Goal: Task Accomplishment & Management: Manage account settings

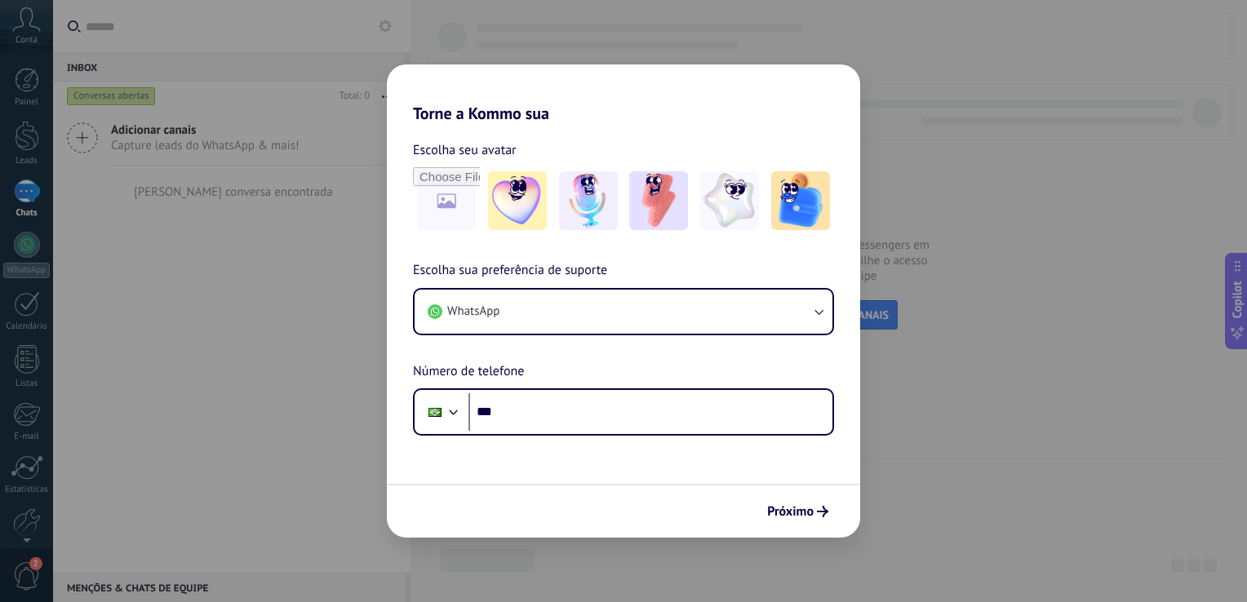
click at [256, 275] on div "Torne a Kommo sua Escolha seu avatar Escolha sua preferência de suporte WhatsAp…" at bounding box center [623, 301] width 1247 height 602
click at [284, 361] on div "Torne a Kommo sua Escolha seu avatar Escolha sua preferência de suporte WhatsAp…" at bounding box center [623, 301] width 1247 height 602
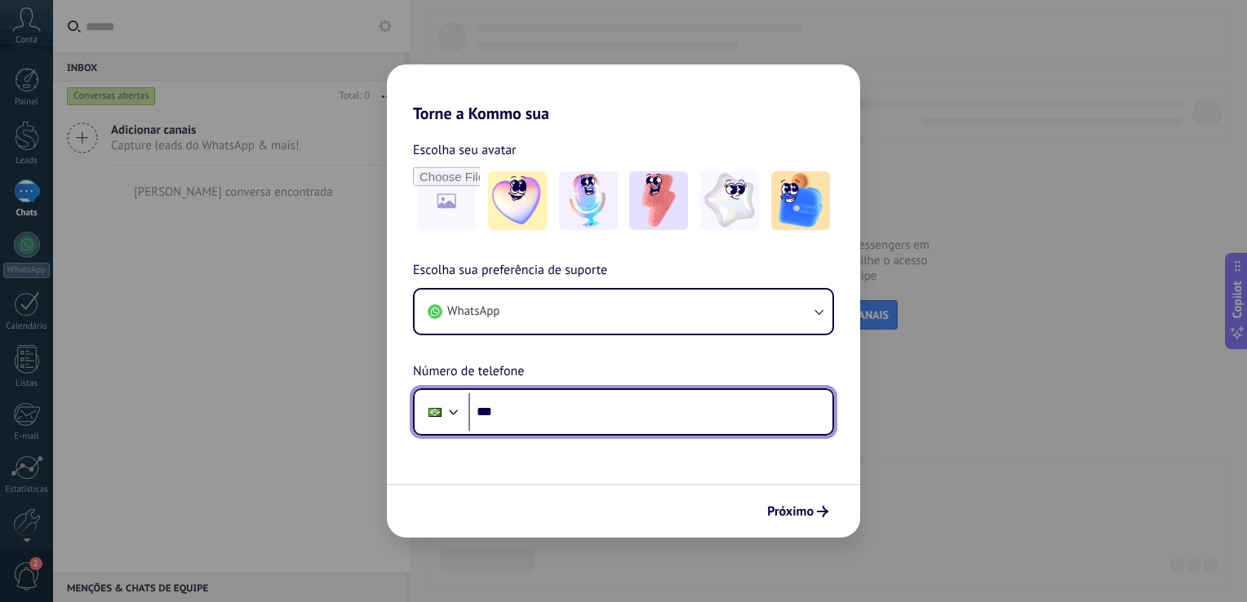
click at [529, 406] on input "***" at bounding box center [650, 412] width 364 height 38
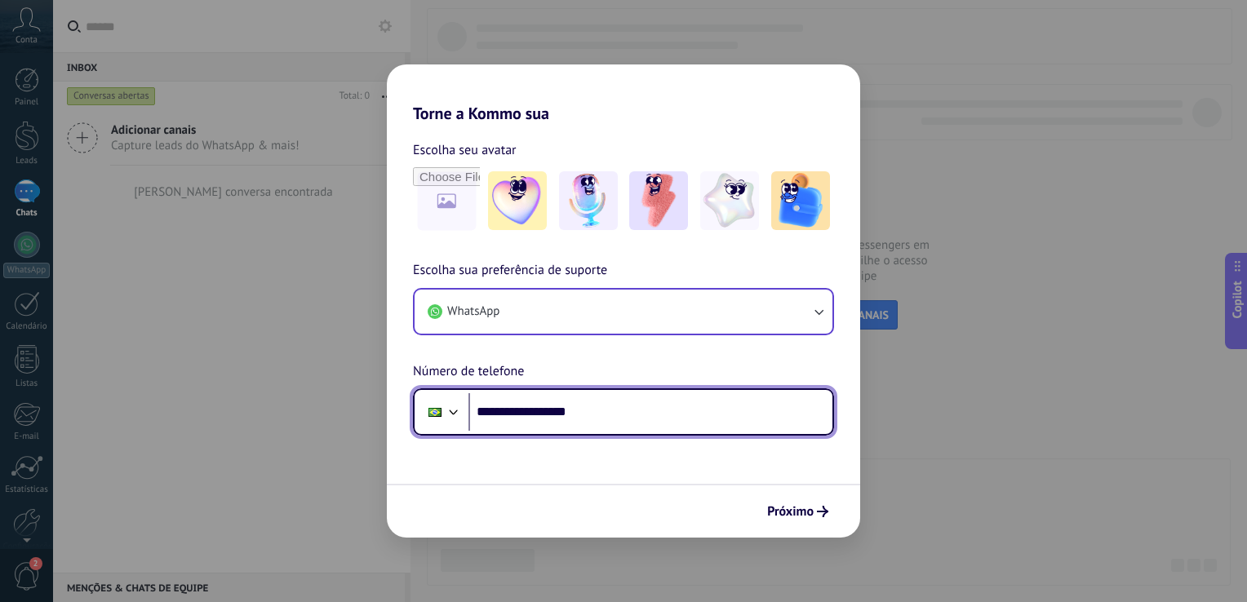
type input "**********"
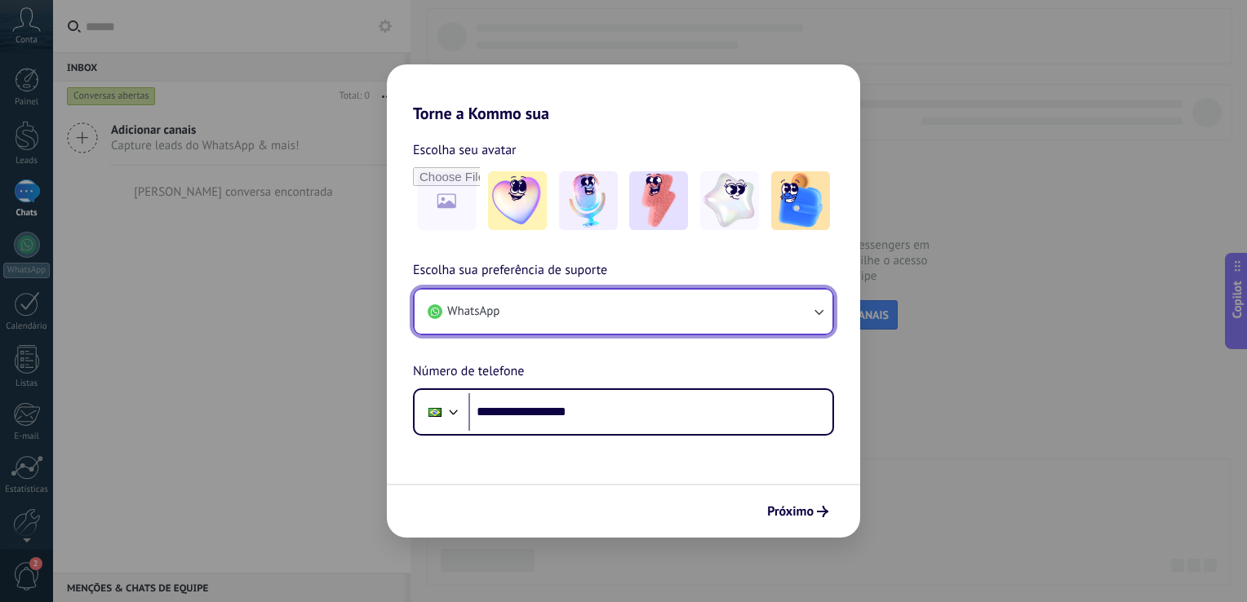
click at [809, 304] on button "WhatsApp" at bounding box center [623, 312] width 418 height 44
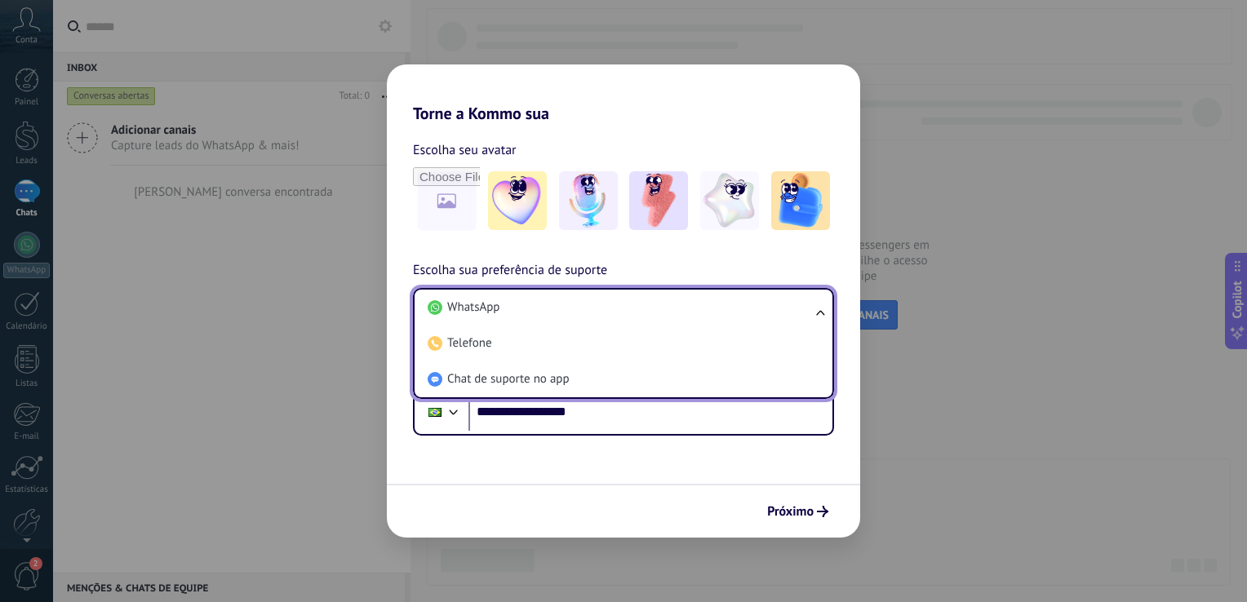
click at [818, 314] on ul "WhatsApp Telefone Chat de suporte no app" at bounding box center [623, 343] width 421 height 111
click at [819, 312] on ul "WhatsApp Telefone Chat de suporte no app" at bounding box center [623, 343] width 421 height 111
click at [812, 517] on span "Próximo" at bounding box center [790, 511] width 47 height 11
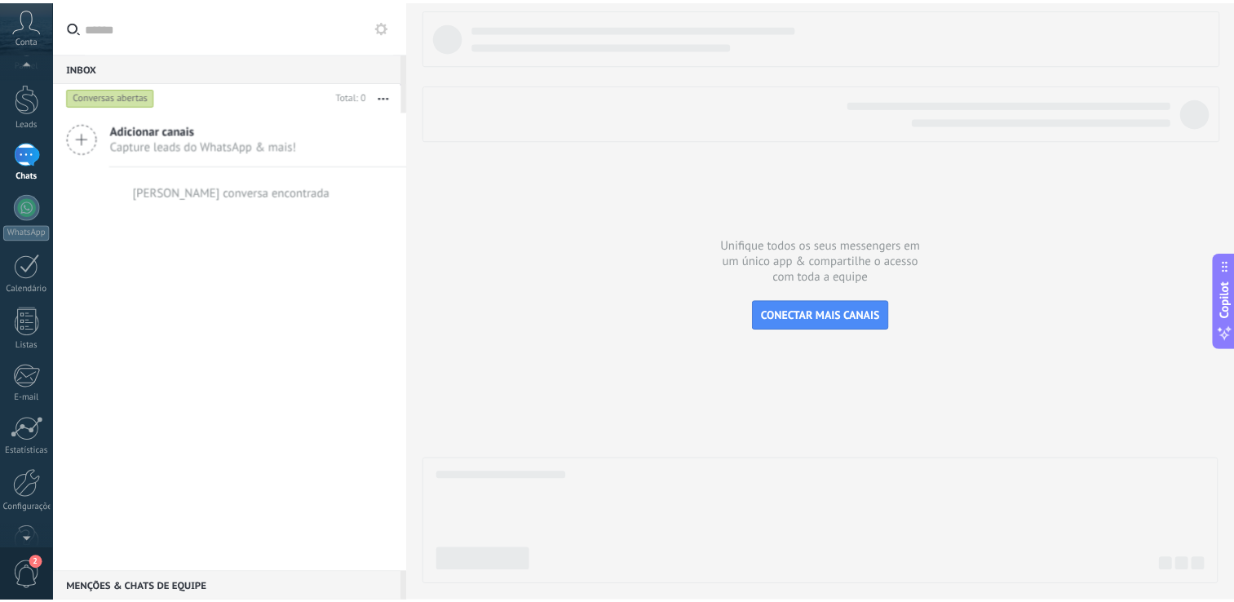
scroll to position [75, 0]
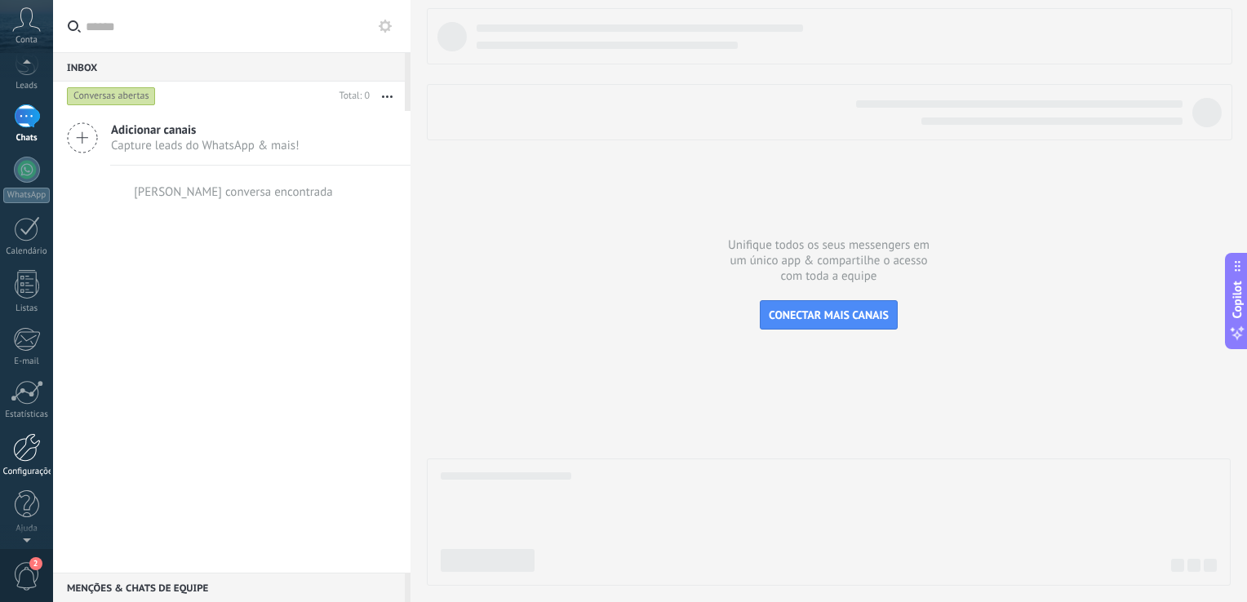
click at [36, 470] on div "Configurações" at bounding box center [26, 472] width 47 height 11
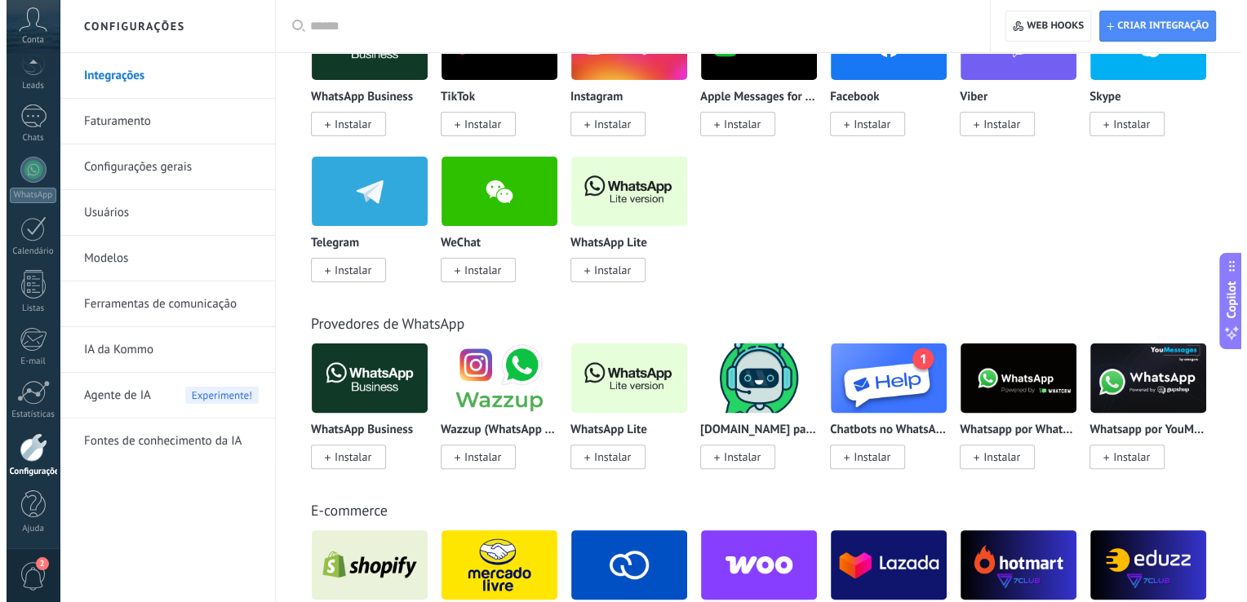
scroll to position [245, 0]
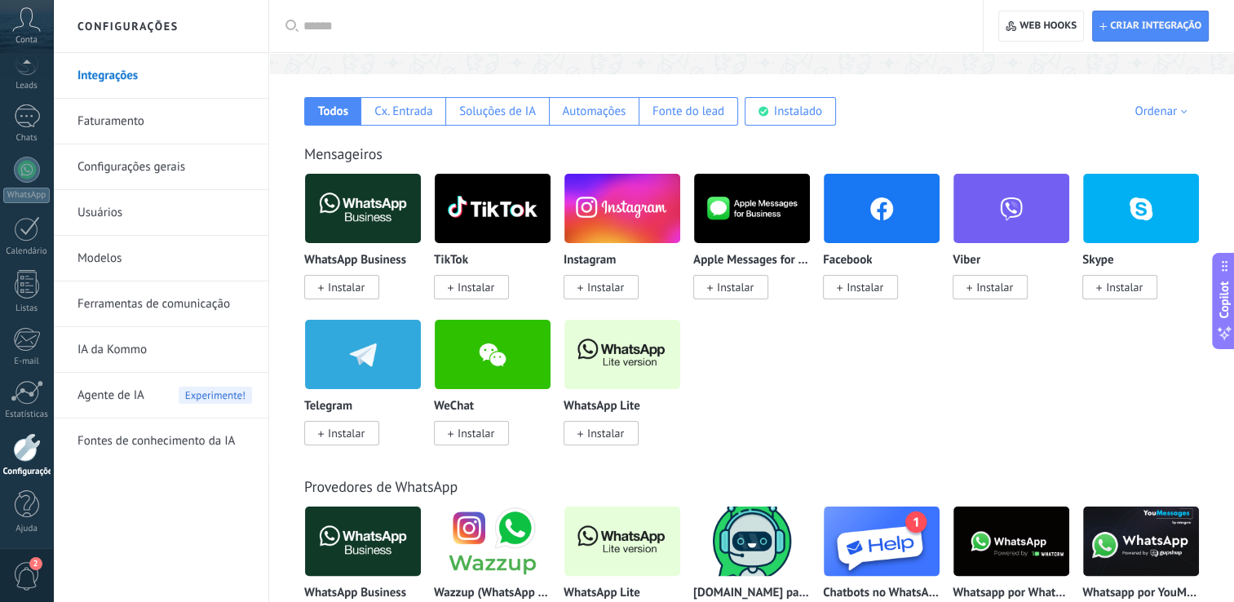
click at [638, 368] on img at bounding box center [623, 354] width 116 height 79
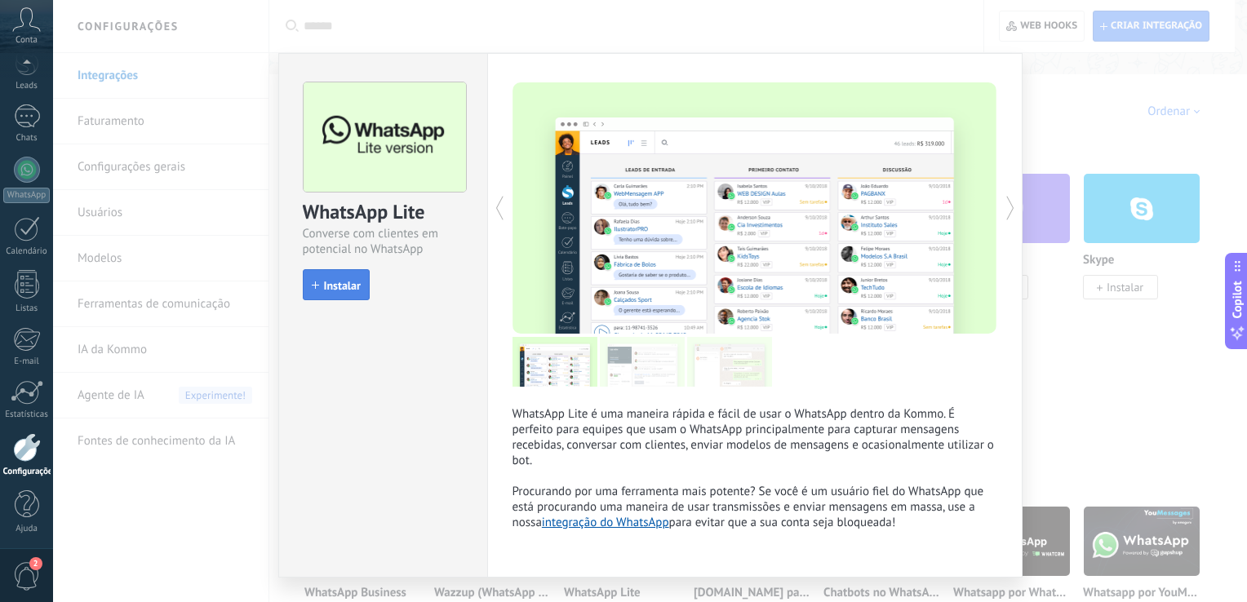
click at [344, 285] on span "Instalar" at bounding box center [342, 285] width 37 height 11
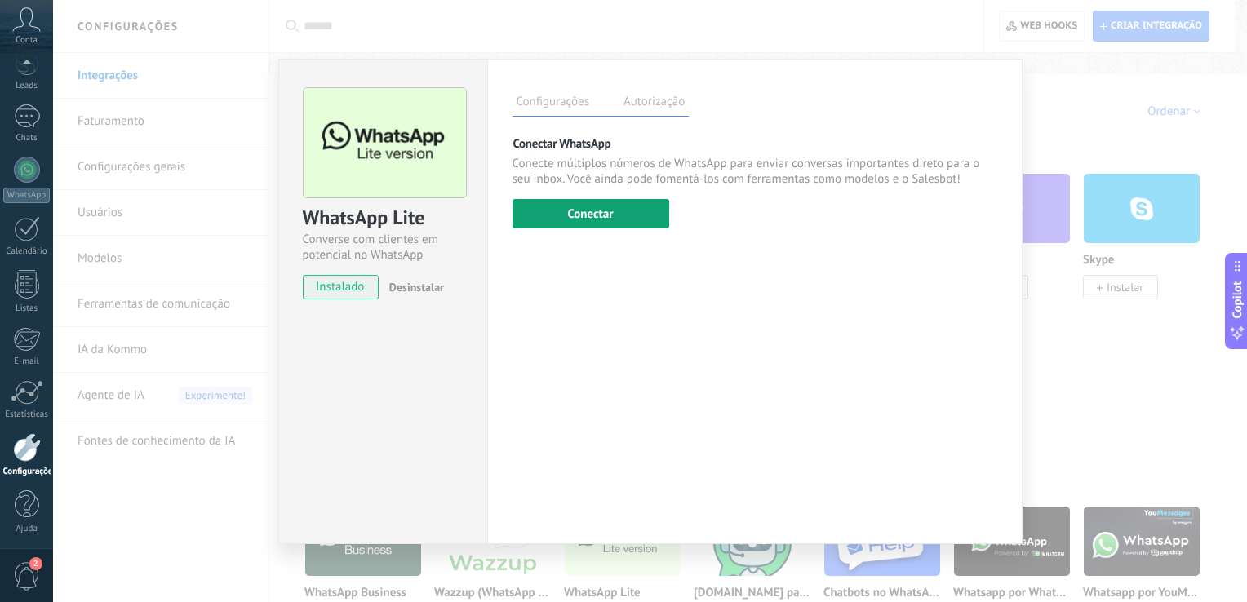
click at [643, 214] on button "Conectar" at bounding box center [590, 213] width 157 height 29
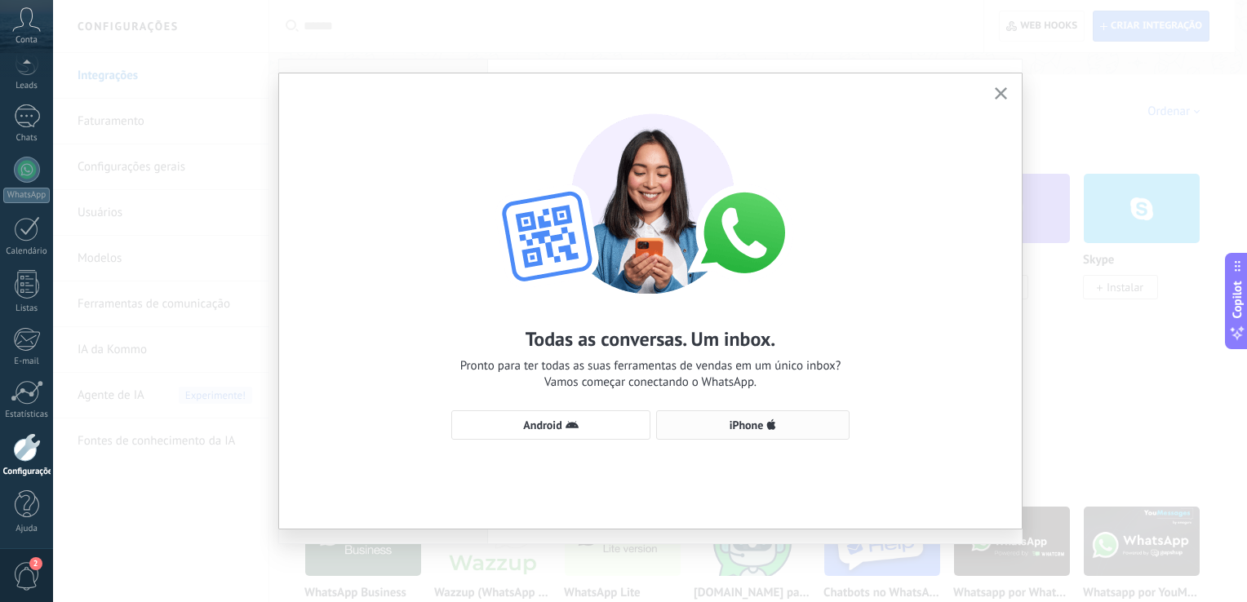
click at [761, 433] on button "iPhone" at bounding box center [752, 424] width 193 height 29
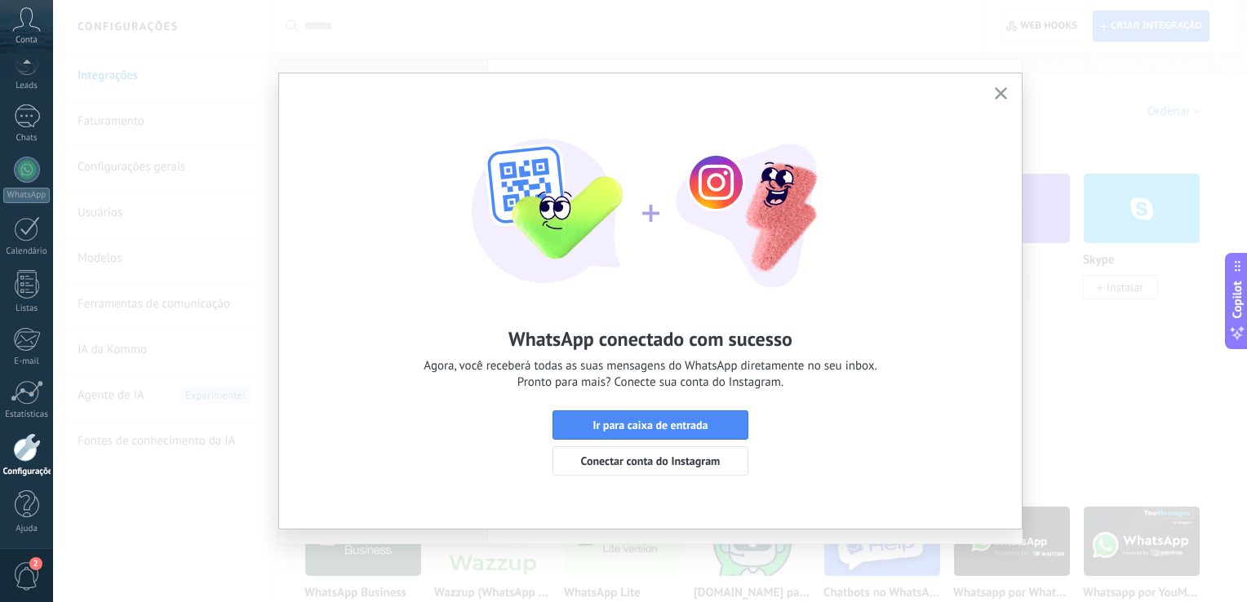
click at [629, 463] on span "Conectar conta do Instagram" at bounding box center [651, 460] width 140 height 11
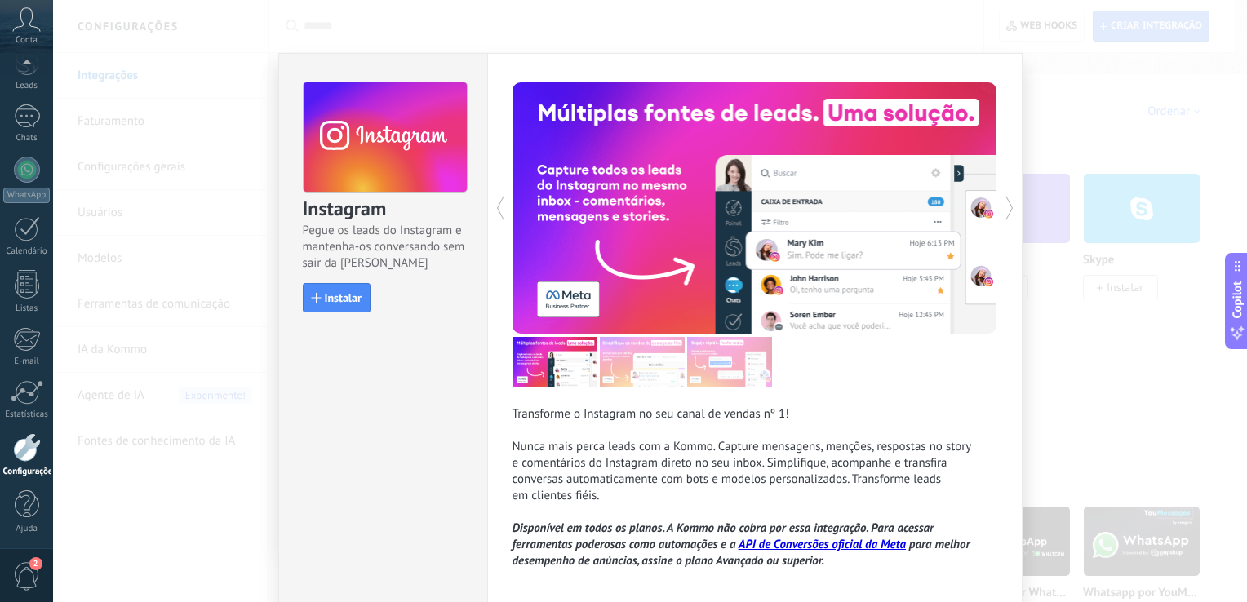
click at [378, 367] on div "Instagram Pegue os leads do Instagram e mantenha-os conversando sem sair da Kom…" at bounding box center [382, 335] width 209 height 564
click at [1051, 296] on div "Instagram Pegue os leads do Instagram e mantenha-os conversando sem sair da Kom…" at bounding box center [650, 301] width 1194 height 602
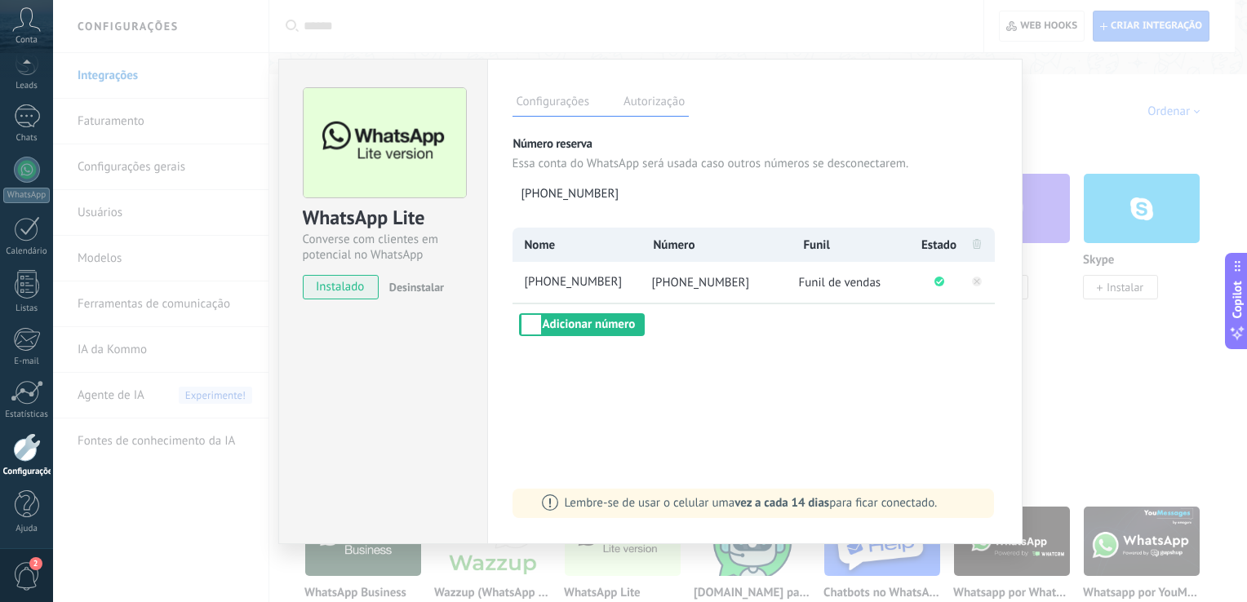
click at [949, 335] on div "Nome Número Funil Estado +55 41 96403-254 +55 41 96403-254 Funil de vendas Adic…" at bounding box center [754, 282] width 485 height 109
click at [660, 100] on label "Autorização" at bounding box center [653, 104] width 69 height 24
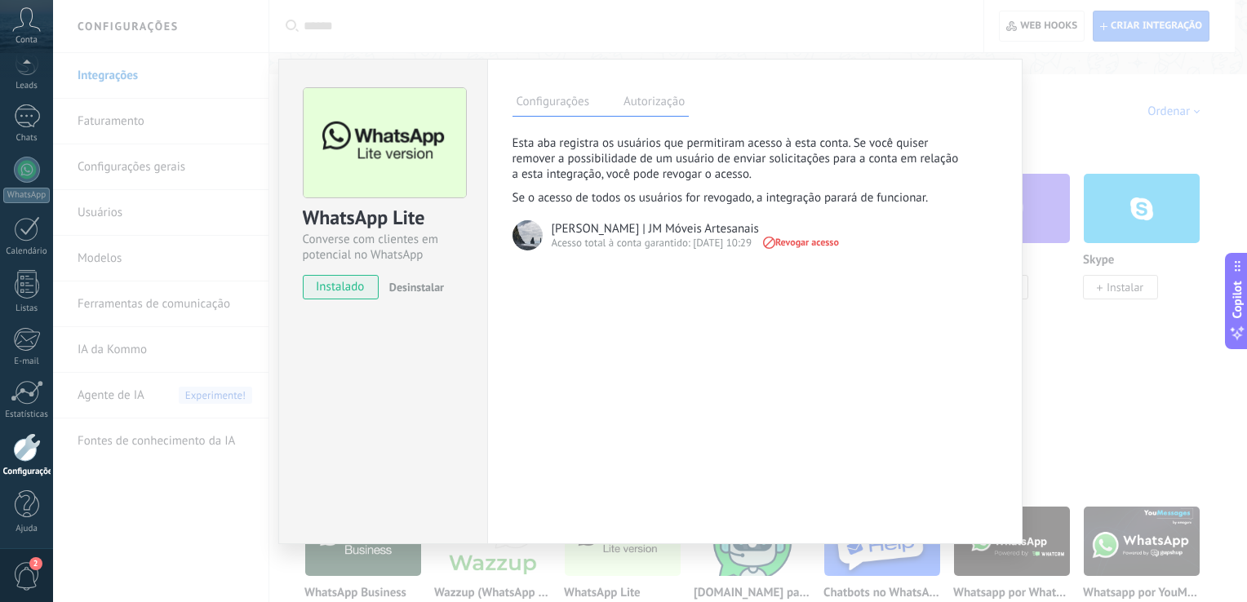
click at [533, 99] on label "Configurações" at bounding box center [552, 104] width 81 height 24
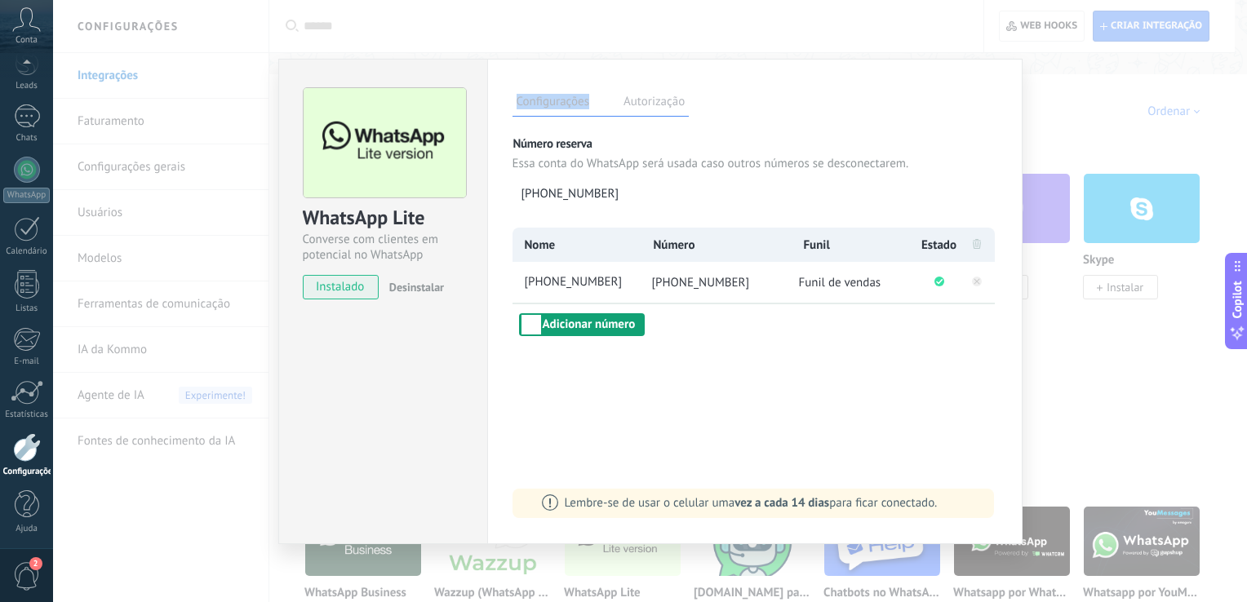
click at [594, 326] on button "Adicionar número" at bounding box center [582, 324] width 126 height 23
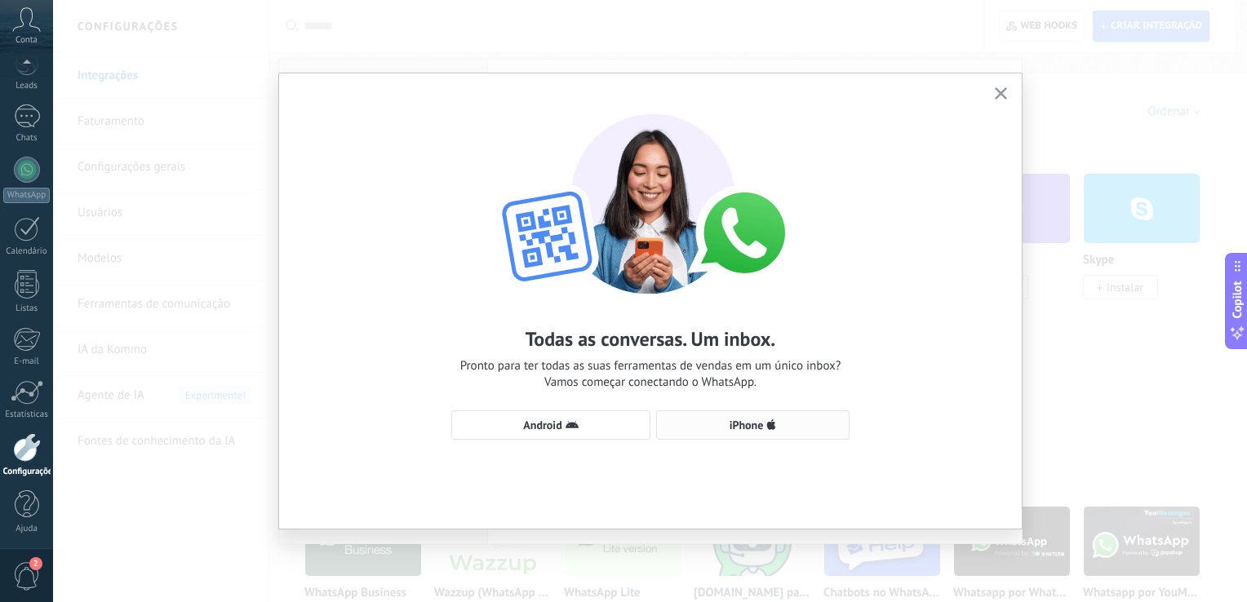
click at [761, 431] on span "iPhone" at bounding box center [746, 424] width 34 height 11
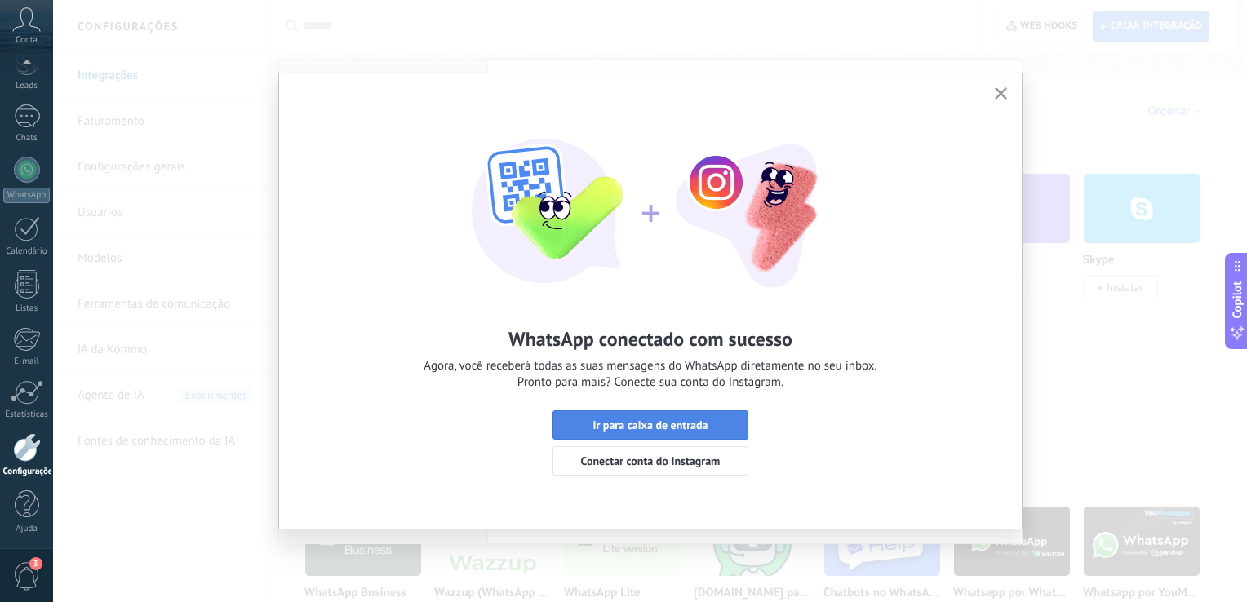
click at [732, 428] on span "Ir para caixa de entrada" at bounding box center [650, 424] width 178 height 11
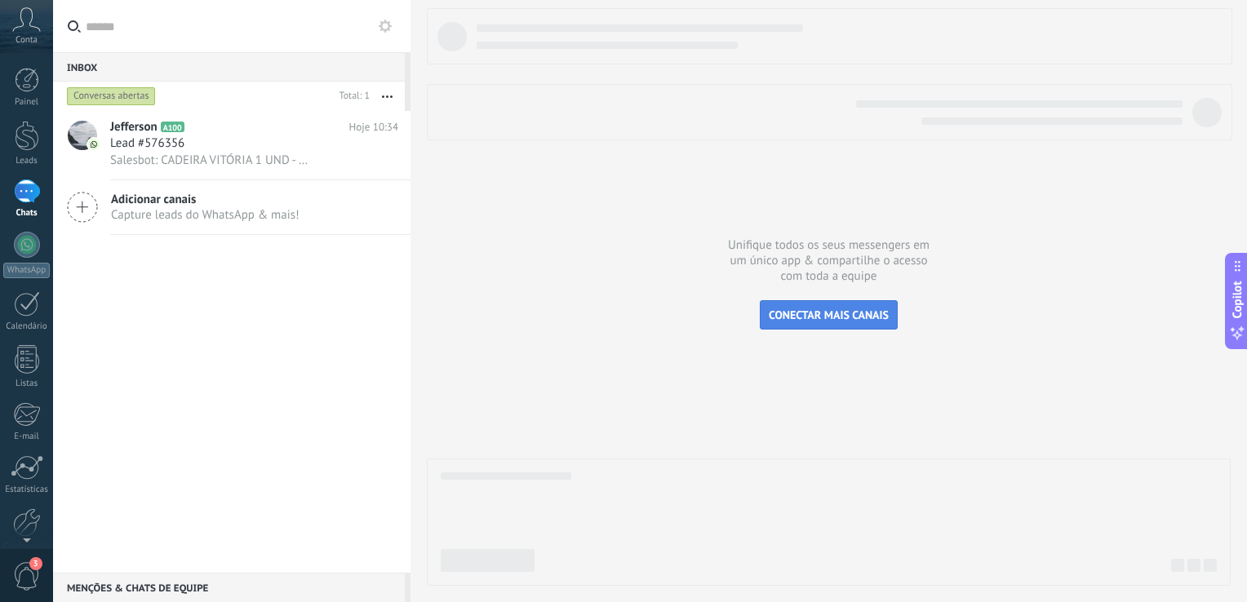
click at [841, 302] on button "CONECTAR MAIS CANAIS" at bounding box center [829, 314] width 138 height 29
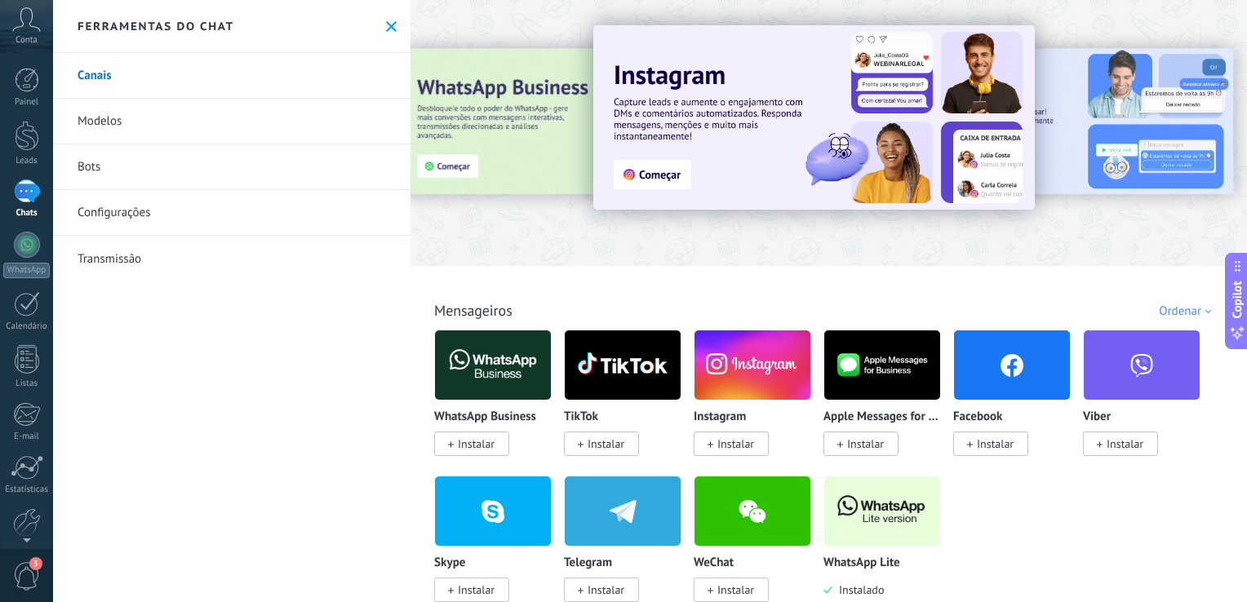
click at [386, 31] on icon at bounding box center [391, 26] width 11 height 11
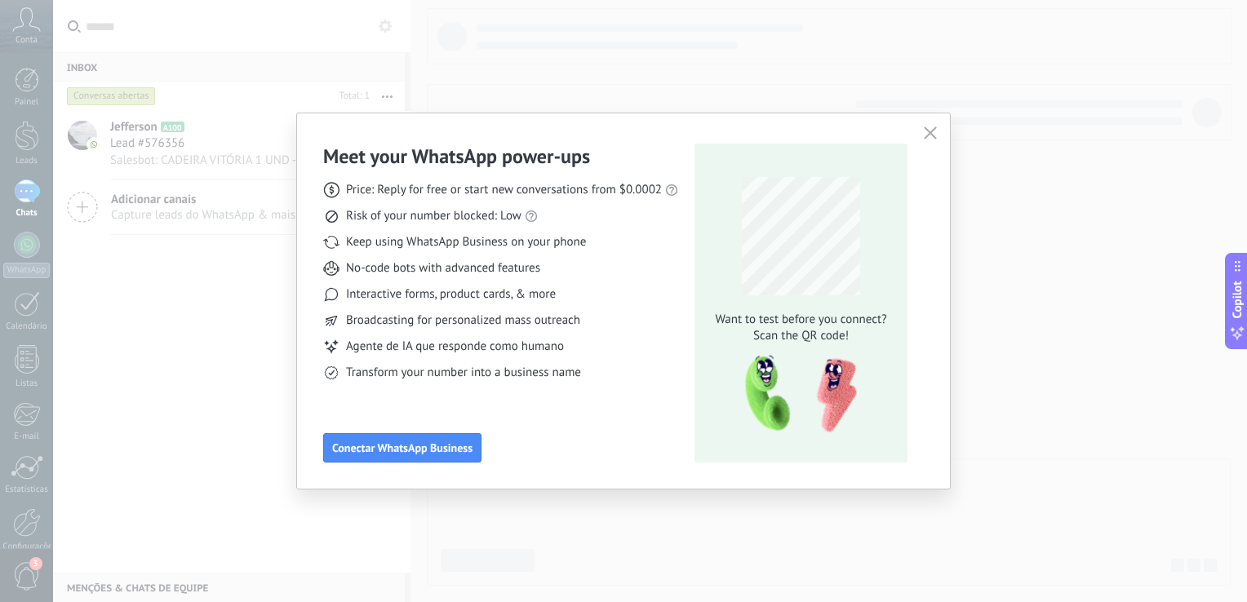
click at [939, 131] on button "button" at bounding box center [930, 133] width 21 height 23
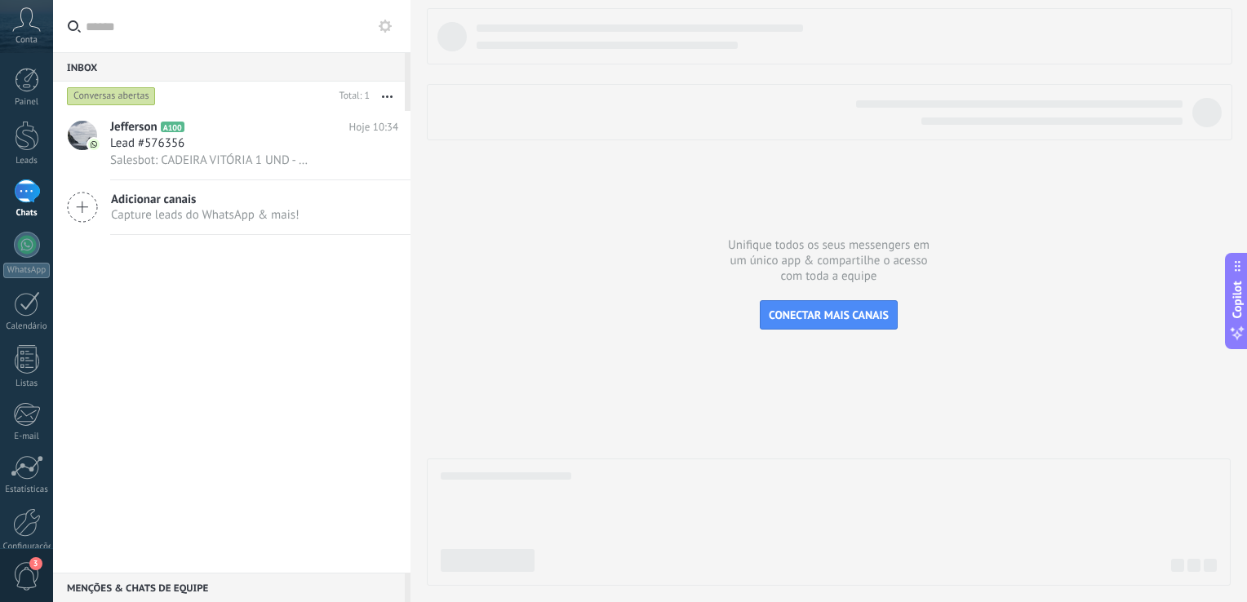
click at [255, 272] on div "Jefferson A100 Hoje 10:34 Lead #576356 Salesbot: CADEIRA VITÓRIA 1 UND - 758 2 …" at bounding box center [231, 342] width 357 height 462
click at [268, 148] on div "Lead #576356" at bounding box center [254, 143] width 288 height 16
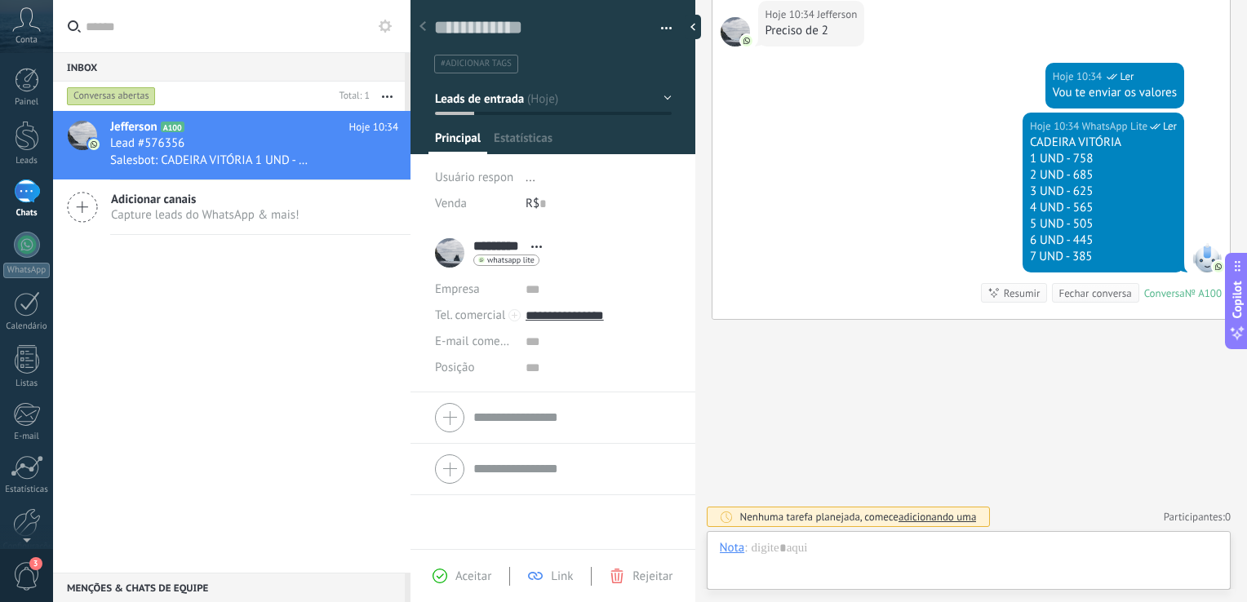
scroll to position [24, 0]
click at [284, 64] on div "Inbox 0" at bounding box center [229, 66] width 352 height 29
click at [242, 33] on input "text" at bounding box center [242, 26] width 312 height 52
click at [221, 77] on div "Inbox 0" at bounding box center [229, 66] width 352 height 29
click at [139, 94] on div "Conversas abertas" at bounding box center [111, 96] width 89 height 20
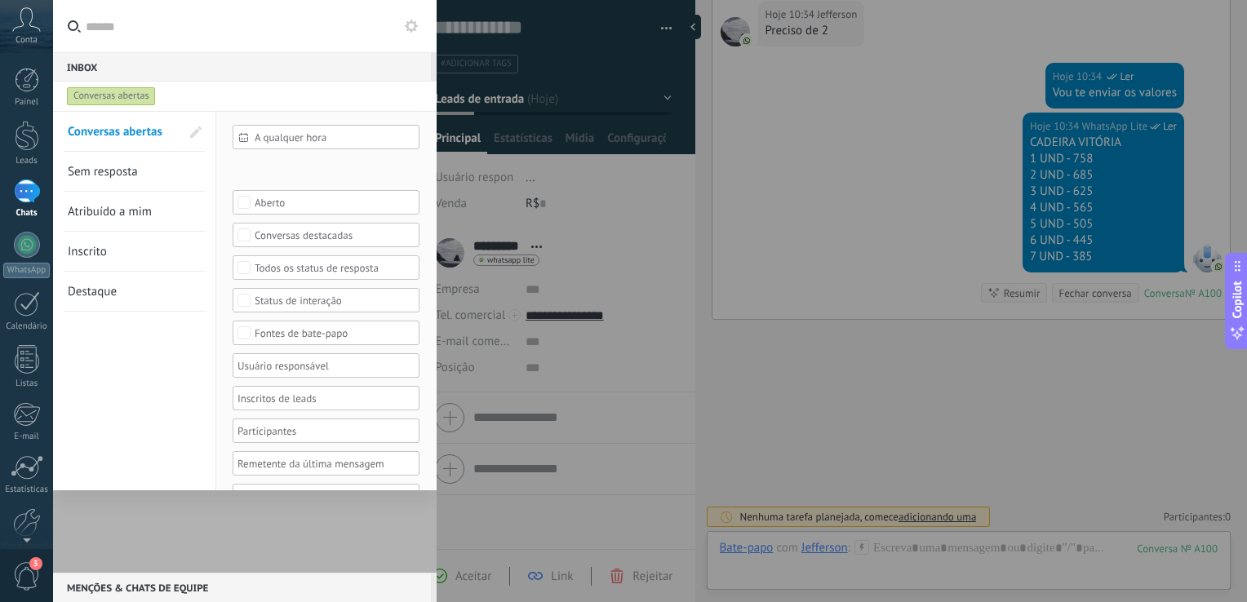
click at [357, 77] on div "Inbox 0" at bounding box center [242, 66] width 378 height 29
click at [135, 99] on div "Conversas abertas" at bounding box center [111, 96] width 89 height 20
click at [163, 138] on span at bounding box center [185, 131] width 46 height 39
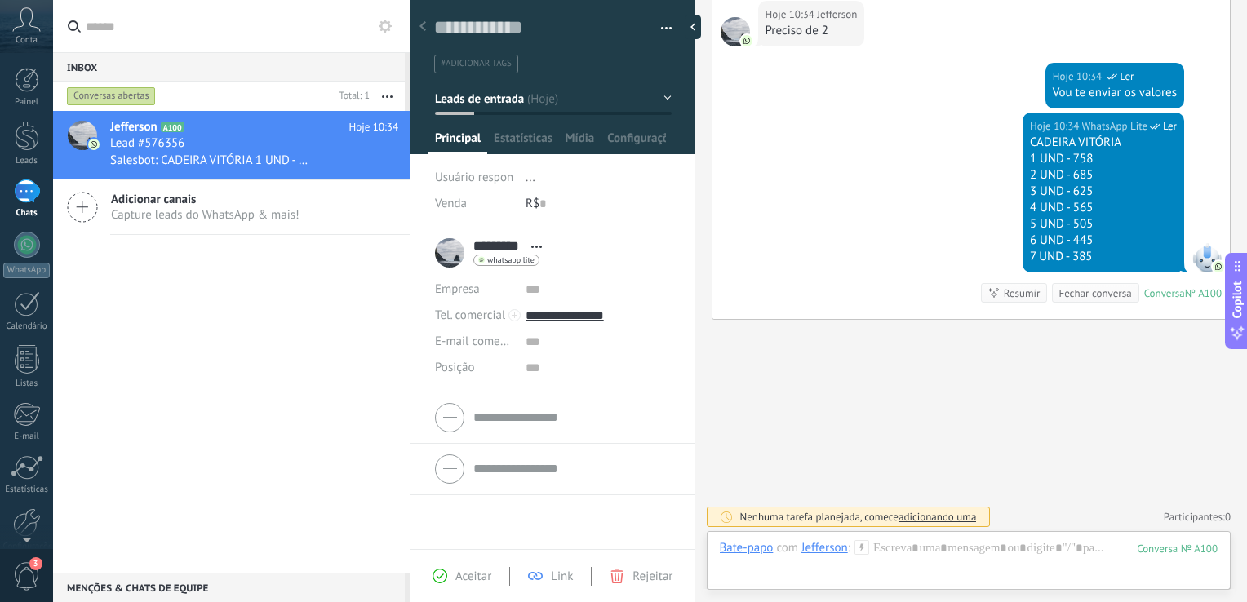
click at [144, 95] on div "Conversas abertas" at bounding box center [111, 96] width 89 height 20
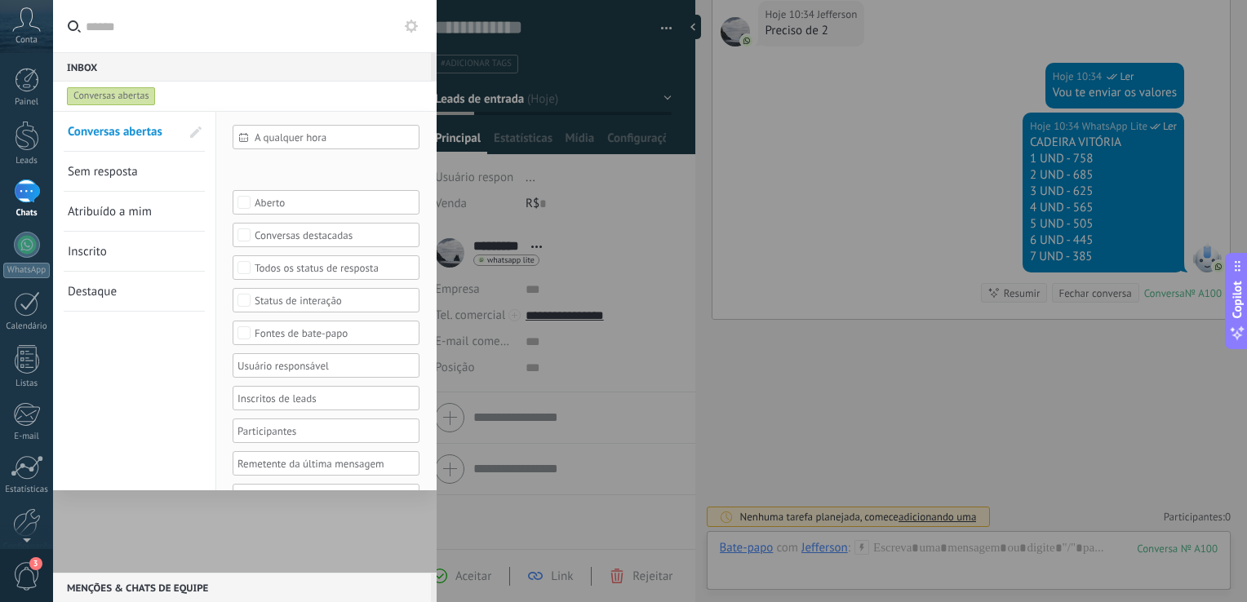
click at [277, 140] on span "A qualquer hora" at bounding box center [333, 137] width 156 height 12
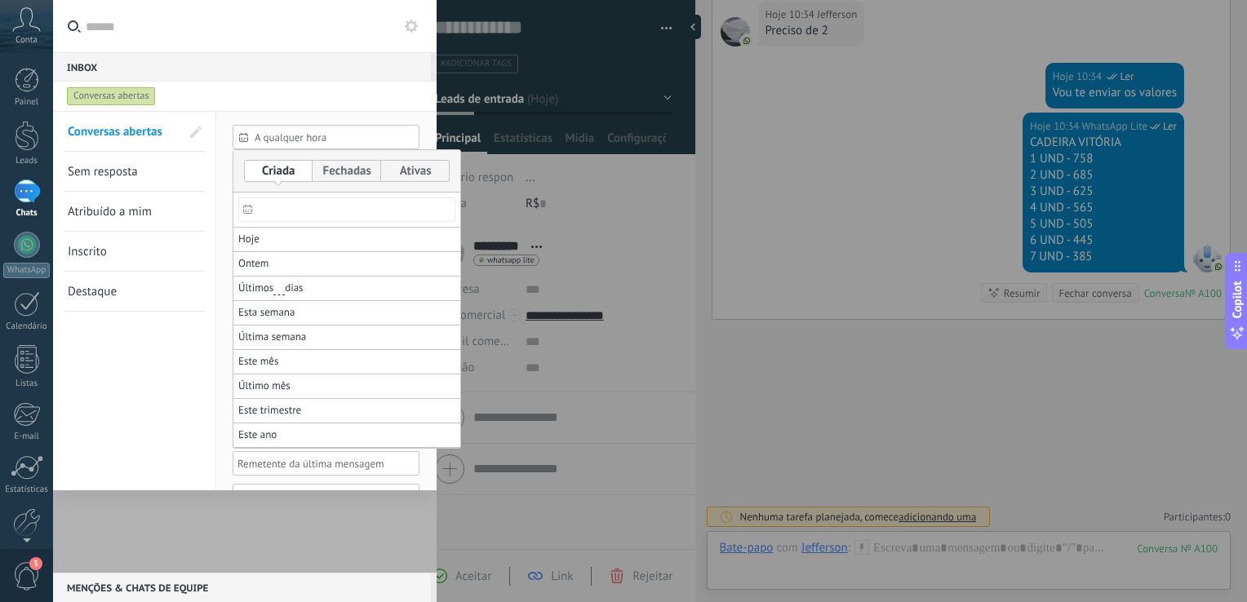
click at [277, 139] on div at bounding box center [623, 301] width 1247 height 602
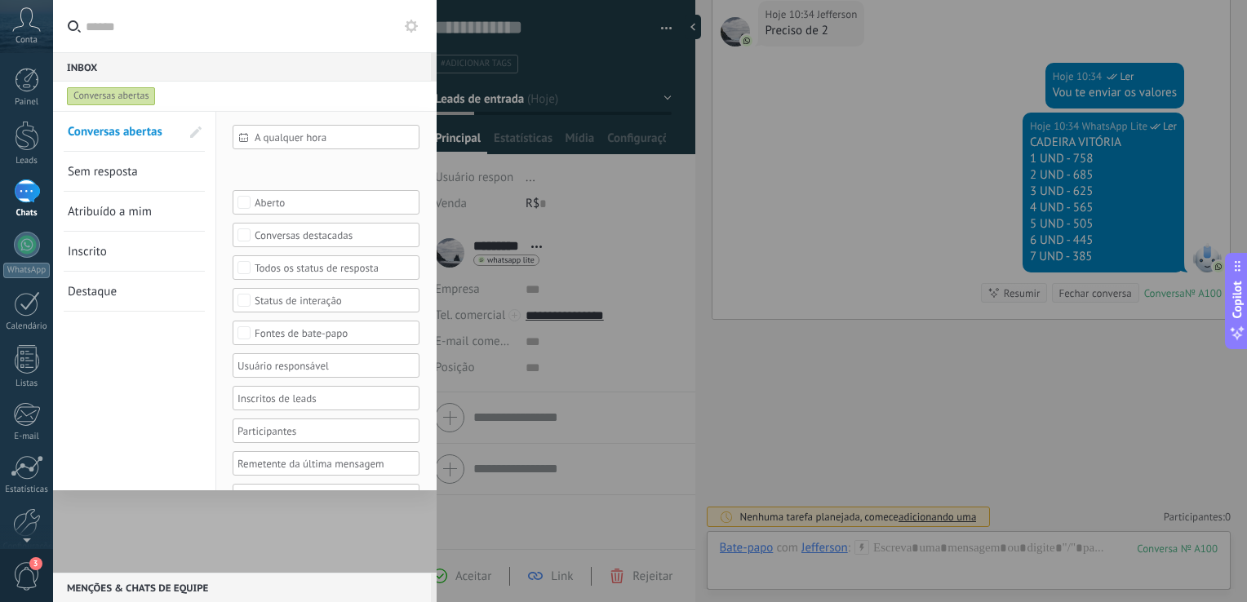
click at [175, 524] on div at bounding box center [244, 342] width 383 height 462
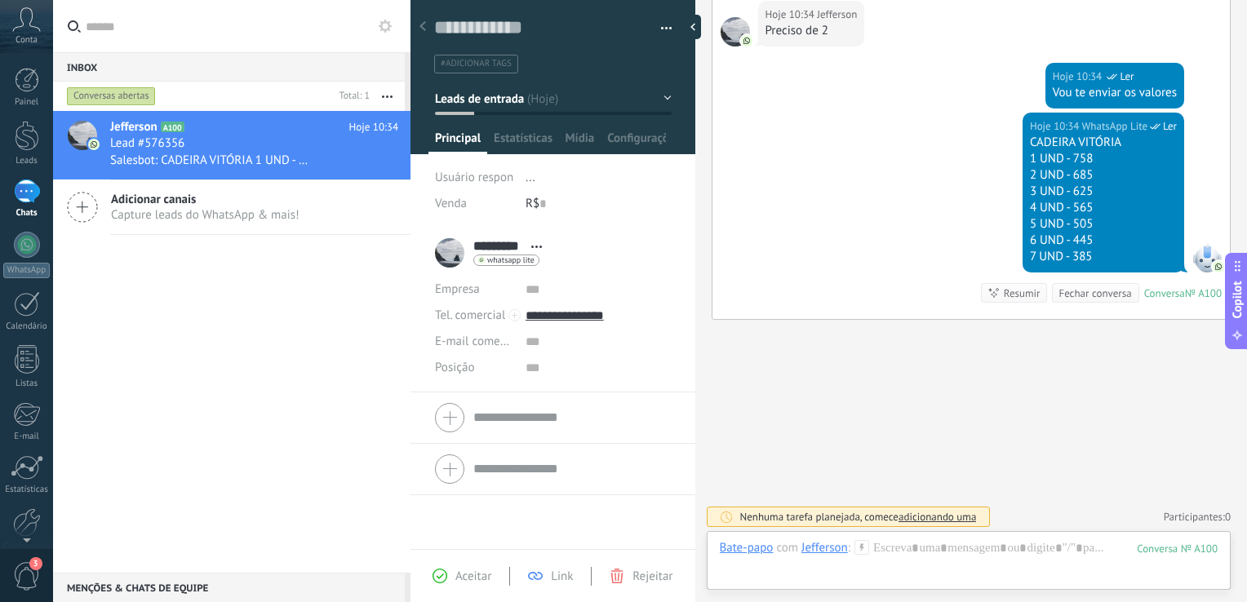
click at [418, 30] on div at bounding box center [422, 27] width 23 height 32
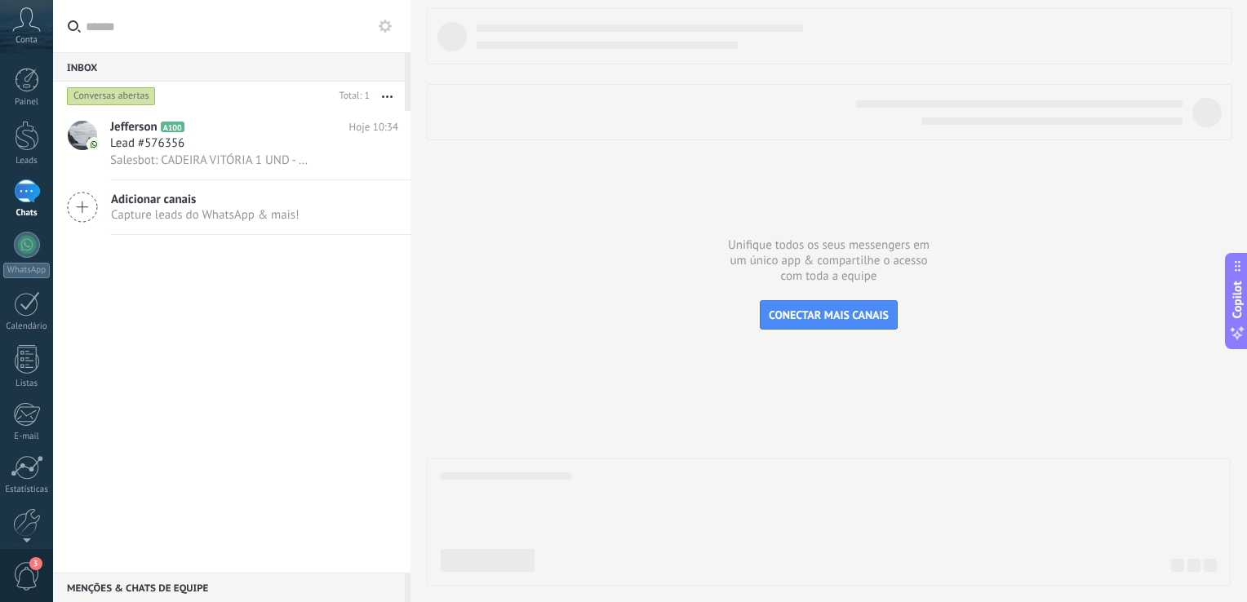
drag, startPoint x: 485, startPoint y: 55, endPoint x: 565, endPoint y: 69, distance: 81.0
click at [569, 78] on div at bounding box center [829, 74] width 804 height 132
click at [27, 241] on div at bounding box center [27, 245] width 26 height 26
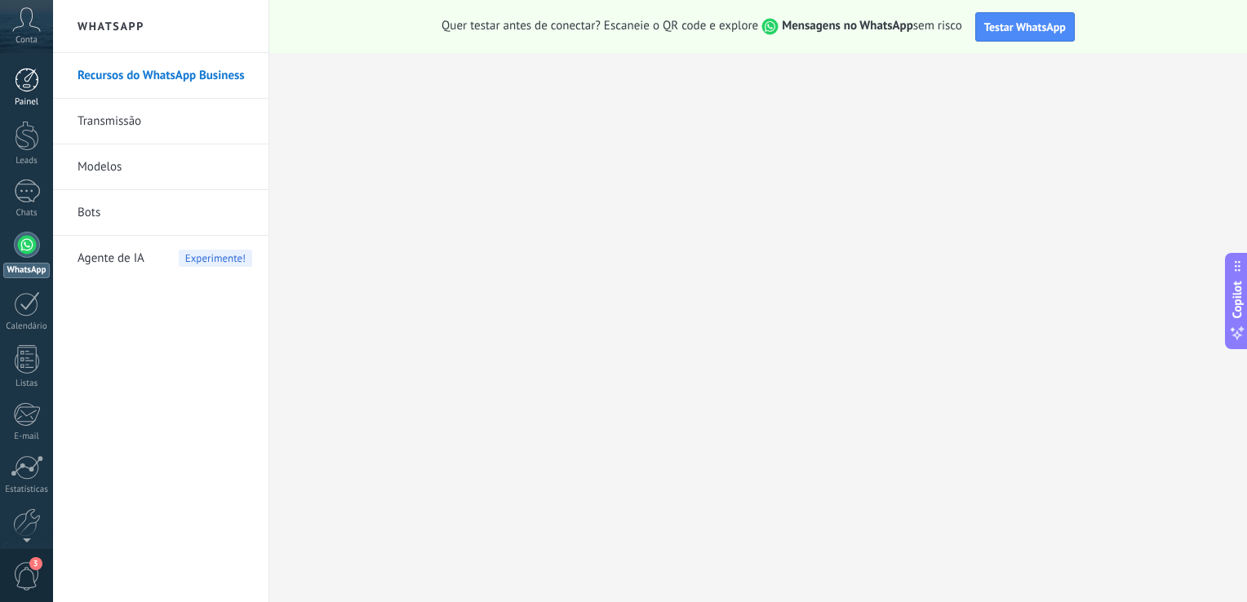
click at [31, 89] on div at bounding box center [27, 80] width 24 height 24
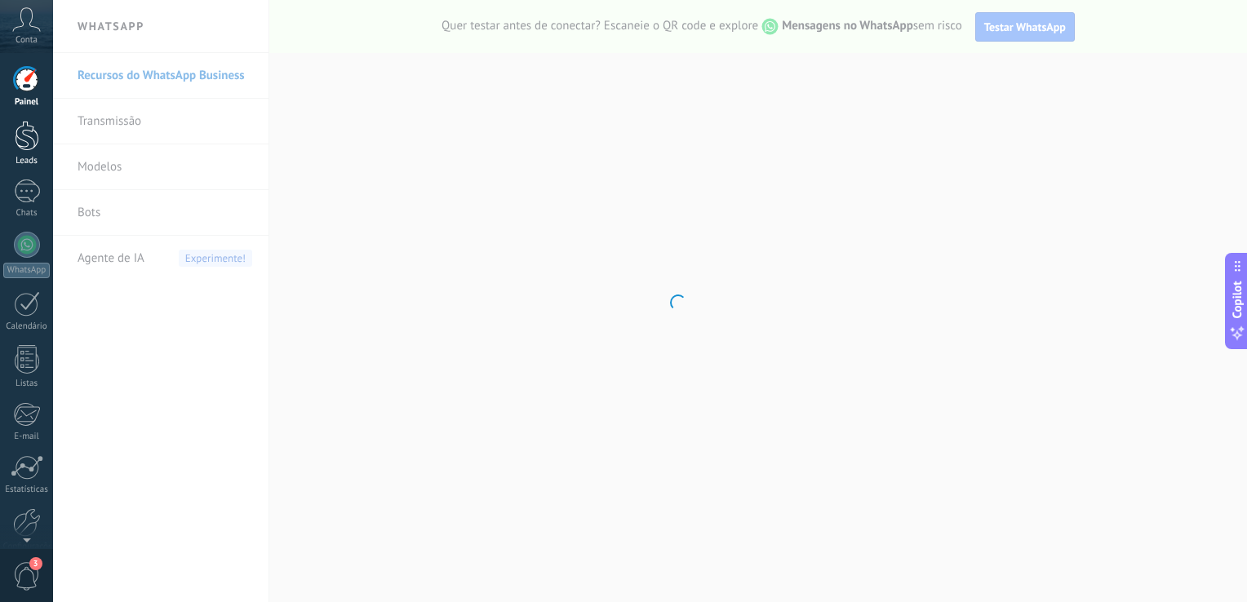
click at [27, 126] on div at bounding box center [27, 136] width 24 height 30
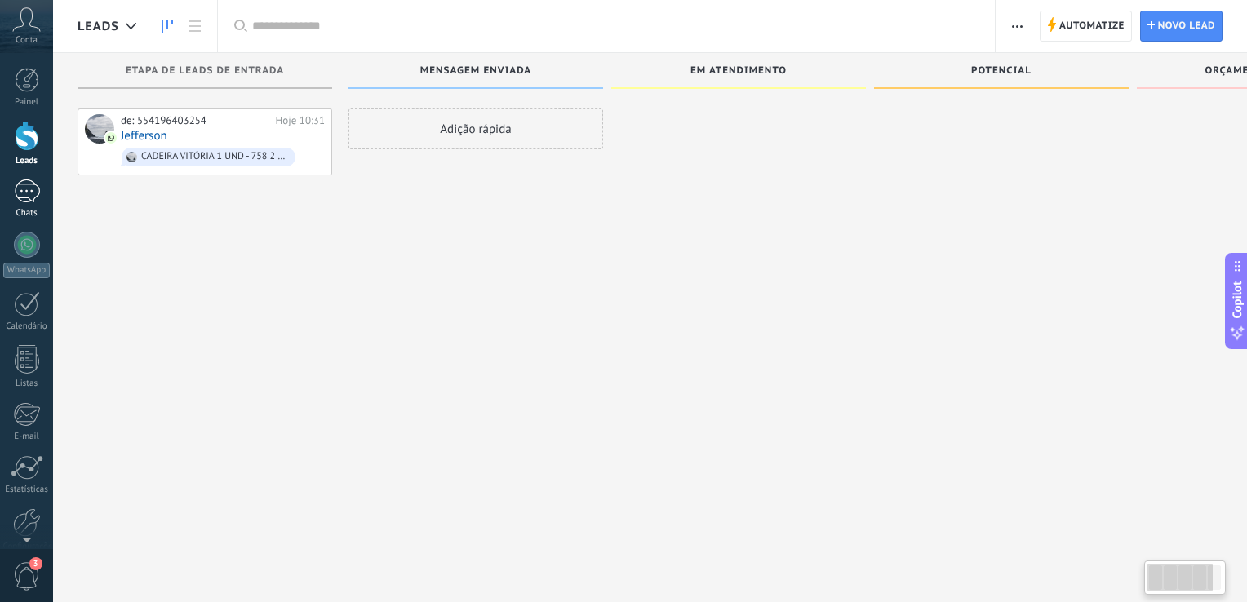
click at [20, 188] on div at bounding box center [27, 191] width 26 height 24
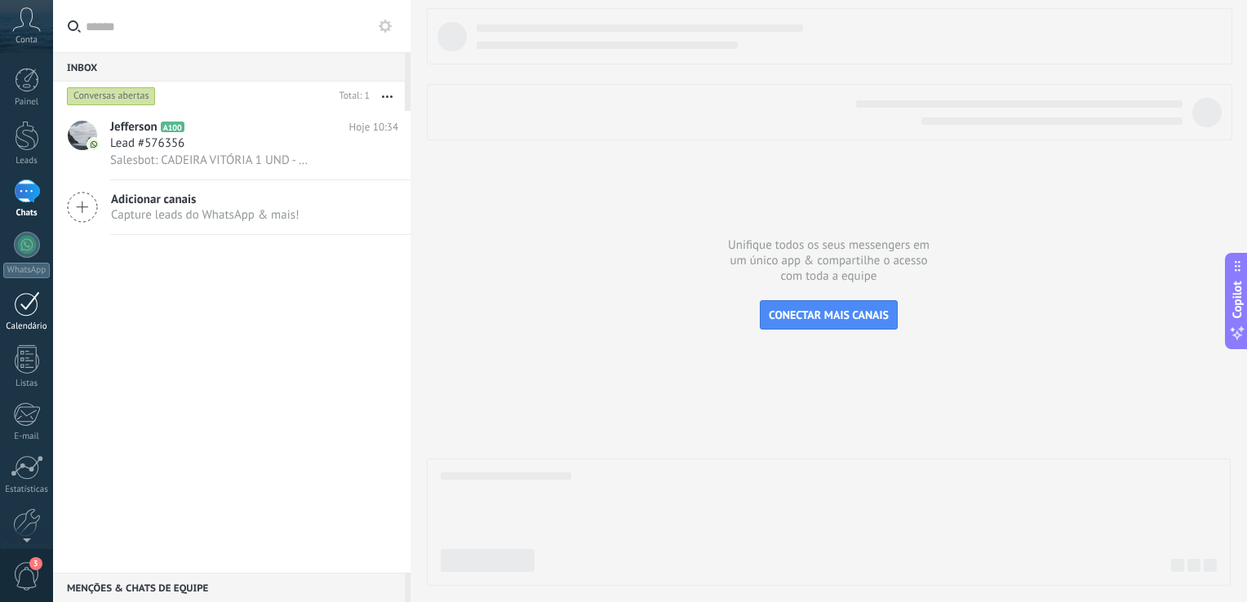
click at [20, 301] on div at bounding box center [27, 303] width 26 height 25
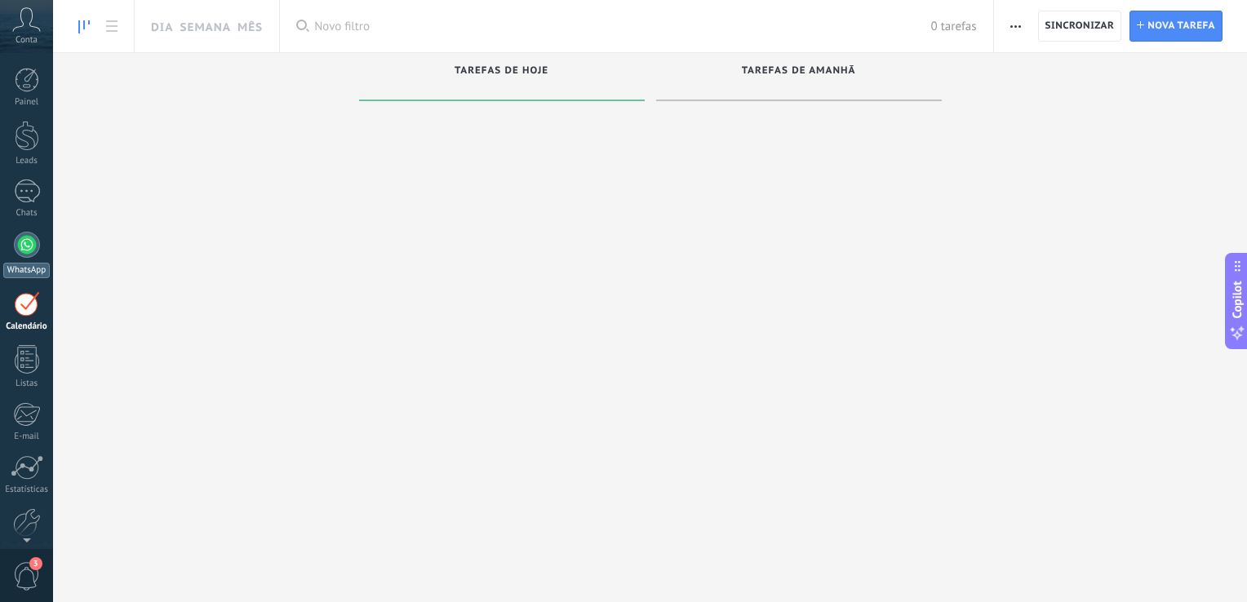
click at [29, 259] on link "WhatsApp" at bounding box center [26, 255] width 53 height 47
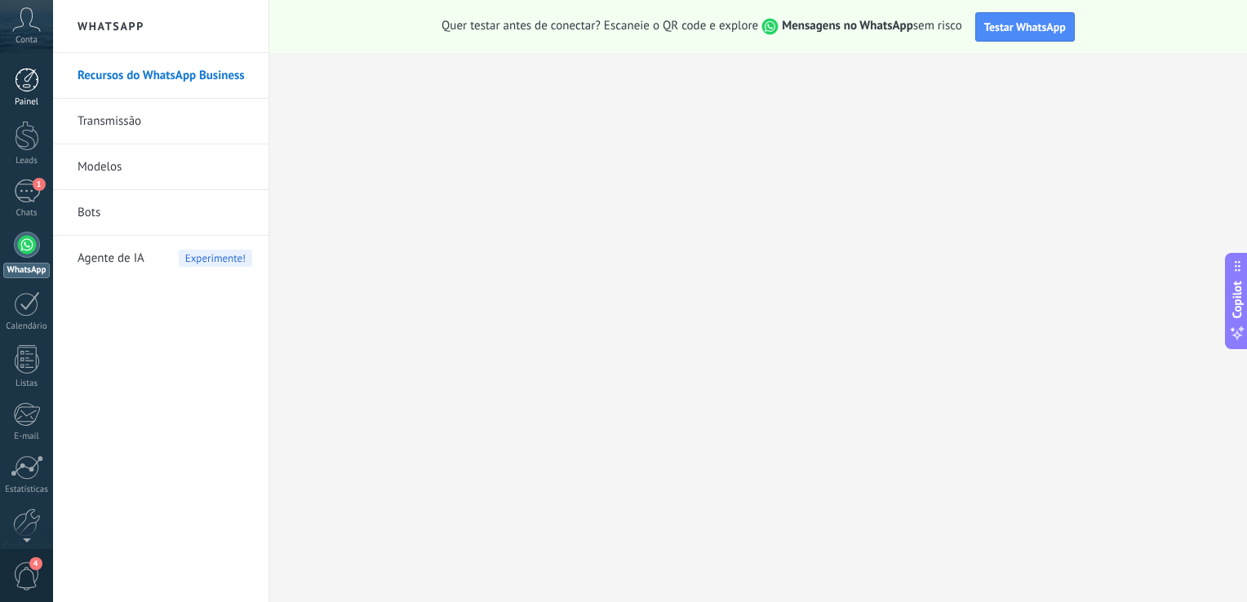
click at [36, 71] on div at bounding box center [27, 80] width 24 height 24
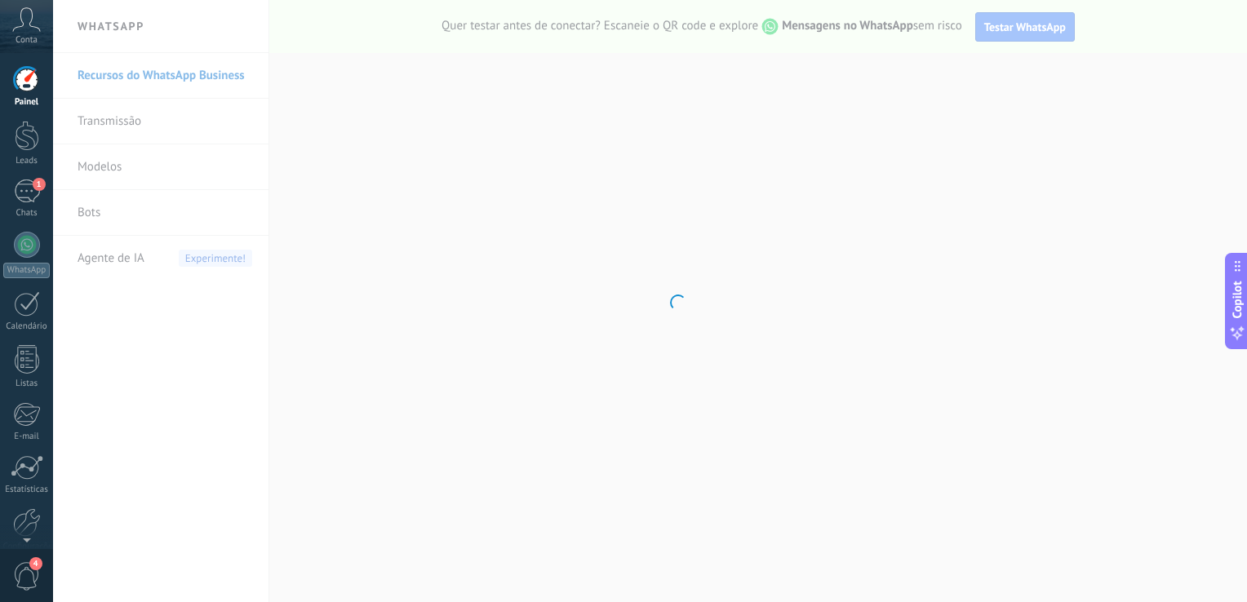
click at [29, 38] on span "Conta" at bounding box center [27, 40] width 22 height 11
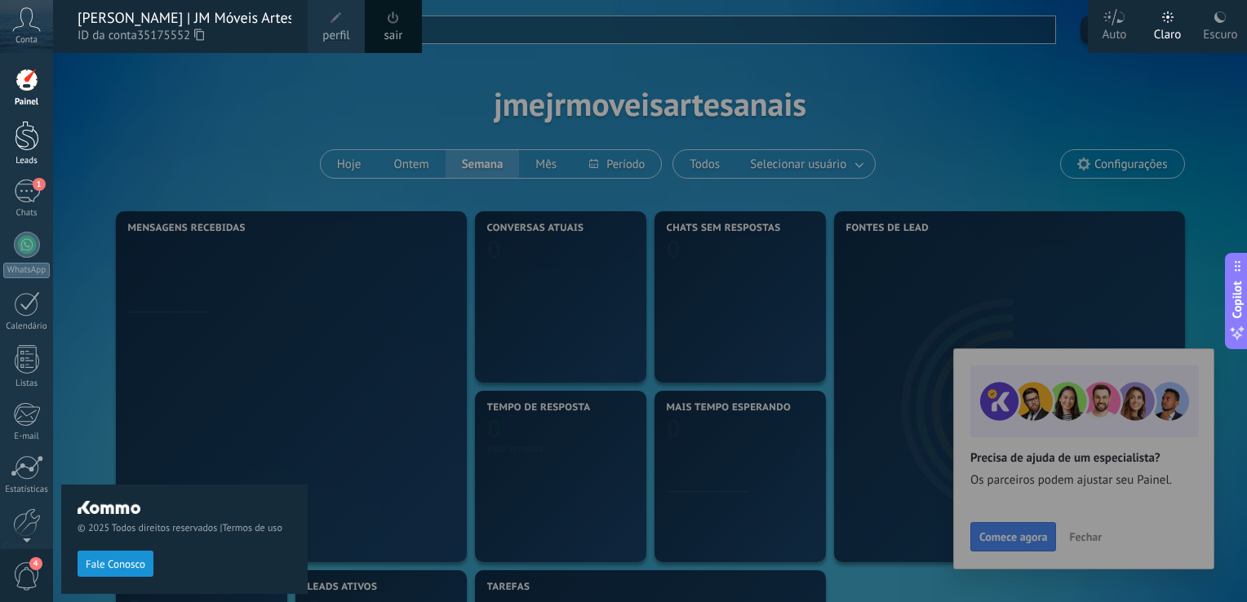
click at [35, 143] on div at bounding box center [27, 136] width 24 height 30
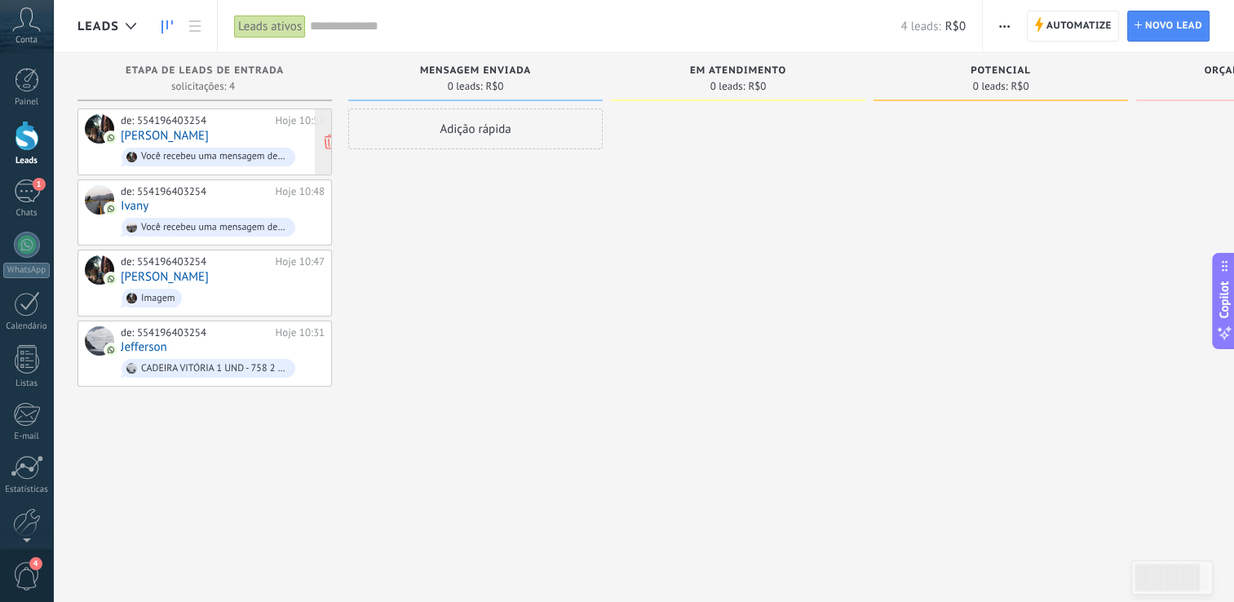
click at [215, 148] on div "Você recebeu uma mensagem de mídia (ID da mensagem: A5BFB90025D21648A7A58344B66…" at bounding box center [209, 157] width 174 height 19
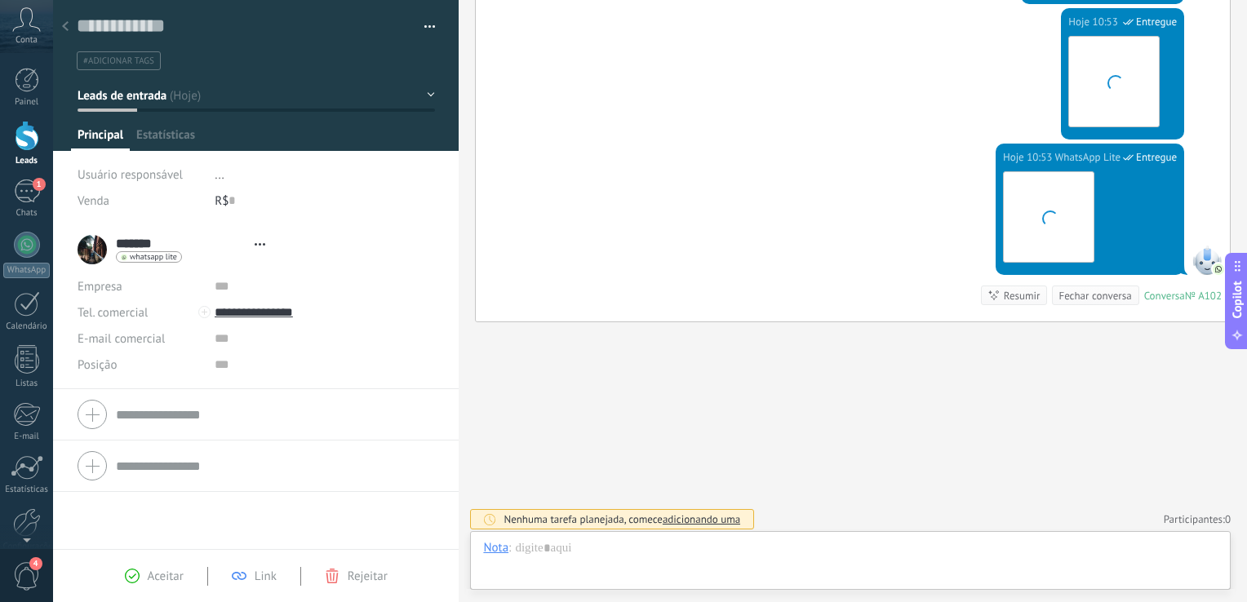
scroll to position [24, 0]
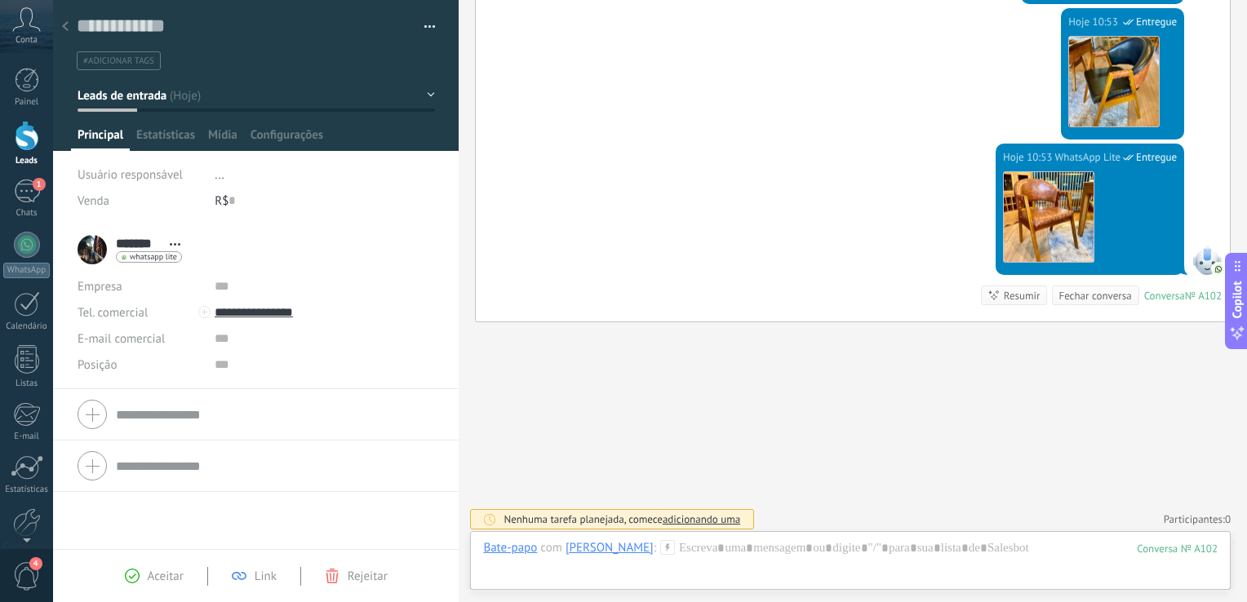
click at [69, 28] on div at bounding box center [65, 27] width 23 height 32
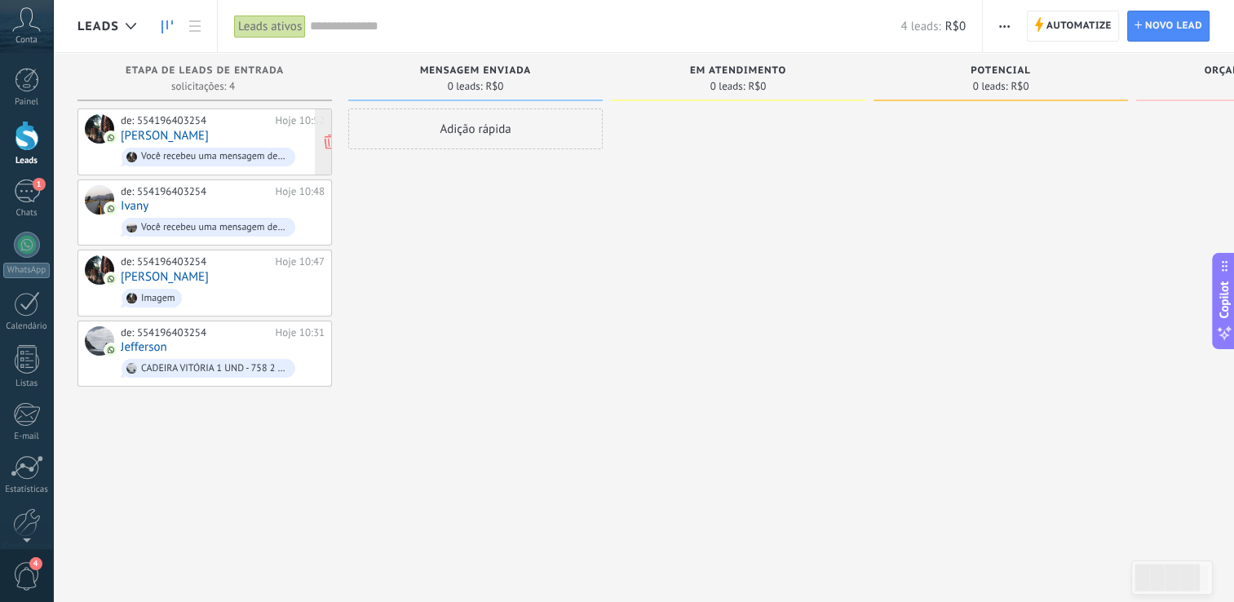
click at [154, 135] on link "Ronaldo" at bounding box center [165, 136] width 88 height 14
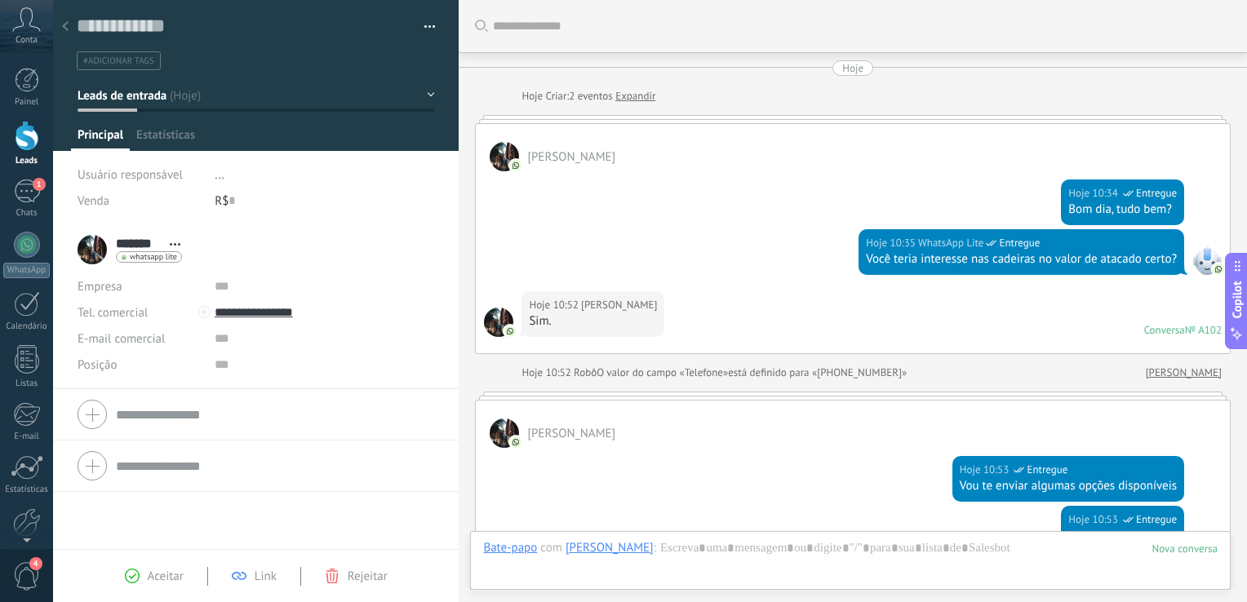
scroll to position [24, 0]
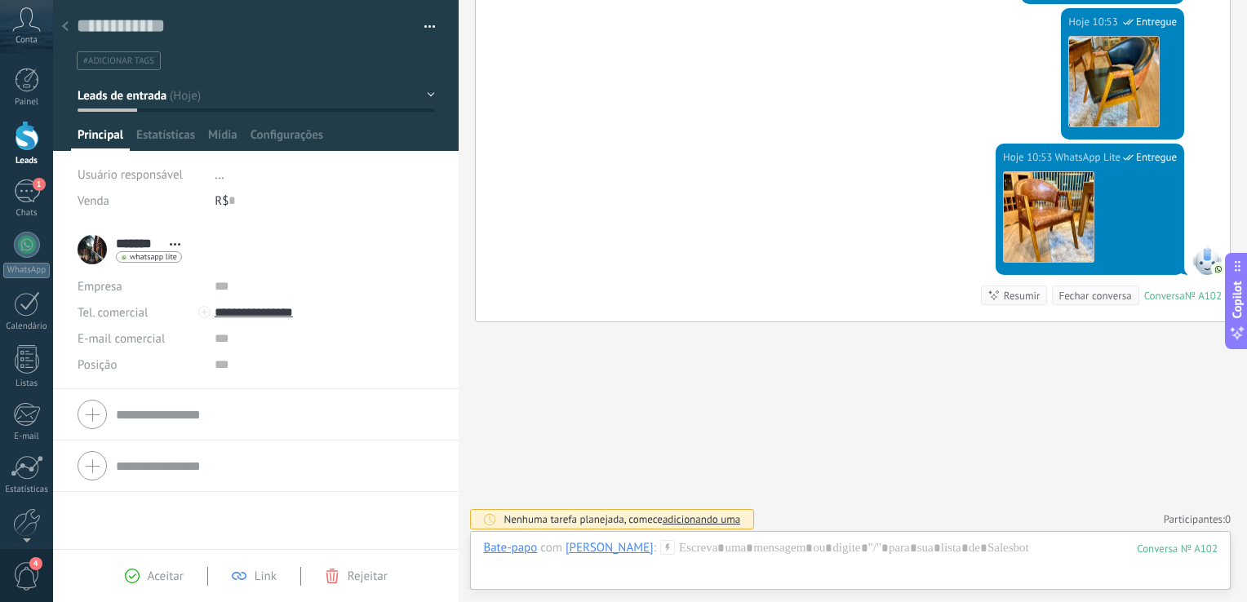
click at [64, 31] on icon at bounding box center [65, 26] width 7 height 10
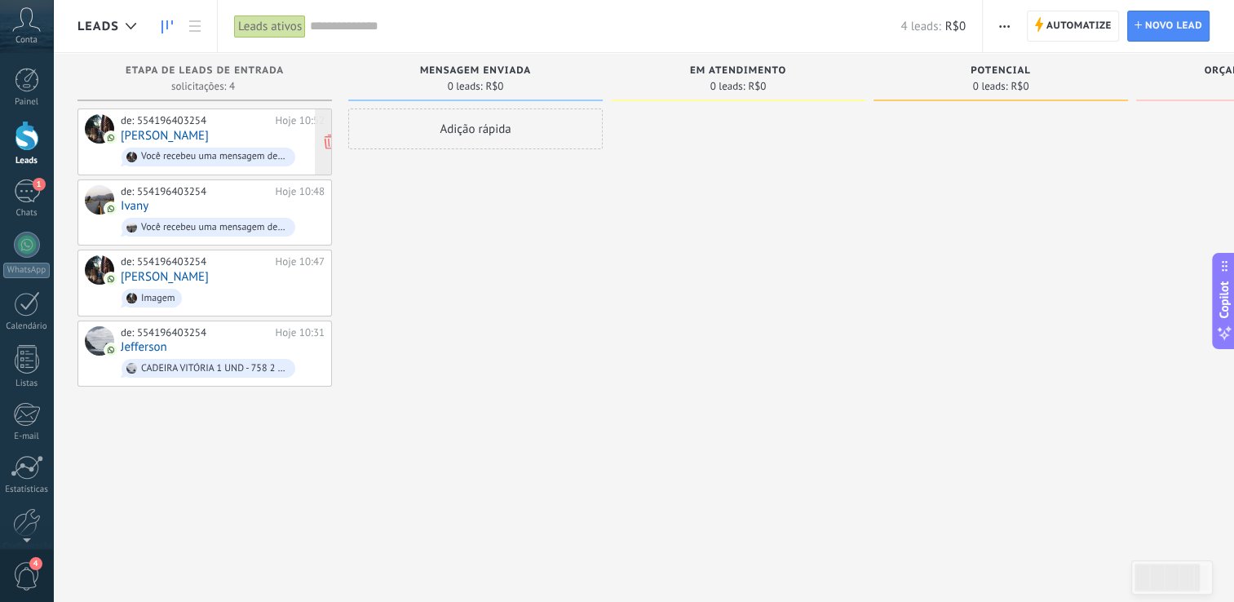
click at [273, 145] on span "Você recebeu uma mensagem de mídia (ID da mensagem: A5BFB90025D21648A7A58344B66…" at bounding box center [223, 156] width 204 height 25
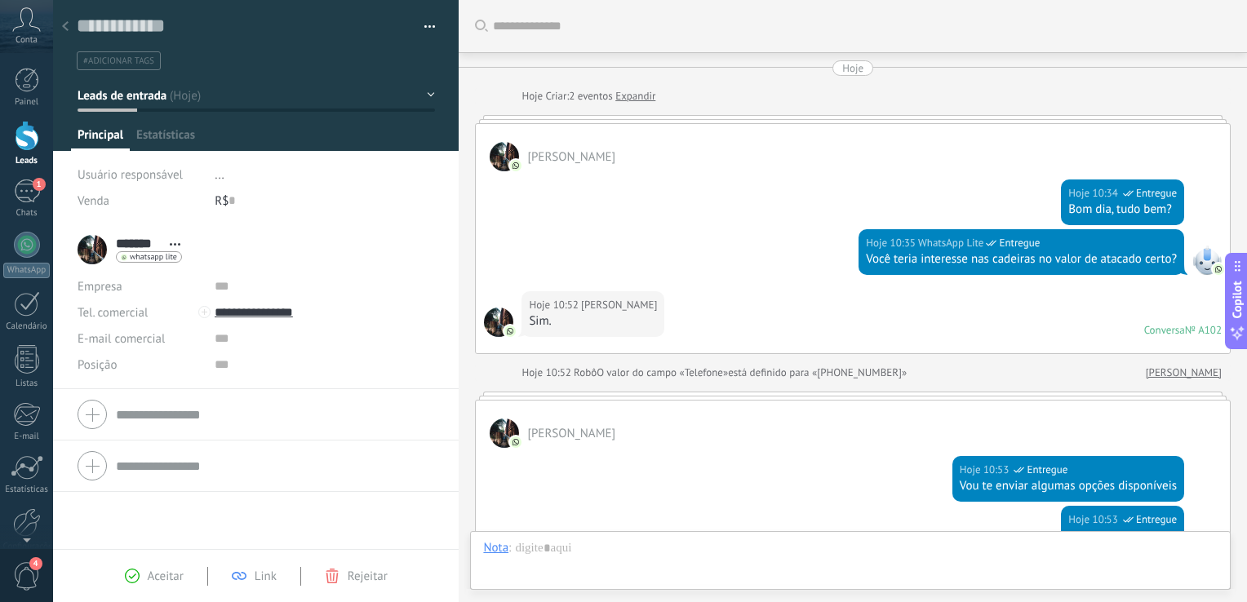
scroll to position [24, 0]
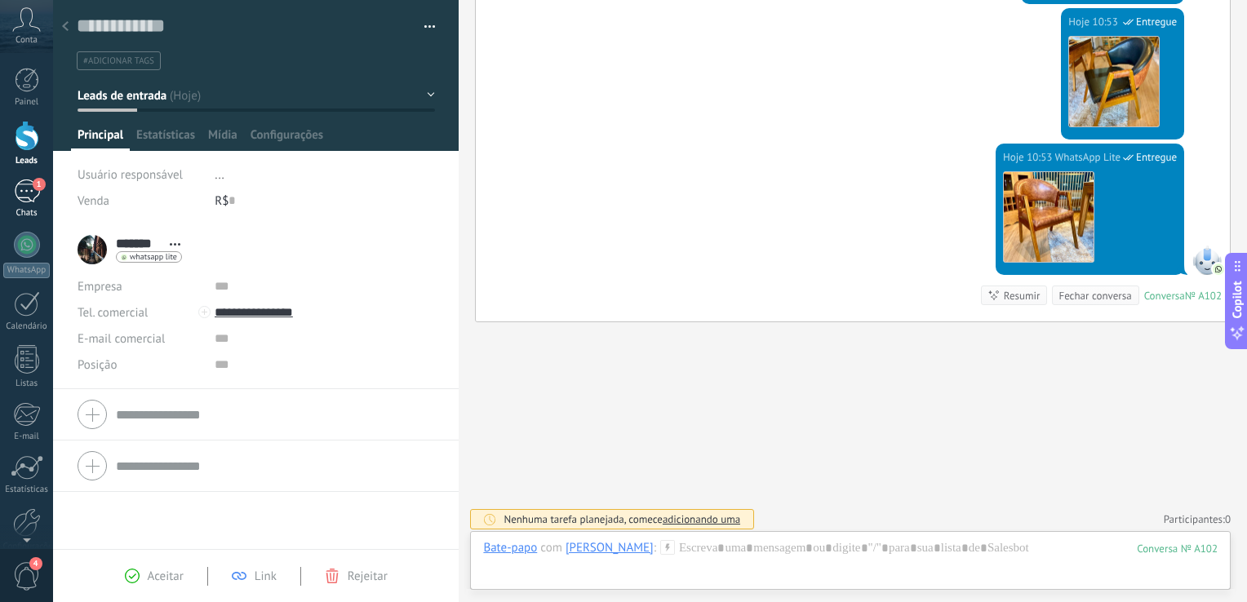
click at [24, 207] on link "1 Chats" at bounding box center [26, 198] width 53 height 39
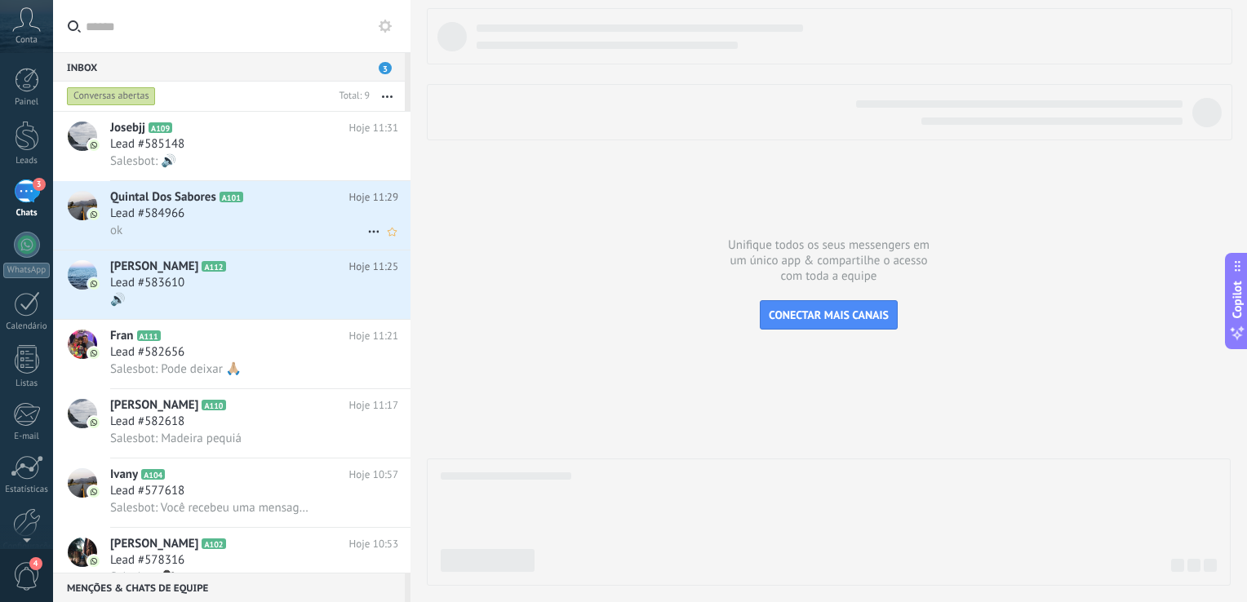
click at [246, 211] on div "Lead #584966" at bounding box center [254, 214] width 288 height 16
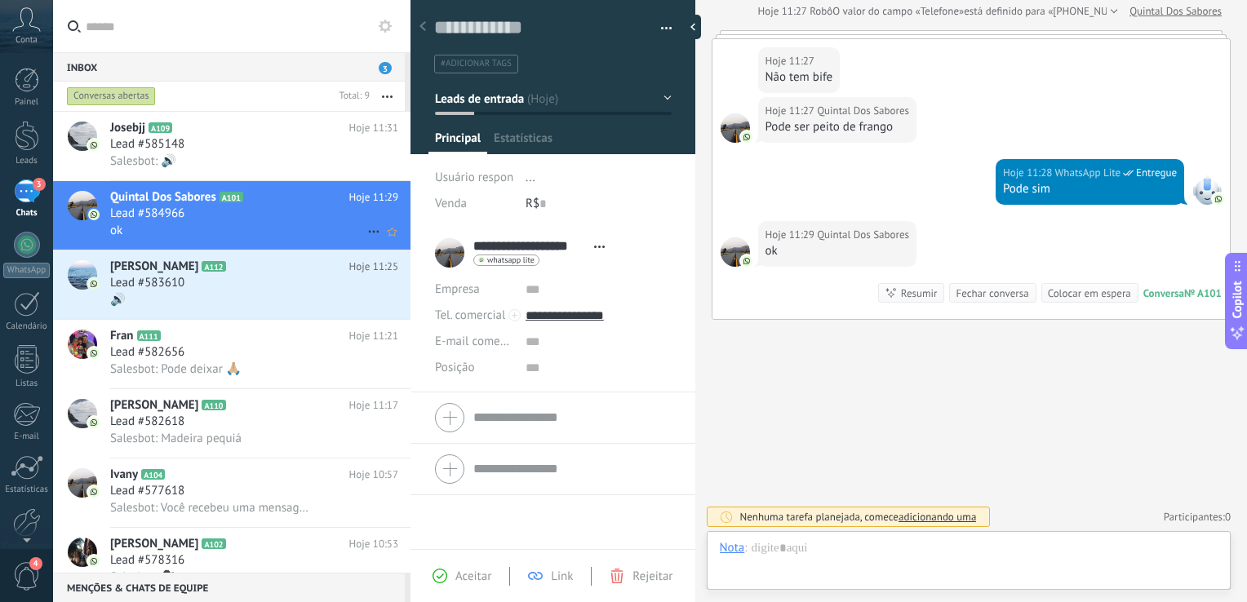
scroll to position [24, 0]
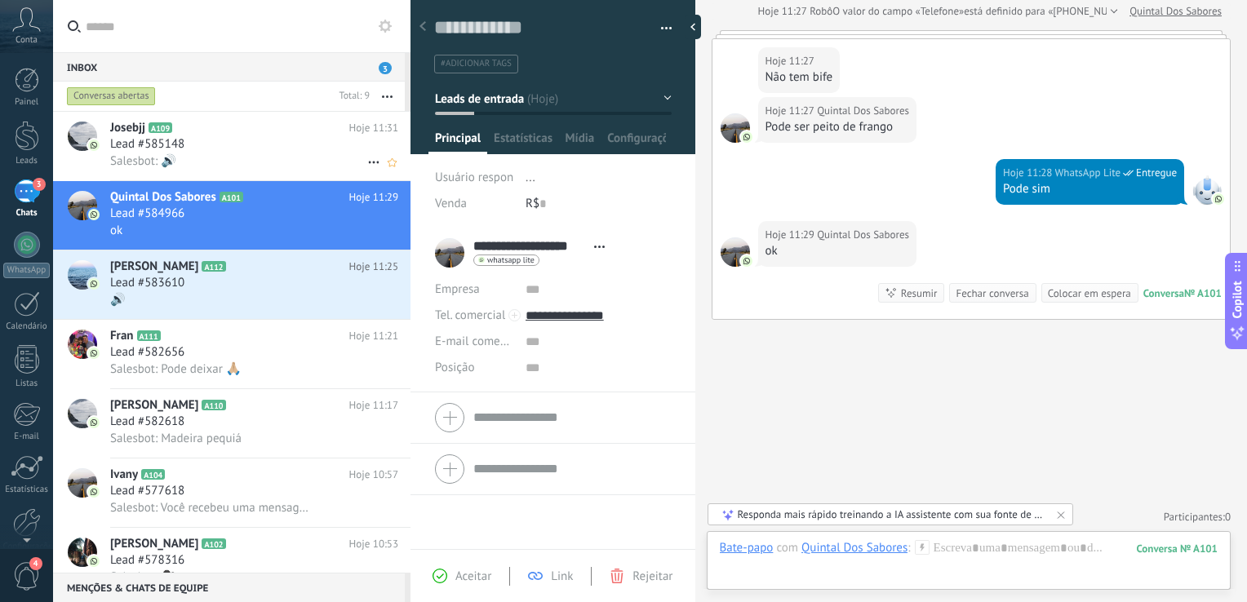
click at [262, 151] on div "Lead #585148" at bounding box center [254, 144] width 288 height 16
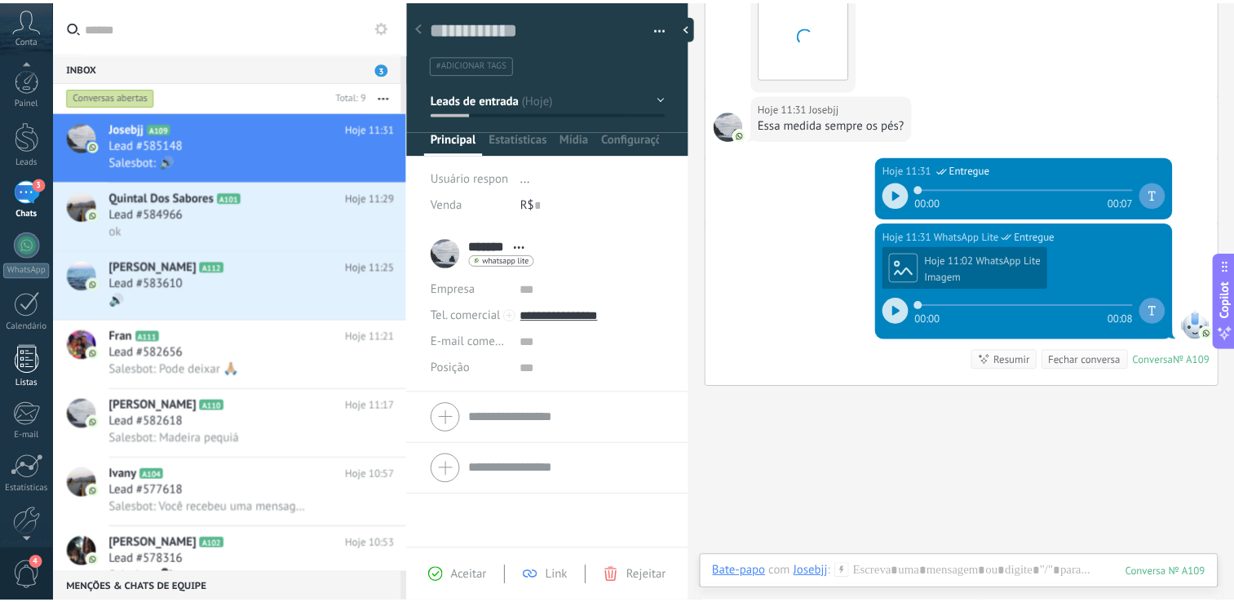
scroll to position [75, 0]
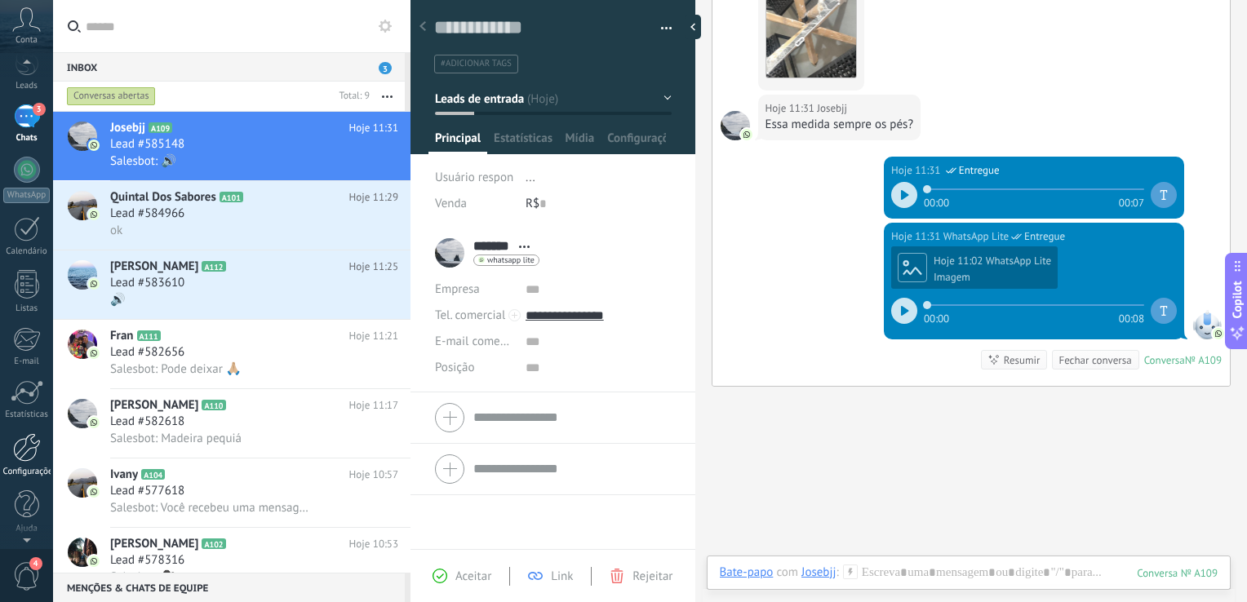
click at [29, 467] on div "Configurações" at bounding box center [26, 472] width 47 height 11
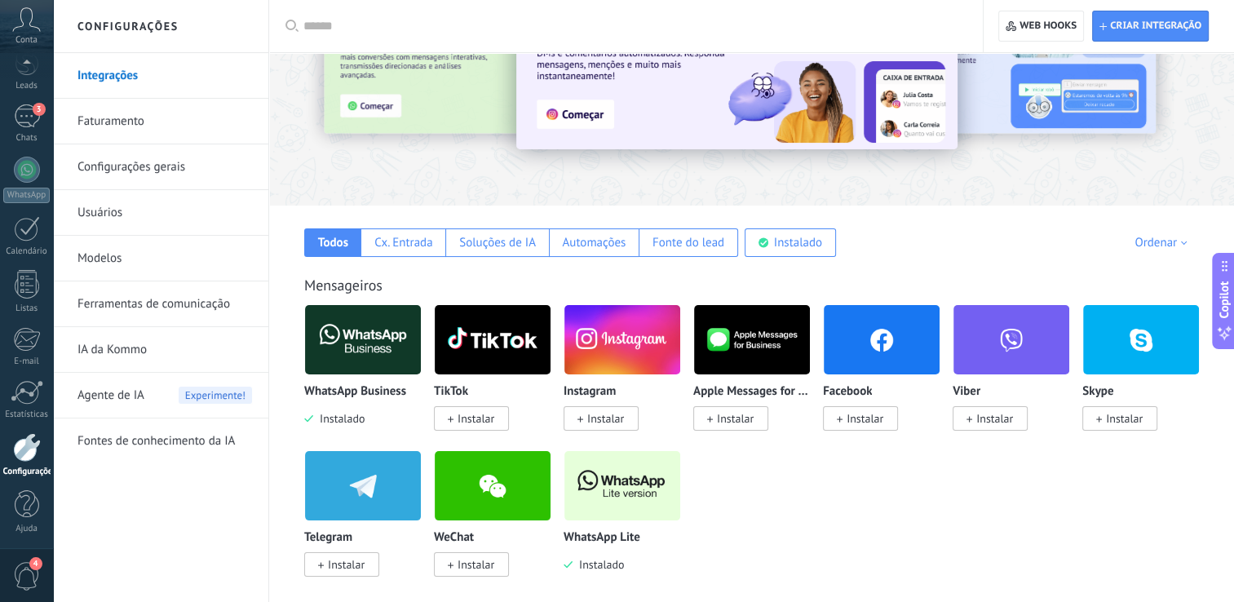
scroll to position [163, 0]
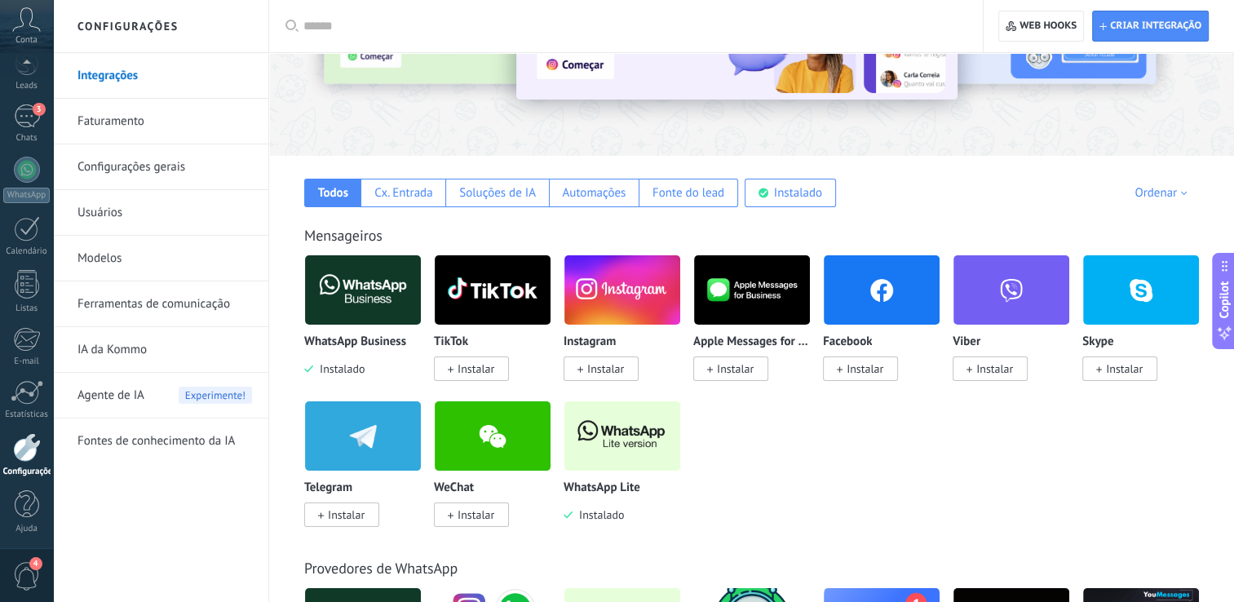
click at [603, 374] on span "Instalar" at bounding box center [605, 368] width 37 height 15
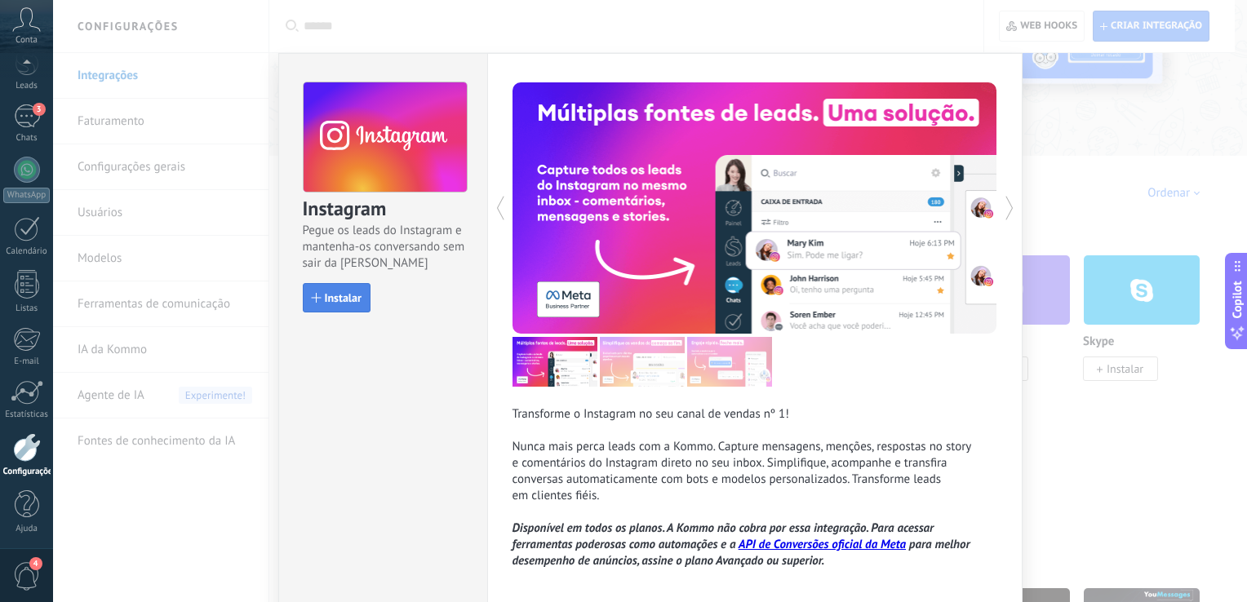
click at [359, 305] on button "Instalar" at bounding box center [337, 297] width 68 height 29
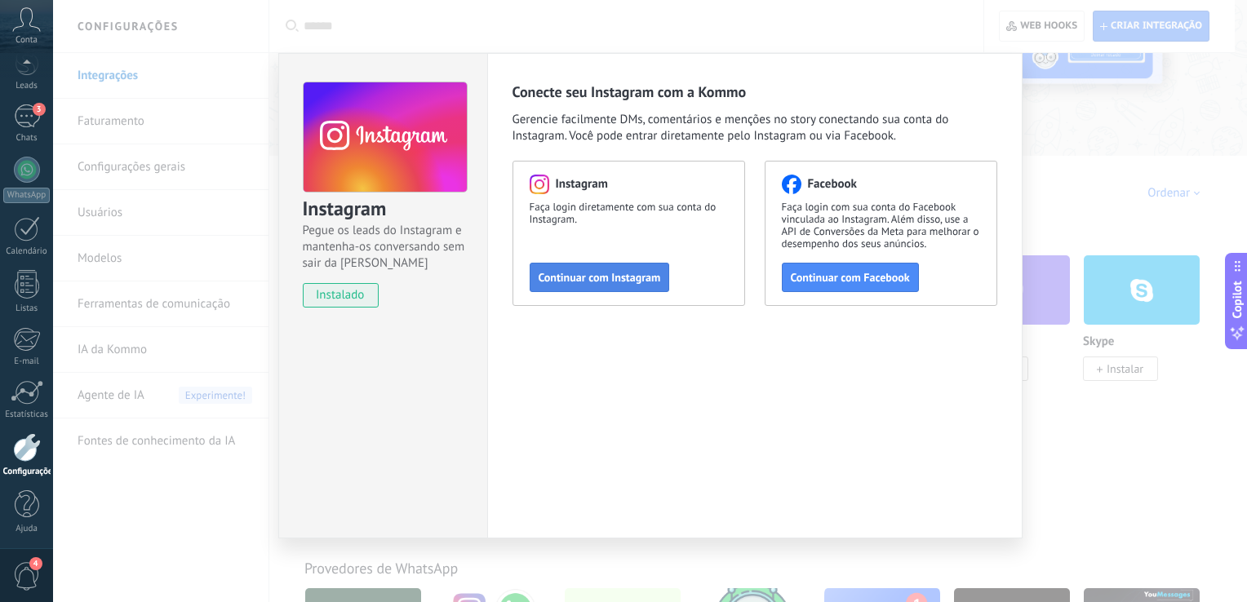
click at [547, 285] on button "Continuar com Instagram" at bounding box center [600, 277] width 140 height 29
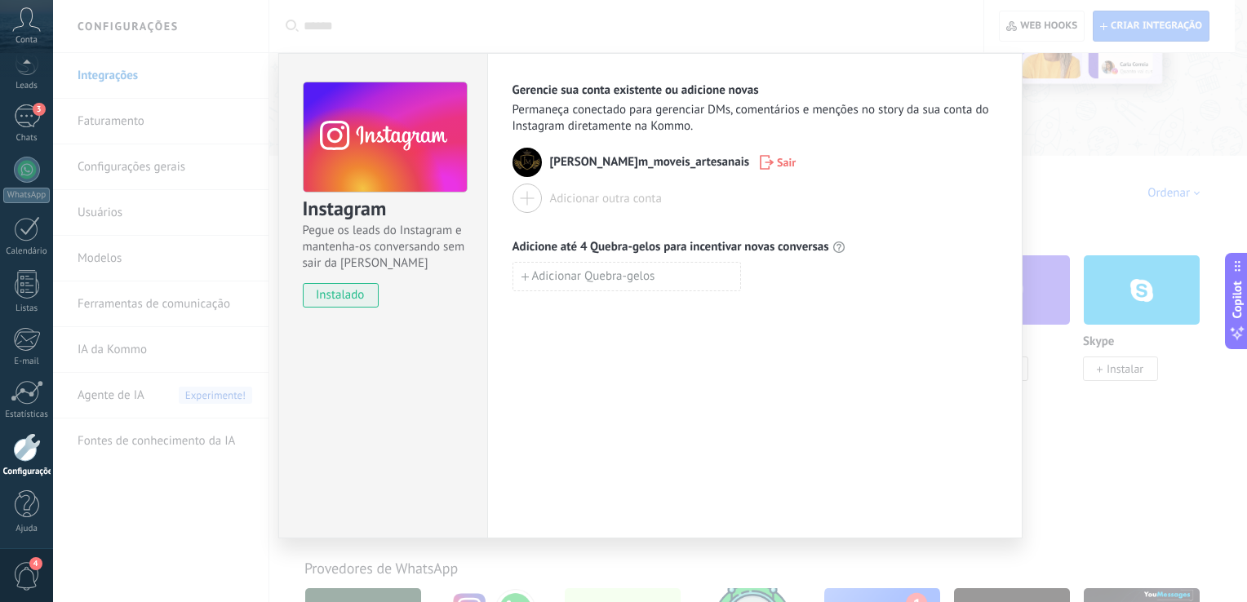
click at [578, 166] on span "[PERSON_NAME]m_moveis_artesanais" at bounding box center [650, 162] width 200 height 16
click at [548, 248] on span "Adicione até 4 Quebra-gelos para incentivar novas conversas" at bounding box center [670, 247] width 317 height 16
click at [529, 317] on div "Gerencie sua conta existente ou adicione novas Permaneça conectado para gerenci…" at bounding box center [754, 295] width 535 height 485
click at [521, 148] on img at bounding box center [526, 162] width 29 height 29
click at [536, 162] on img at bounding box center [526, 162] width 29 height 29
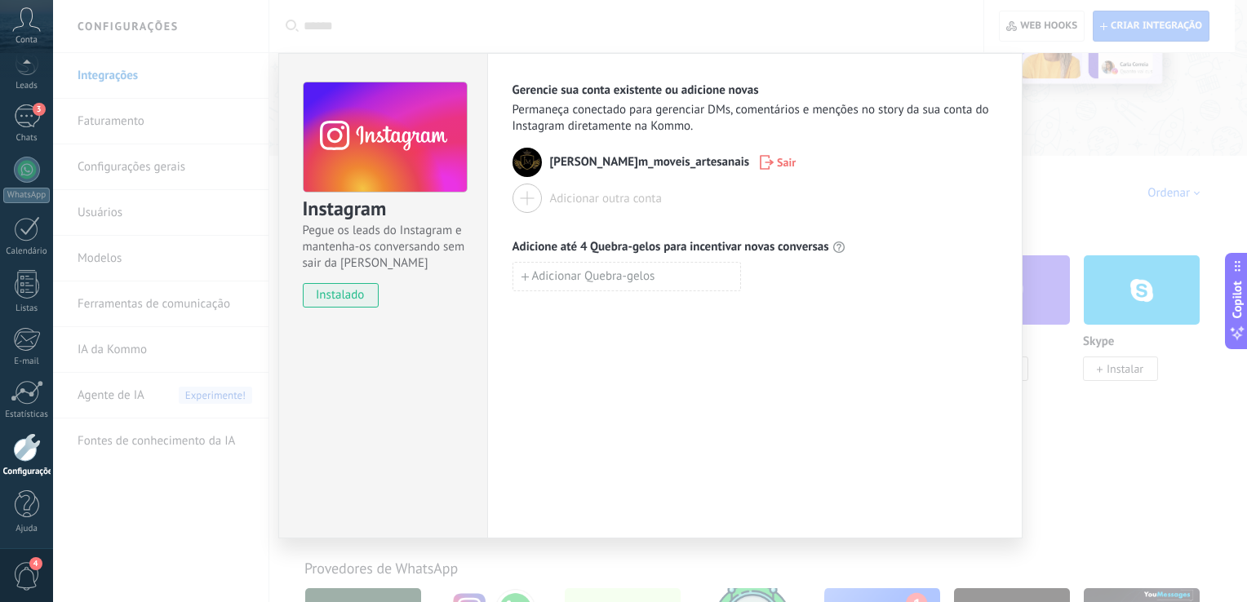
click at [536, 162] on img at bounding box center [526, 162] width 29 height 29
click at [620, 122] on span "Permaneça conectado para gerenciar DMs, comentários e menções no story da sua c…" at bounding box center [754, 118] width 485 height 33
click at [401, 21] on div "Instagram Pegue os leads do Instagram e mantenha-os conversando sem sair da Kom…" at bounding box center [650, 301] width 1194 height 602
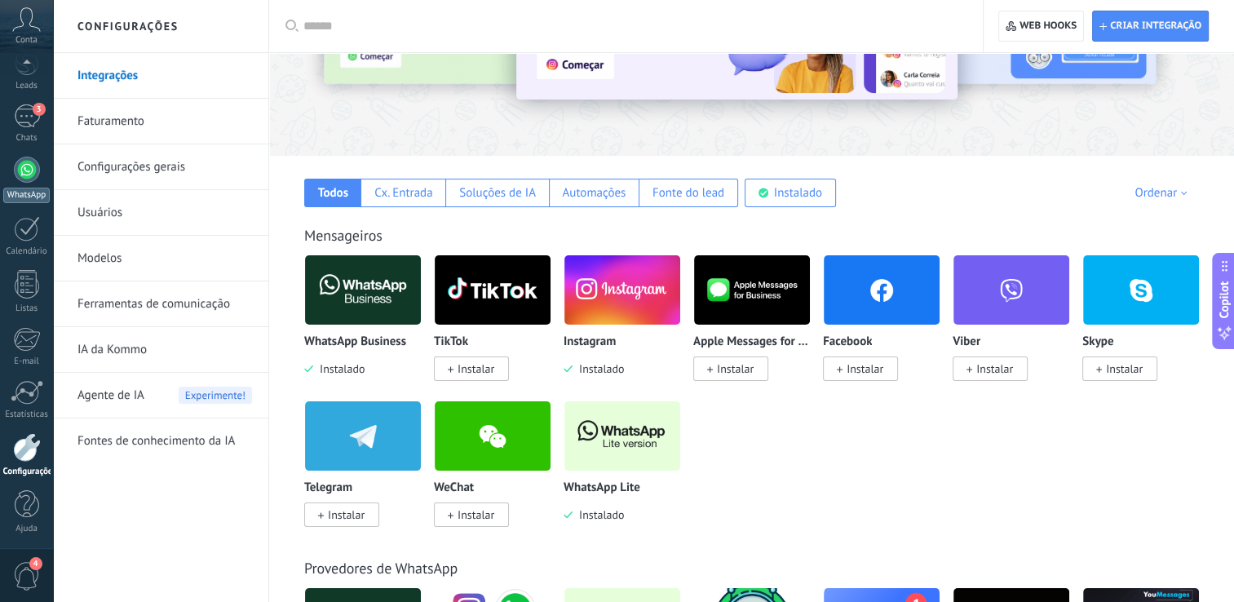
click at [36, 162] on div at bounding box center [27, 170] width 26 height 26
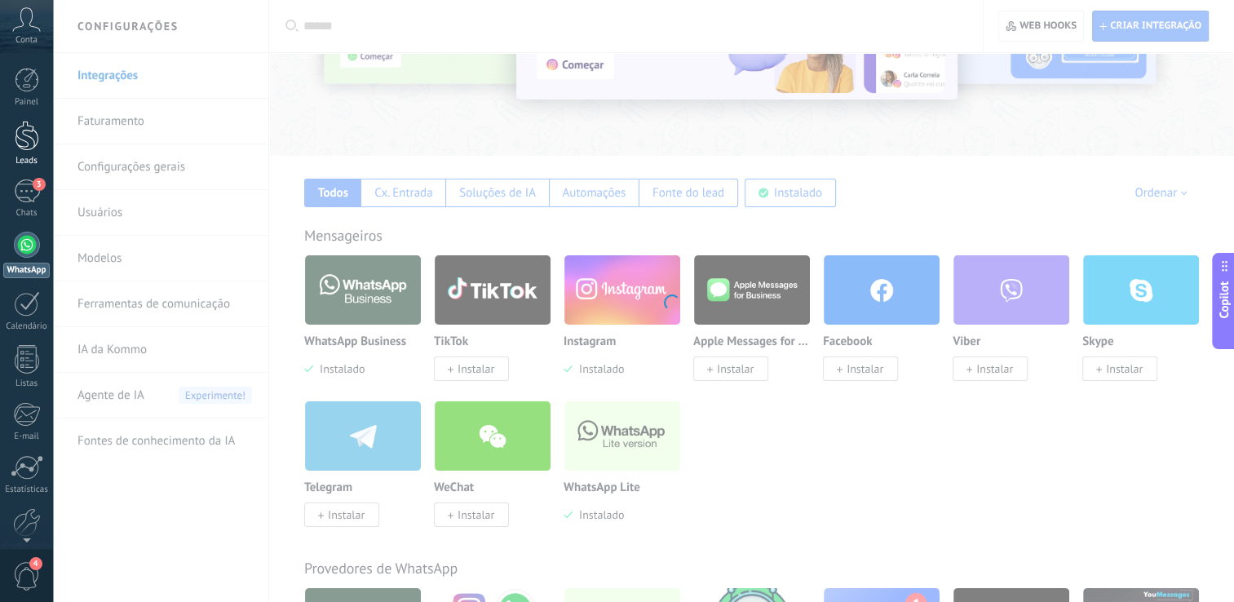
click at [36, 131] on div at bounding box center [27, 136] width 24 height 30
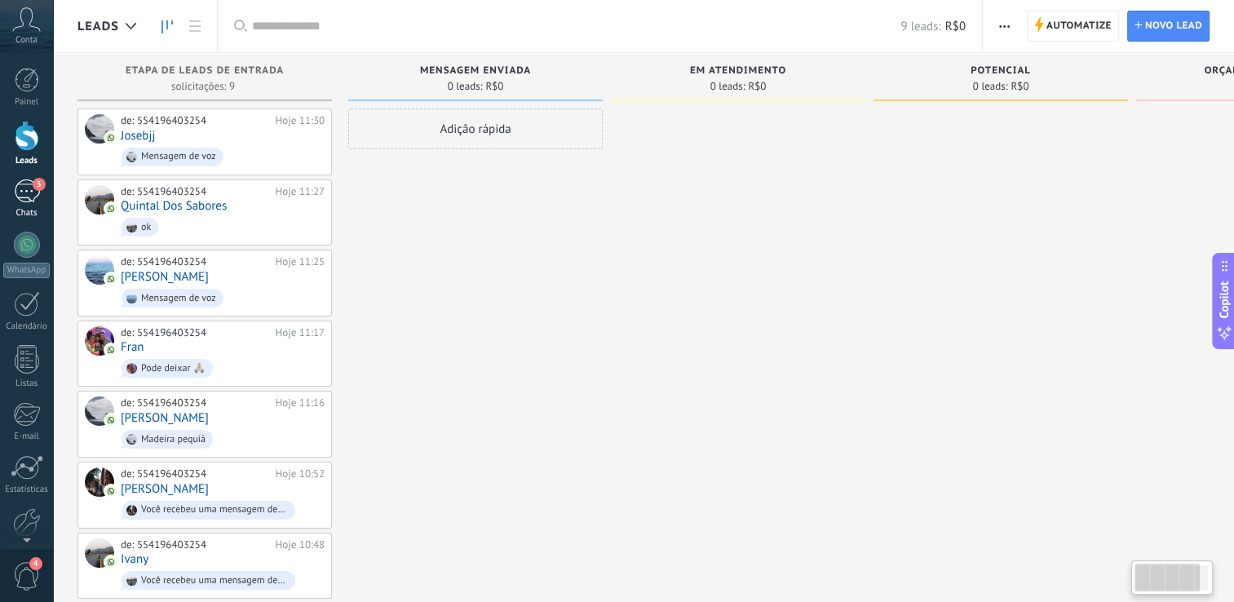
click at [30, 208] on div "Chats" at bounding box center [26, 213] width 47 height 11
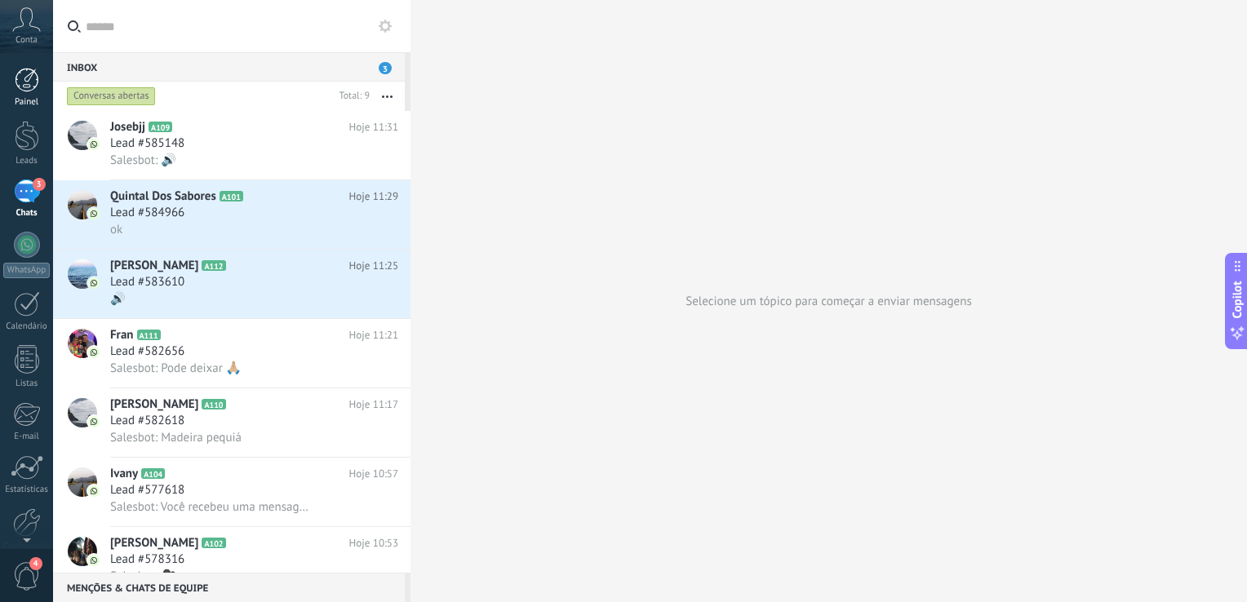
click at [42, 90] on link "Painel" at bounding box center [26, 88] width 53 height 40
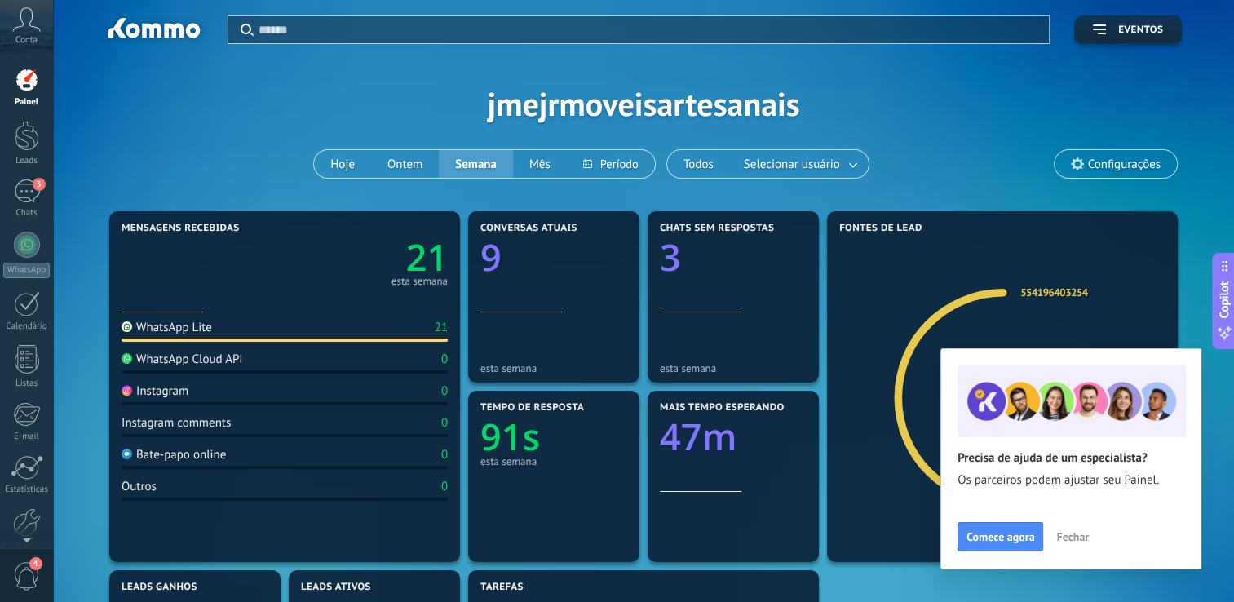
click at [334, 397] on div "Instagram 0" at bounding box center [285, 394] width 326 height 22
click at [25, 298] on div at bounding box center [27, 303] width 26 height 25
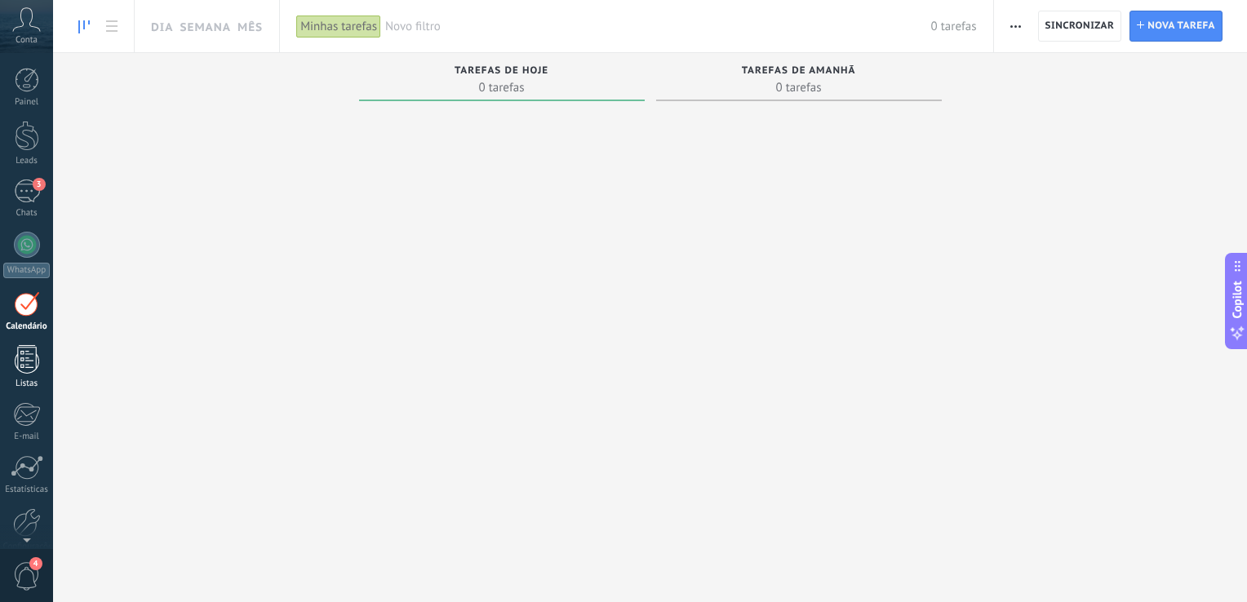
click at [22, 379] on div "Listas" at bounding box center [26, 384] width 47 height 11
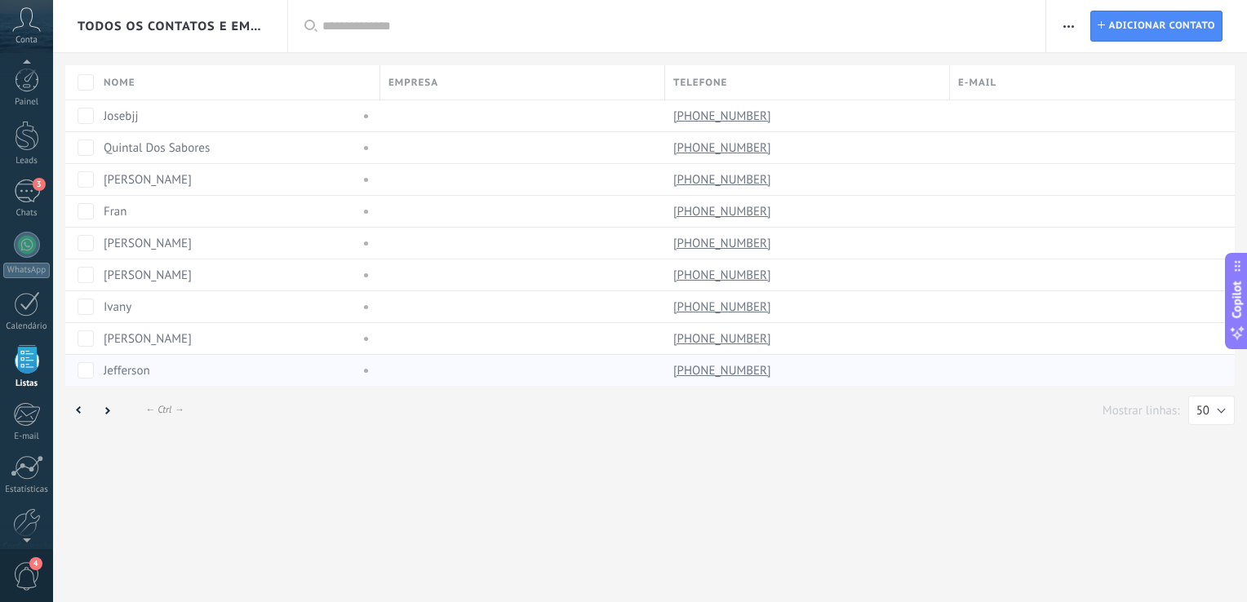
scroll to position [42, 0]
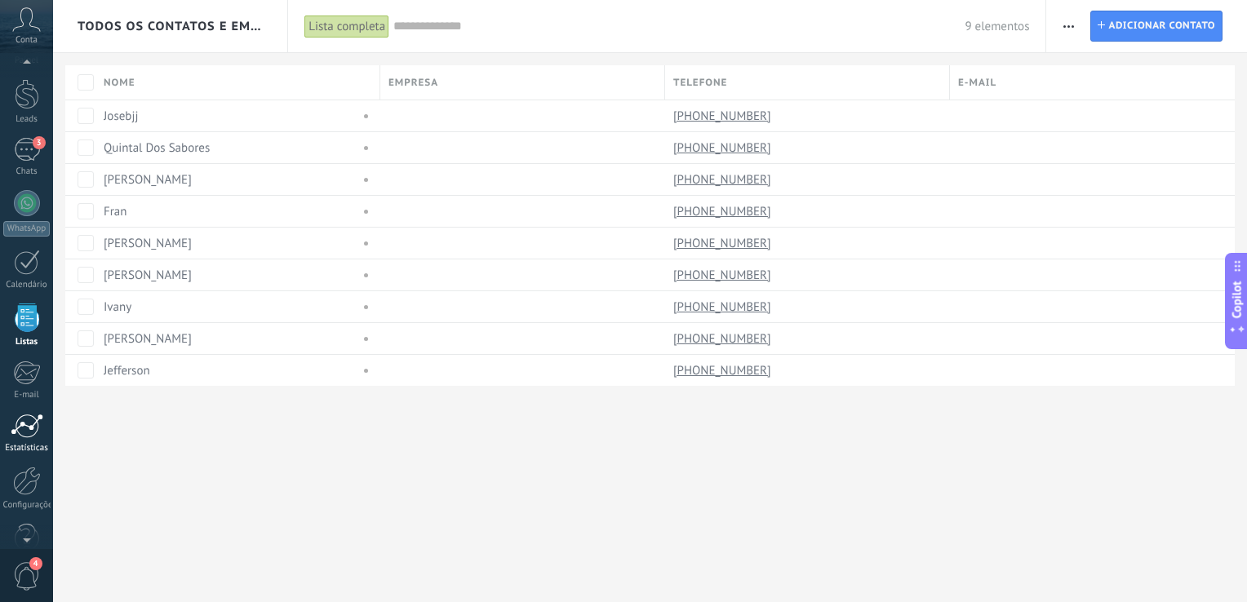
click at [21, 426] on div at bounding box center [27, 426] width 33 height 24
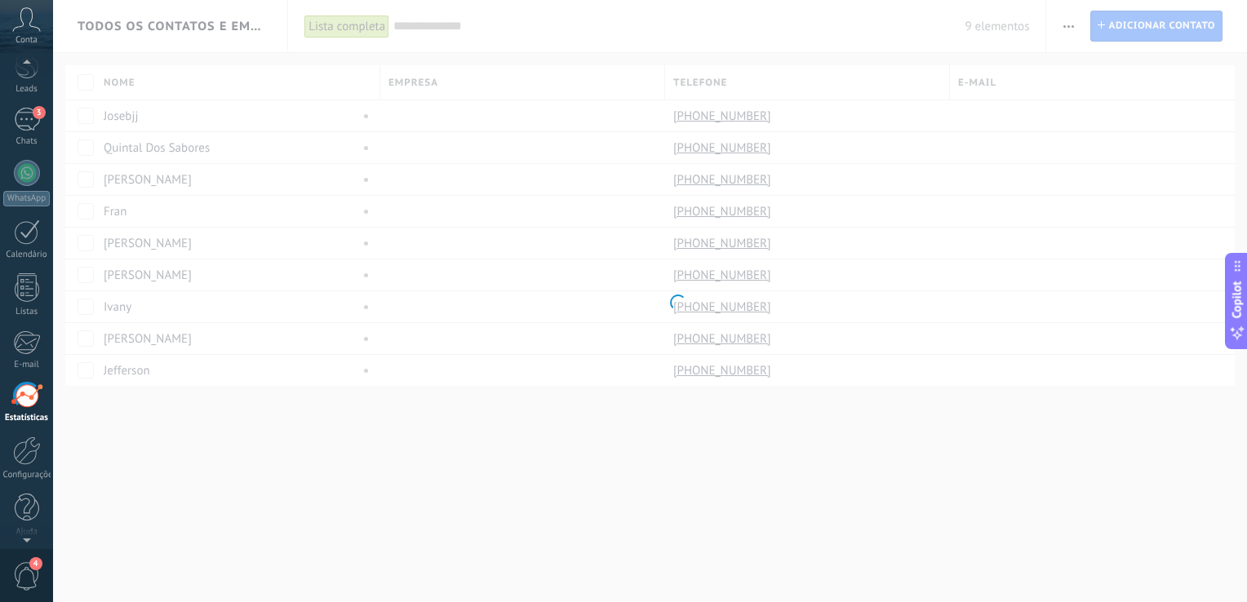
scroll to position [75, 0]
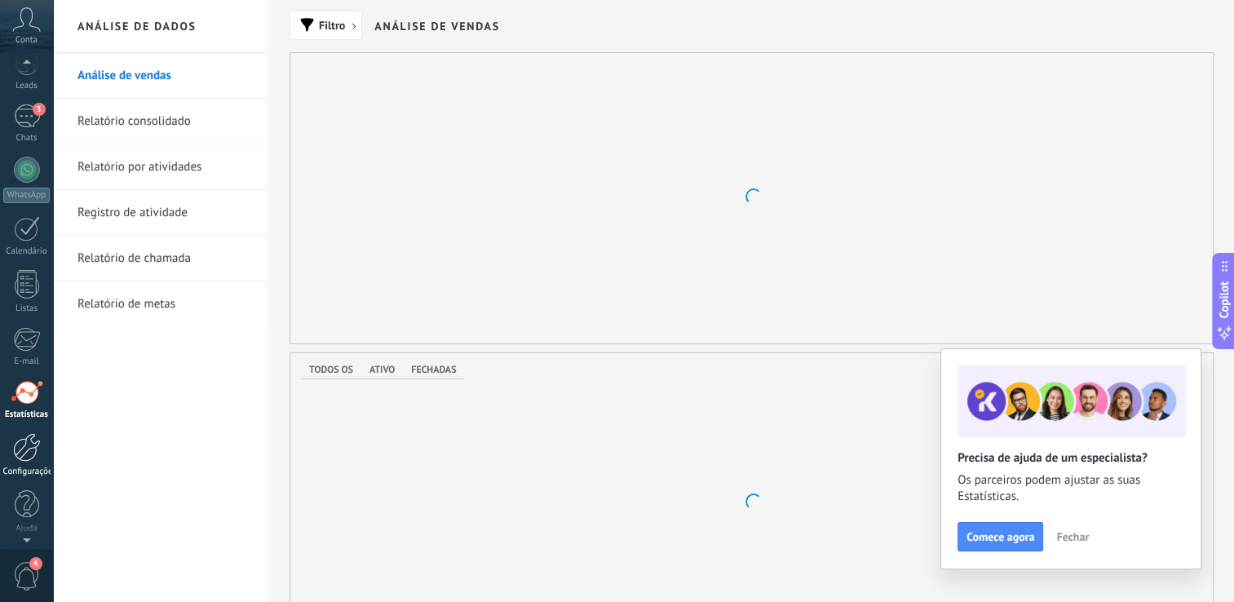
click at [28, 433] on div at bounding box center [27, 447] width 28 height 29
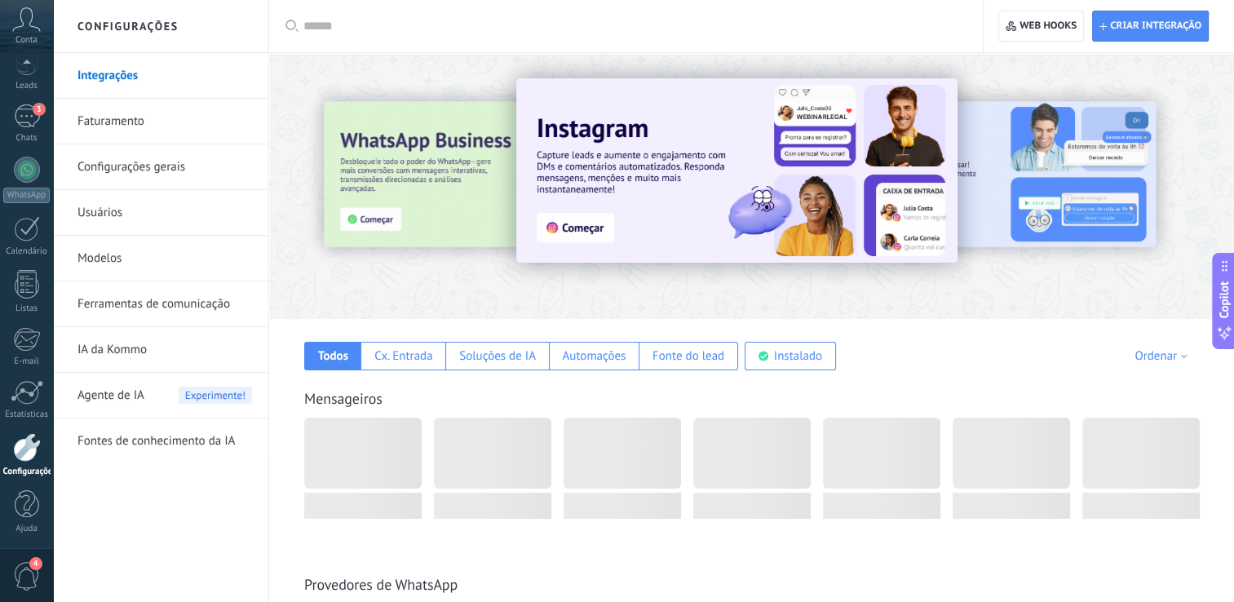
click at [26, 566] on span "4" at bounding box center [27, 576] width 28 height 29
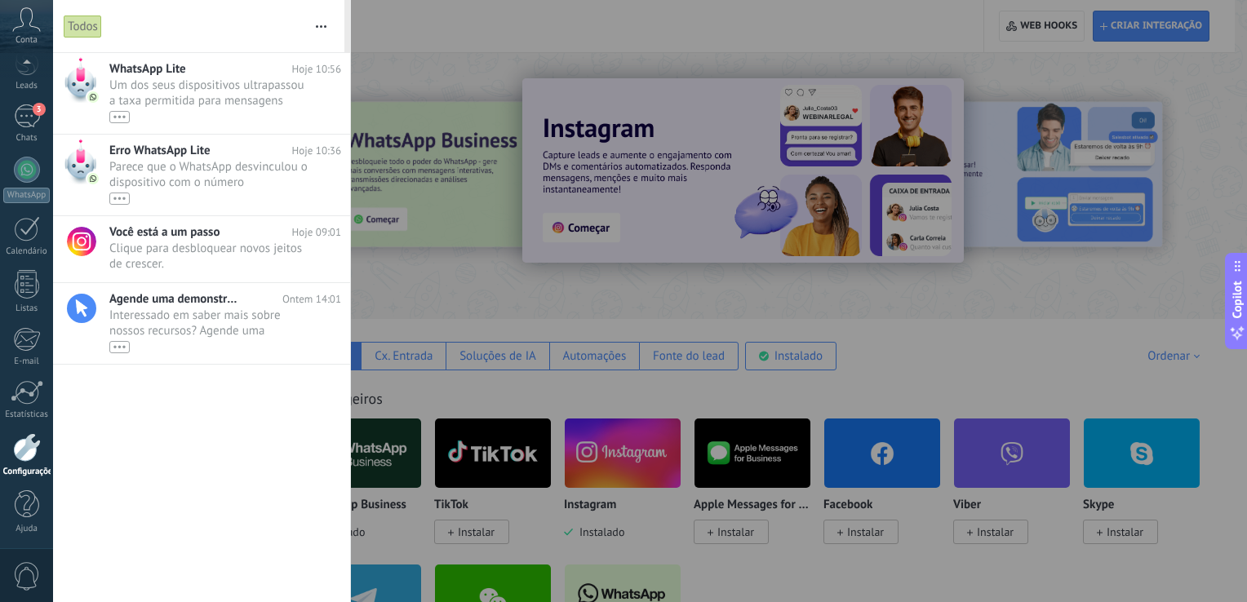
click at [390, 433] on div at bounding box center [623, 301] width 1247 height 602
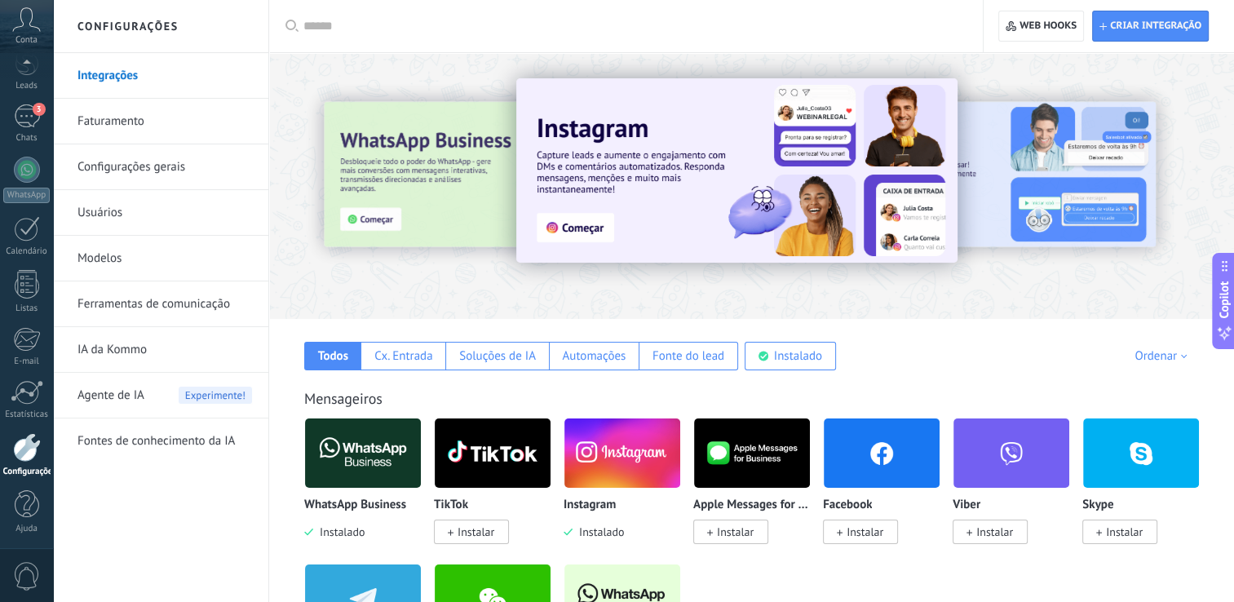
click at [623, 484] on img at bounding box center [623, 453] width 116 height 79
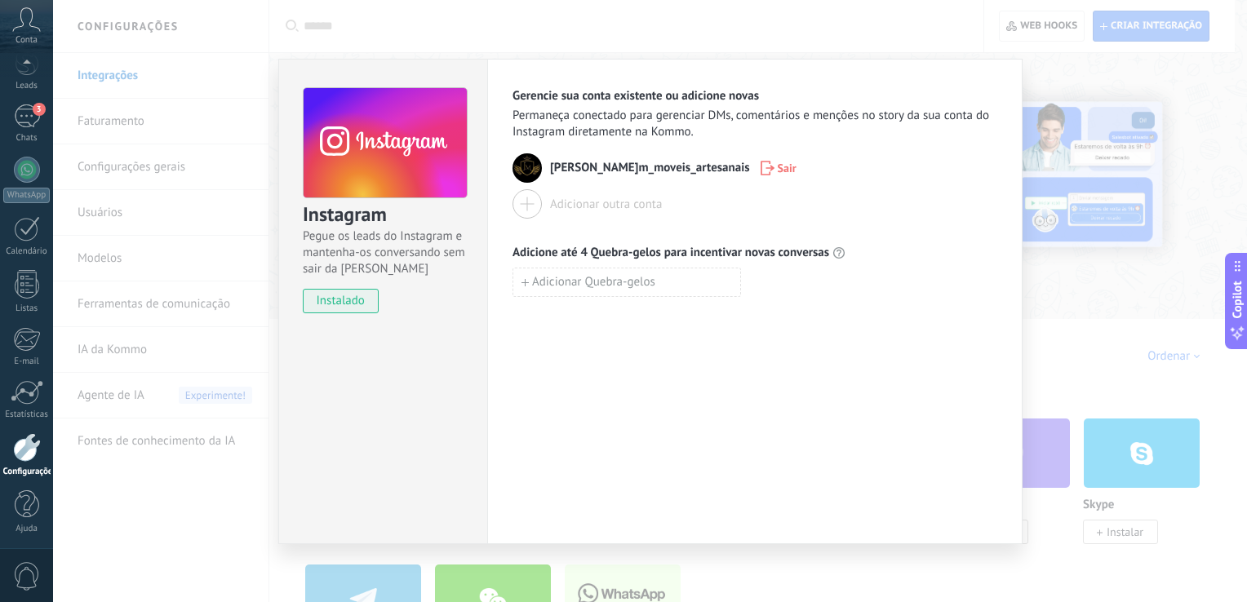
click at [574, 169] on span "[PERSON_NAME]m_moveis_artesanais" at bounding box center [650, 168] width 200 height 16
click at [534, 174] on img at bounding box center [526, 167] width 29 height 29
click at [568, 172] on span "[PERSON_NAME]m_moveis_artesanais" at bounding box center [650, 168] width 200 height 16
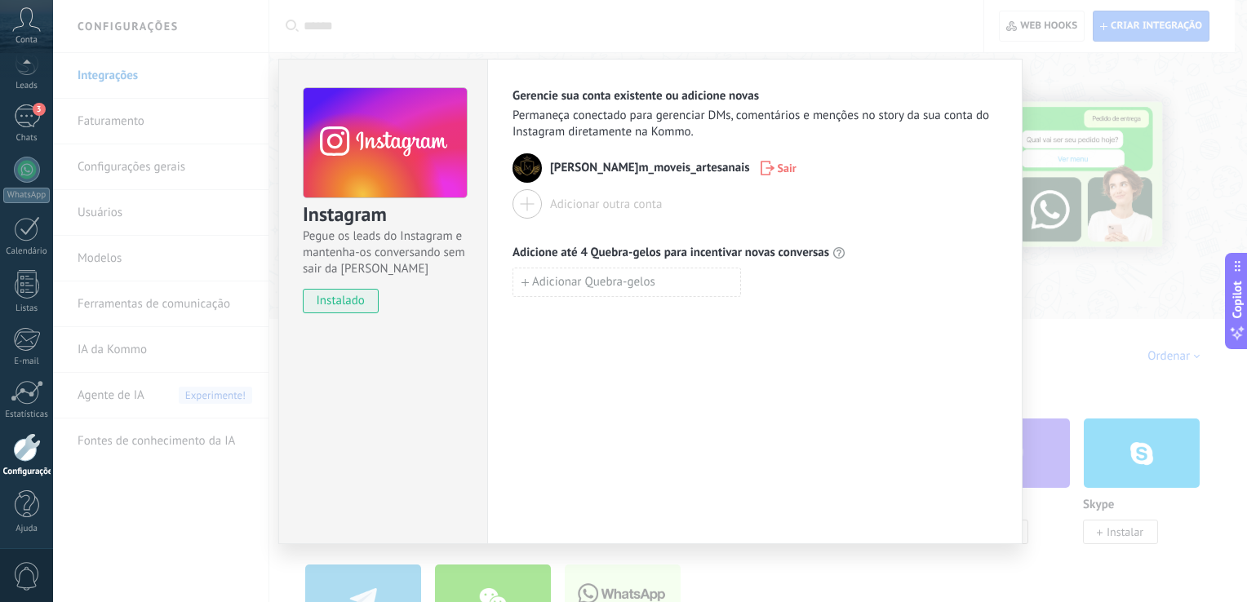
click at [568, 172] on span "[PERSON_NAME]m_moveis_artesanais" at bounding box center [650, 168] width 200 height 16
click at [571, 175] on span "[PERSON_NAME]m_moveis_artesanais" at bounding box center [650, 168] width 200 height 16
click at [11, 119] on link "4 Chats" at bounding box center [26, 123] width 53 height 39
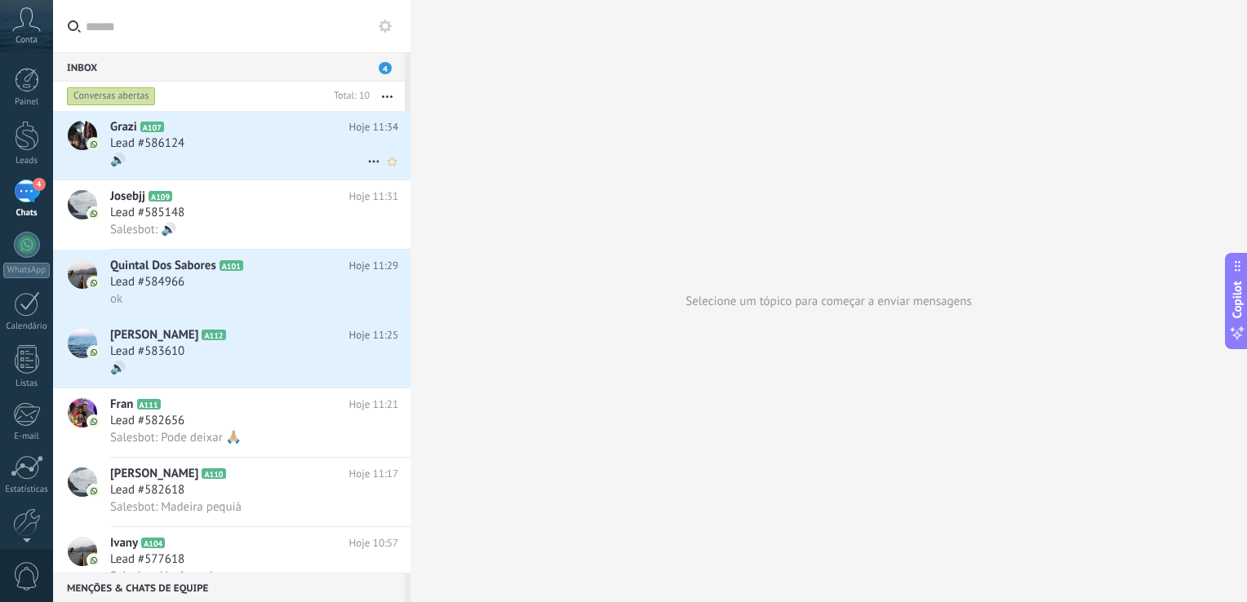
click at [251, 146] on div "Lead #586124" at bounding box center [254, 143] width 288 height 16
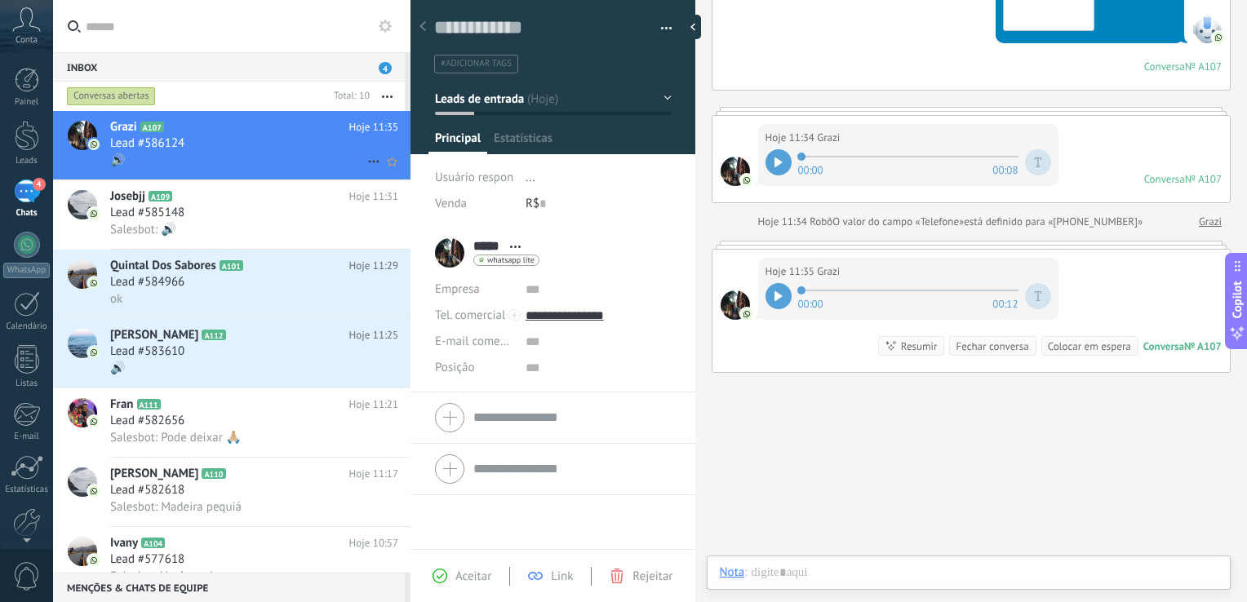
scroll to position [24, 0]
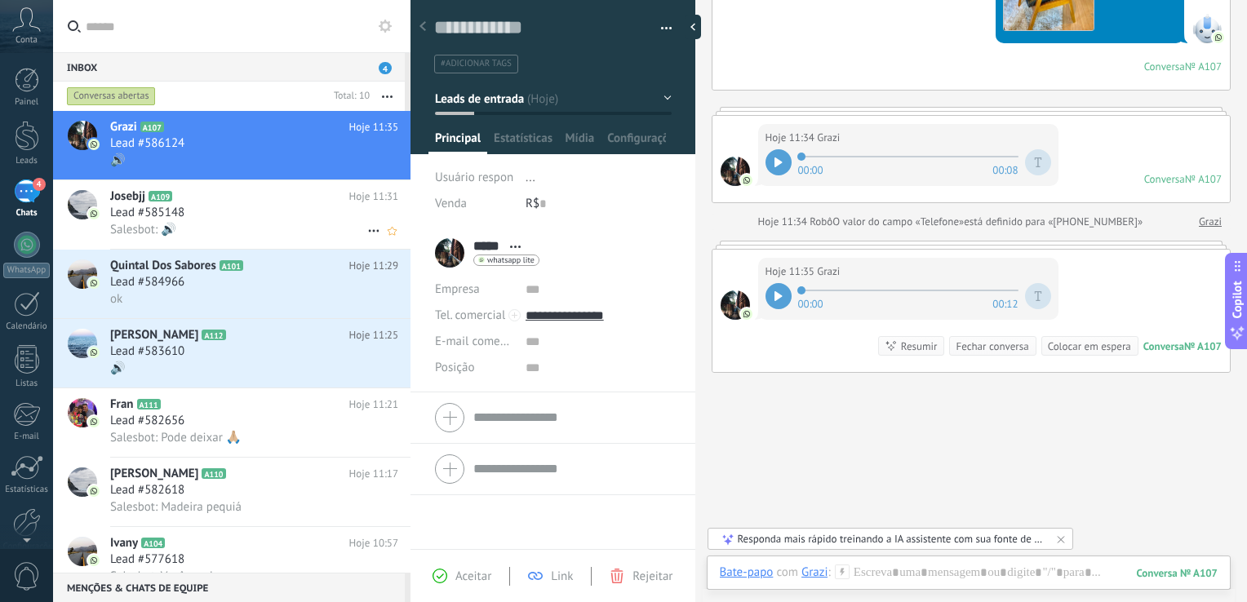
drag, startPoint x: 252, startPoint y: 198, endPoint x: 218, endPoint y: 201, distance: 34.4
click at [218, 201] on h2 "Josebjj A109" at bounding box center [229, 196] width 239 height 16
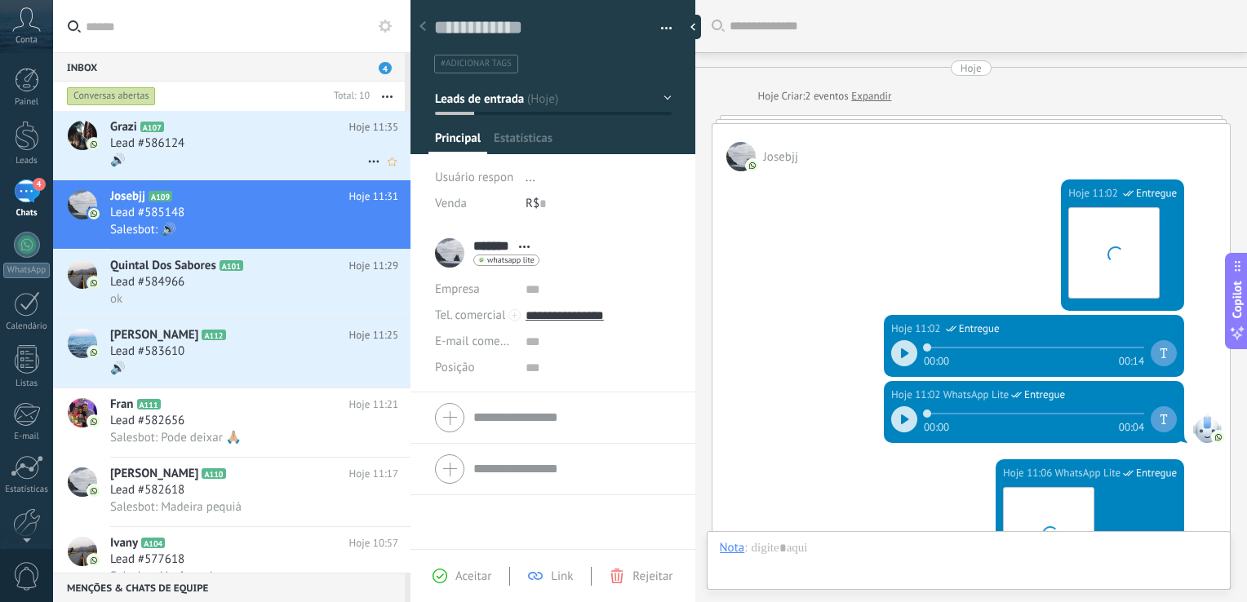
click at [272, 145] on div "Lead #586124" at bounding box center [254, 143] width 288 height 16
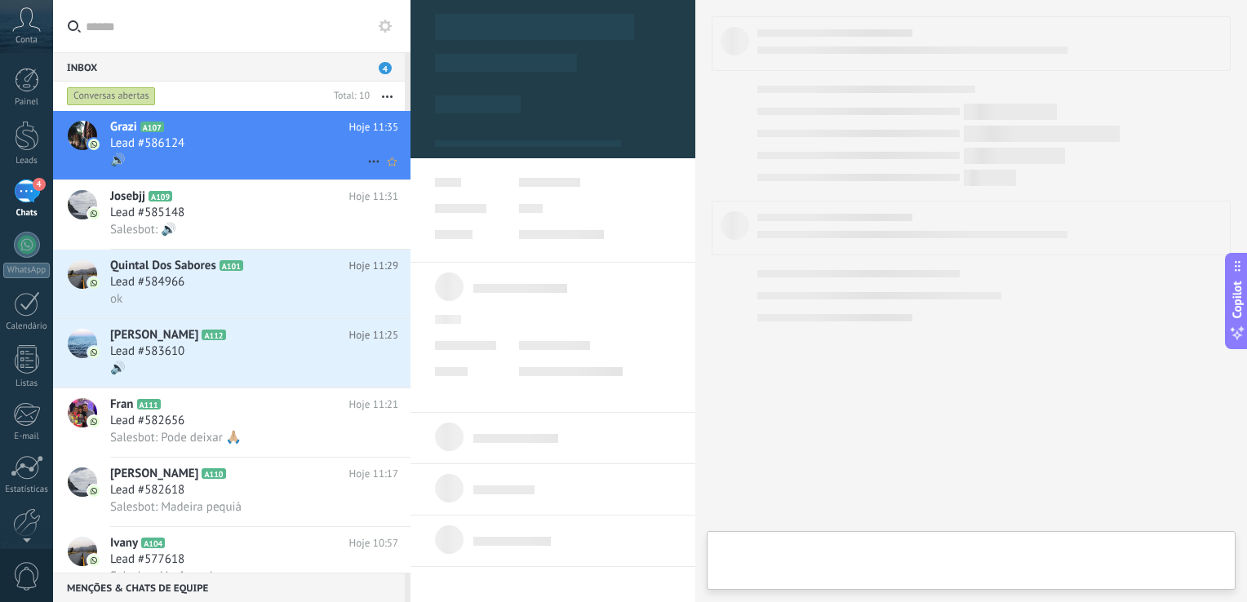
type textarea "**********"
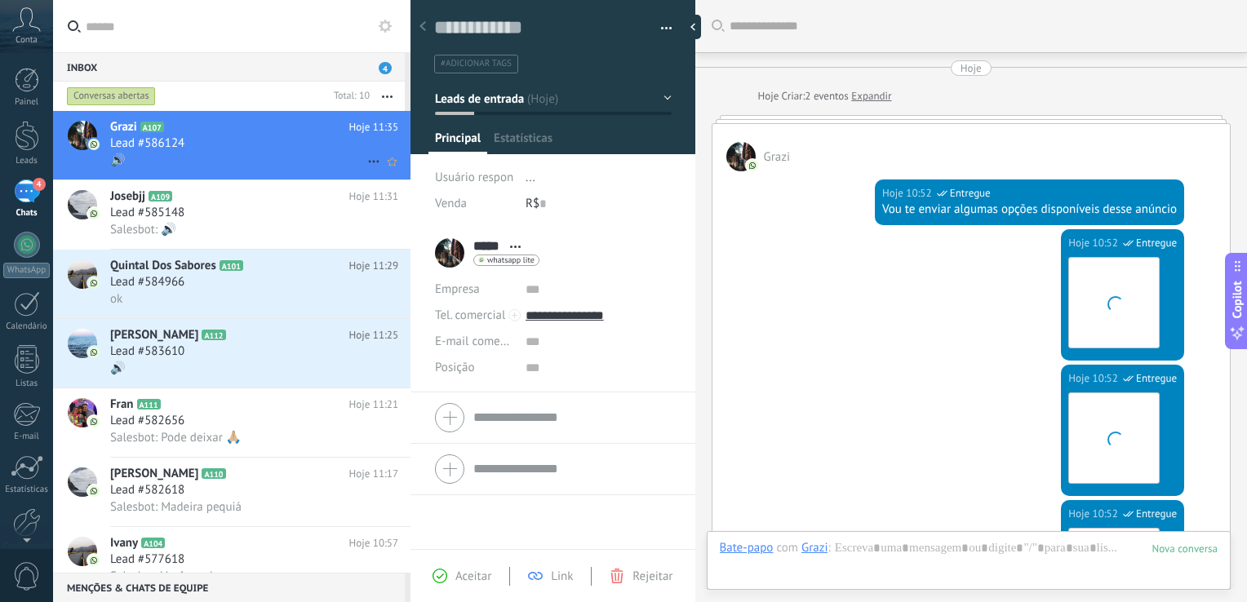
scroll to position [1463, 0]
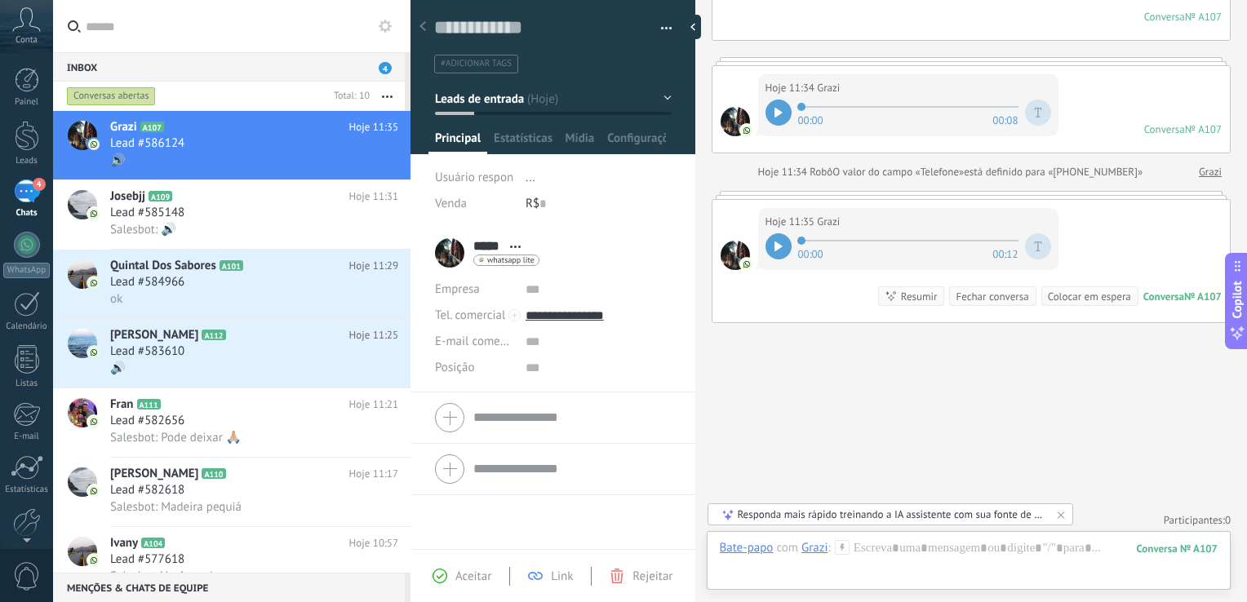
click at [33, 189] on div "4" at bounding box center [27, 191] width 26 height 24
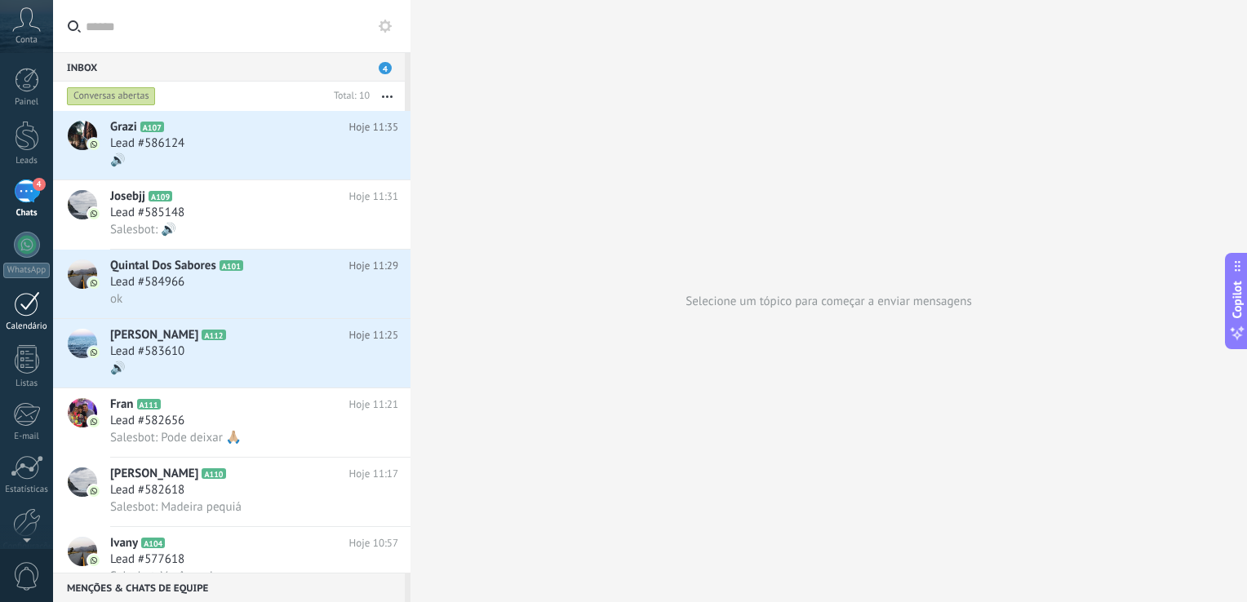
click at [29, 314] on div at bounding box center [27, 303] width 26 height 25
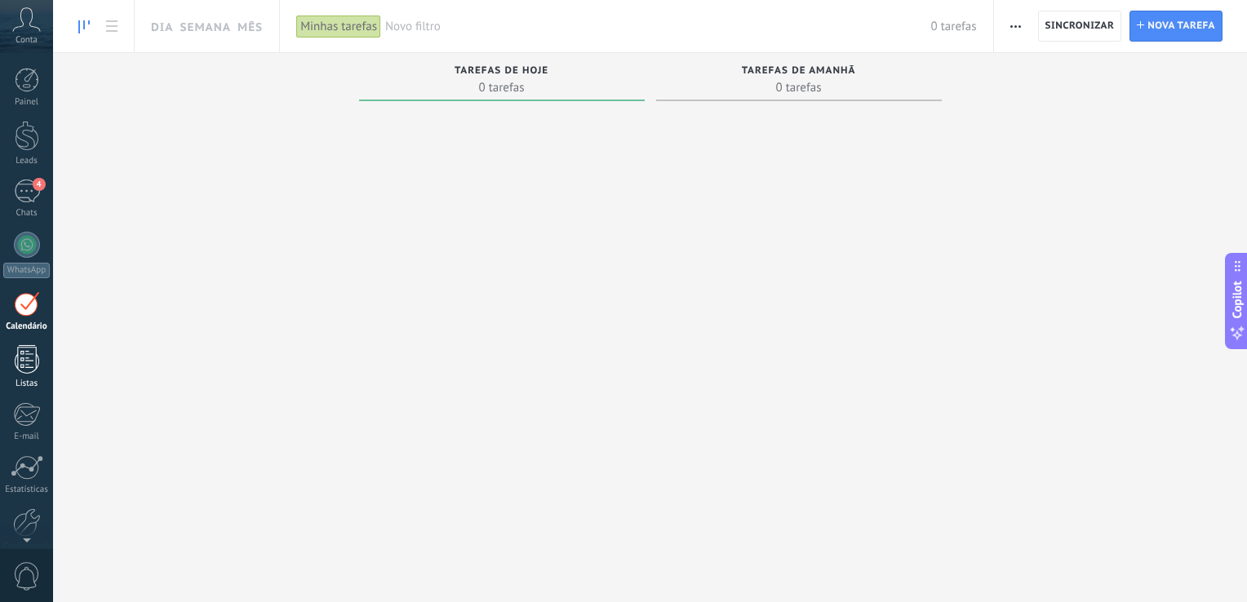
click at [24, 383] on div "Listas" at bounding box center [26, 384] width 47 height 11
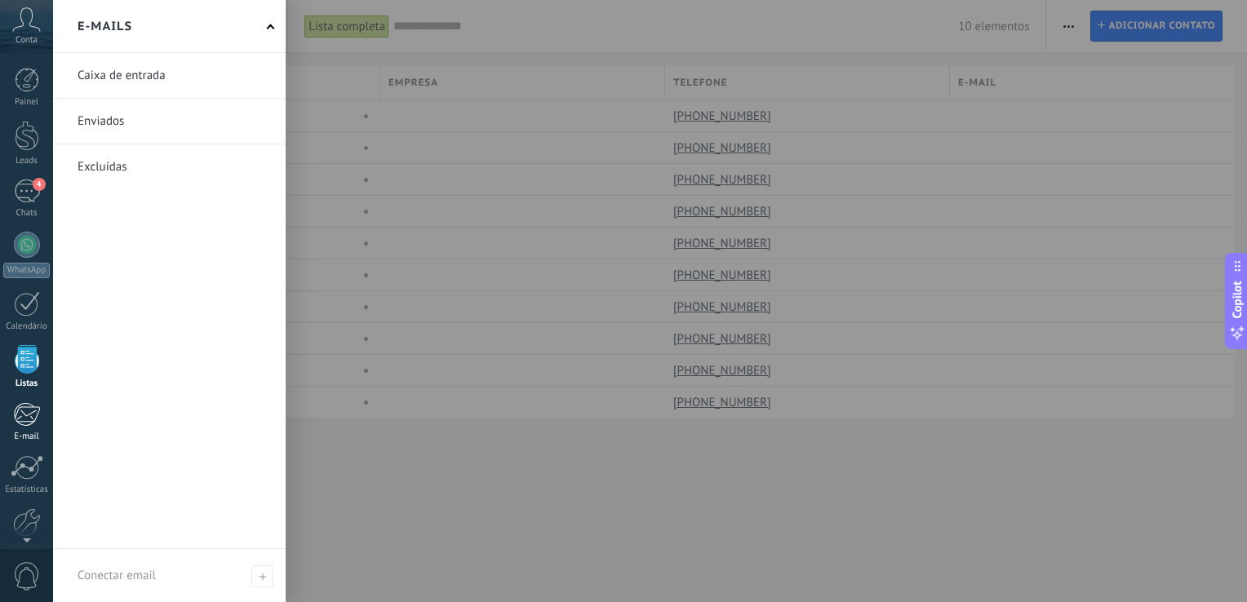
click at [25, 410] on div at bounding box center [26, 414] width 27 height 24
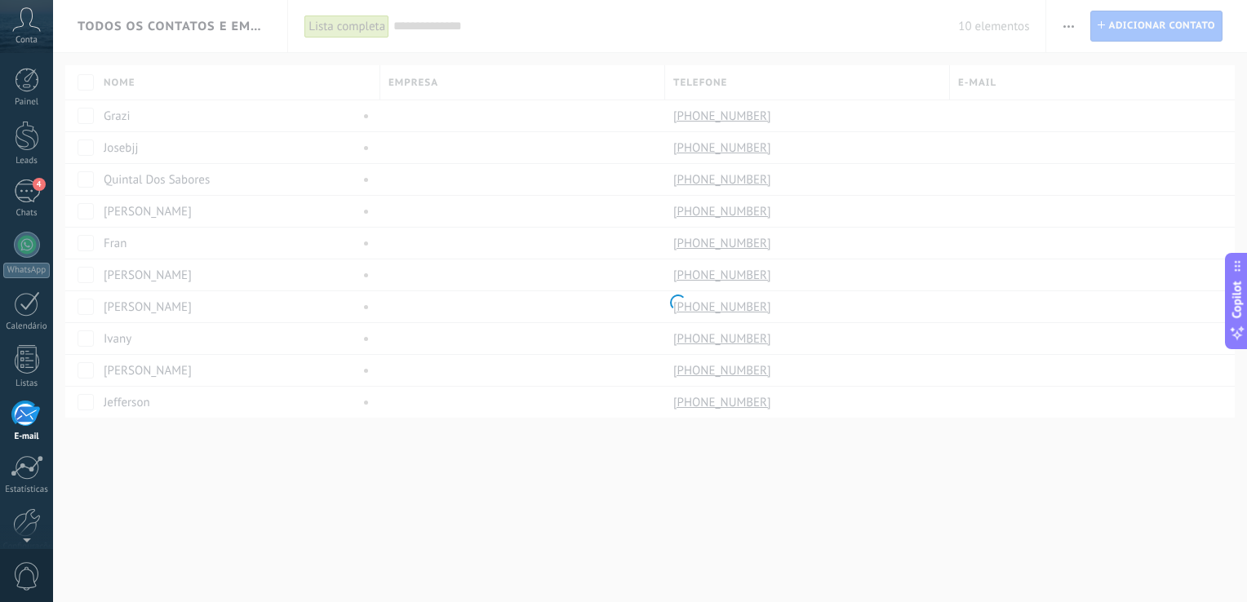
scroll to position [75, 0]
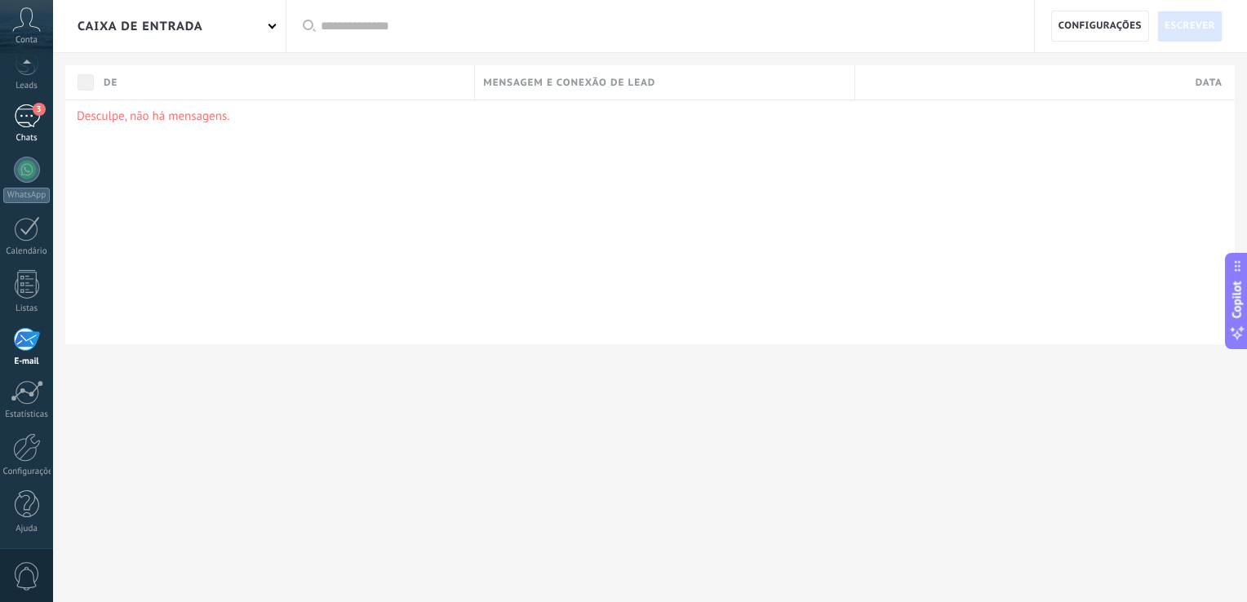
click at [17, 113] on div "3" at bounding box center [27, 116] width 26 height 24
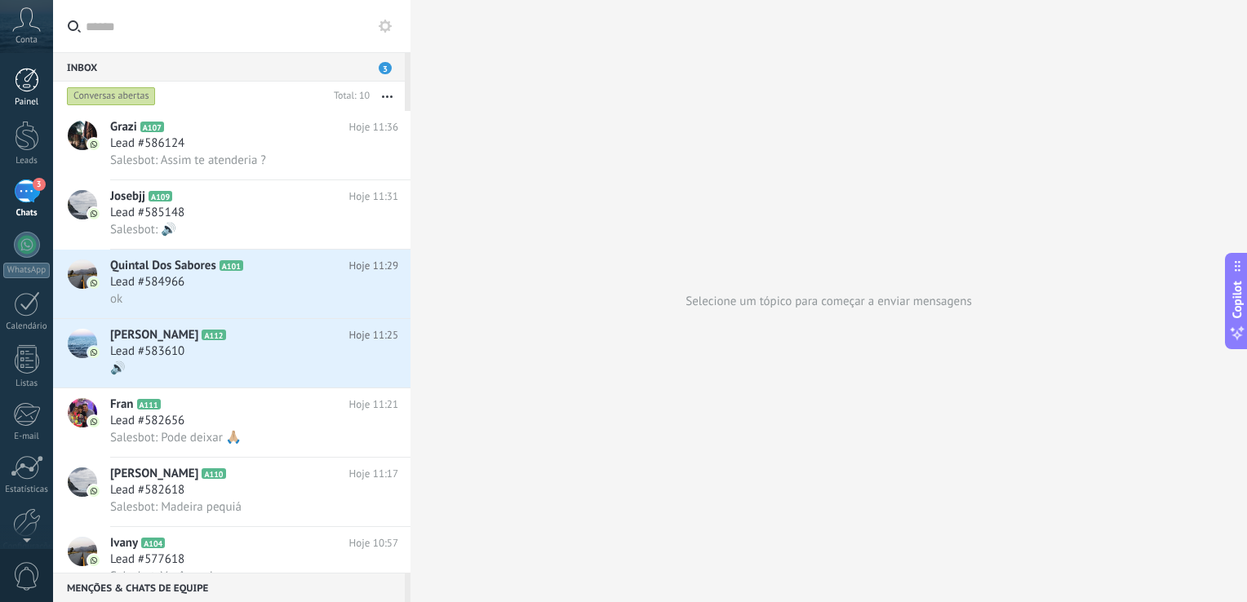
click at [23, 73] on div at bounding box center [27, 80] width 24 height 24
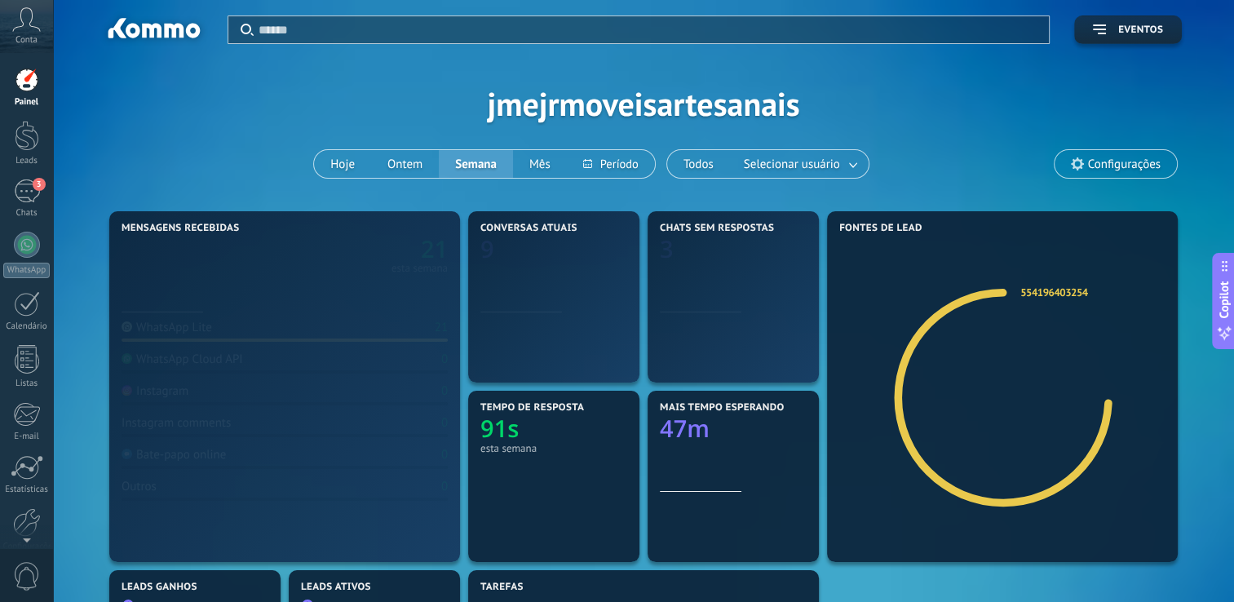
click at [81, 64] on div "Aplicar Eventos jmejrmoveisartesanais Hoje Ontem Semana Mês Todos Selecionar us…" at bounding box center [644, 103] width 1132 height 207
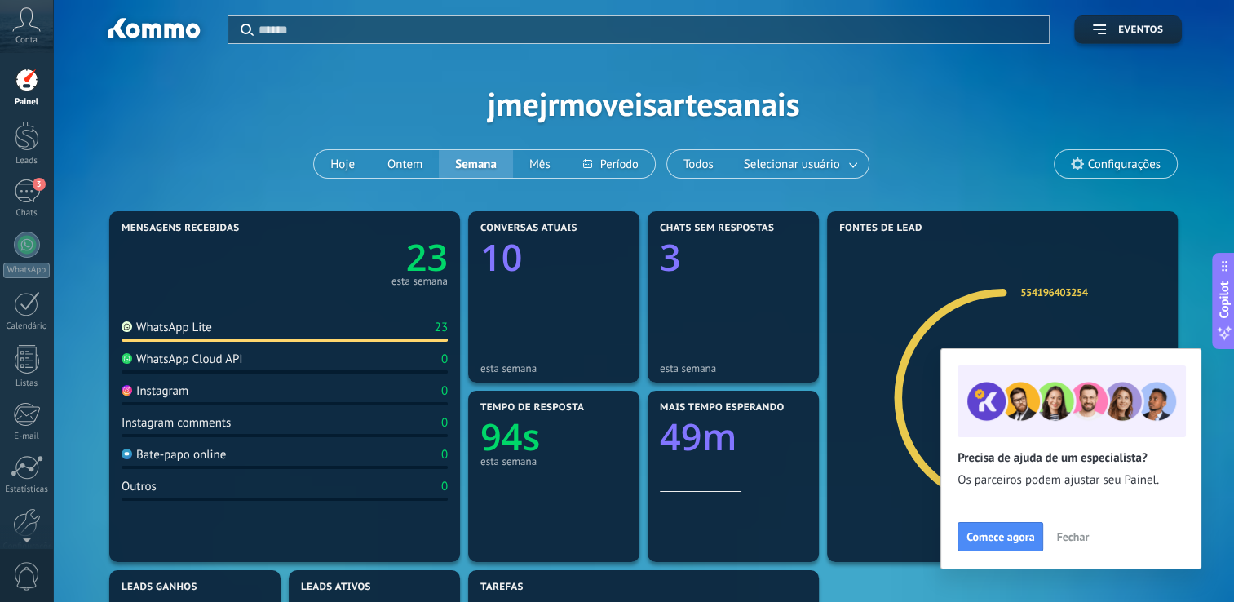
click at [1054, 537] on button "Fechar" at bounding box center [1072, 537] width 47 height 24
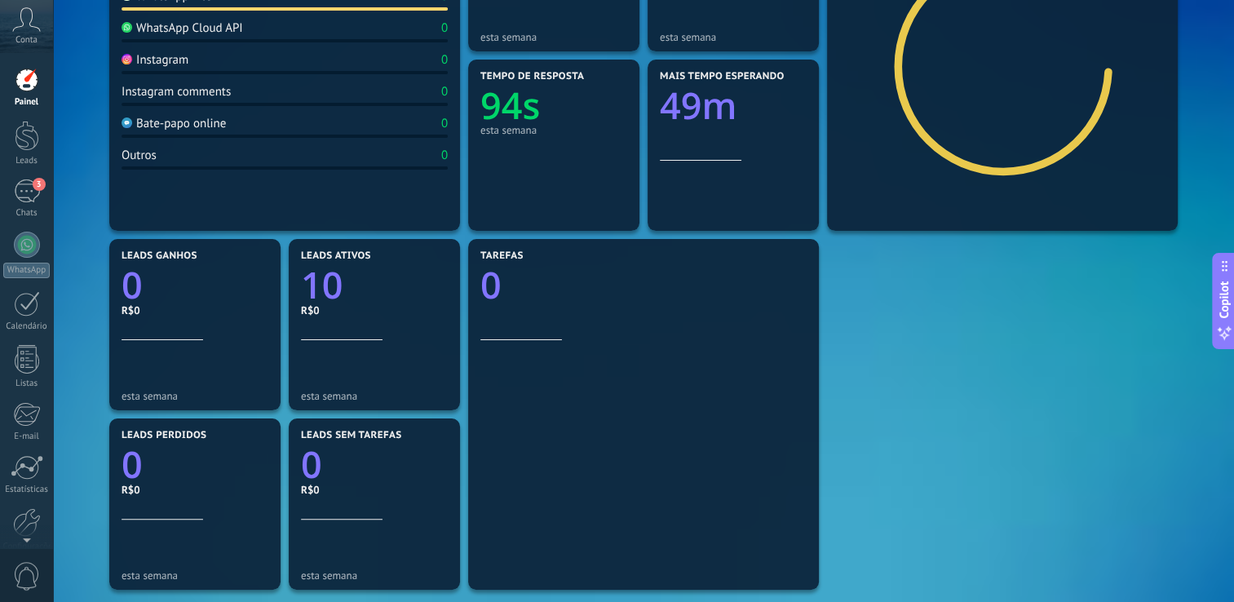
scroll to position [82, 0]
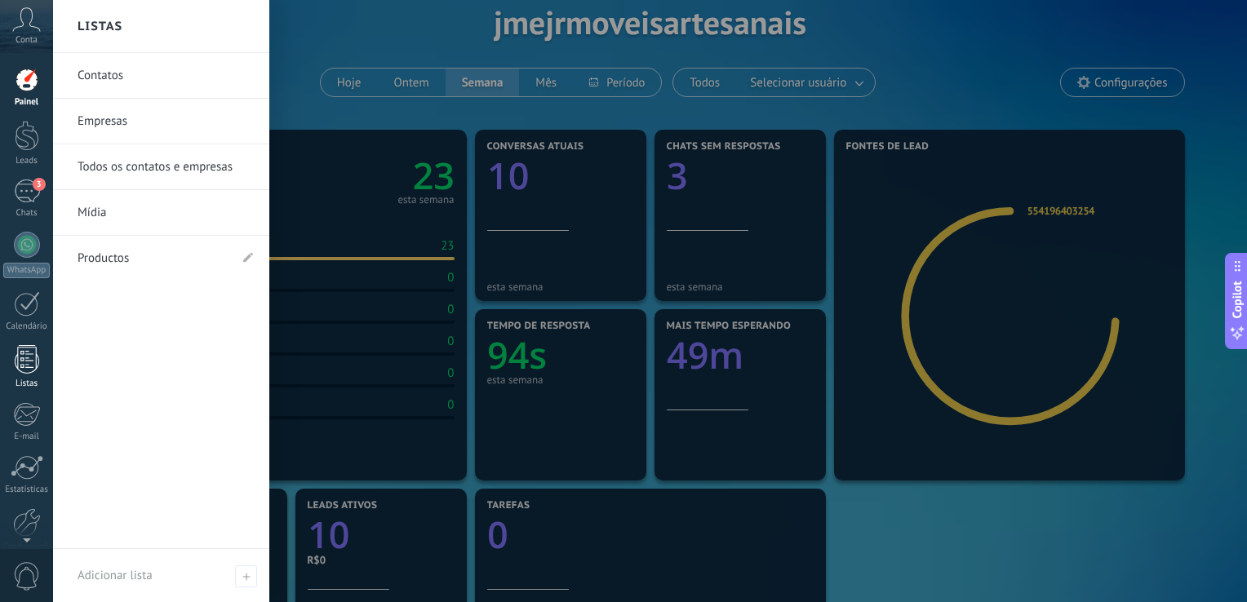
click at [11, 361] on link "Listas" at bounding box center [26, 367] width 53 height 44
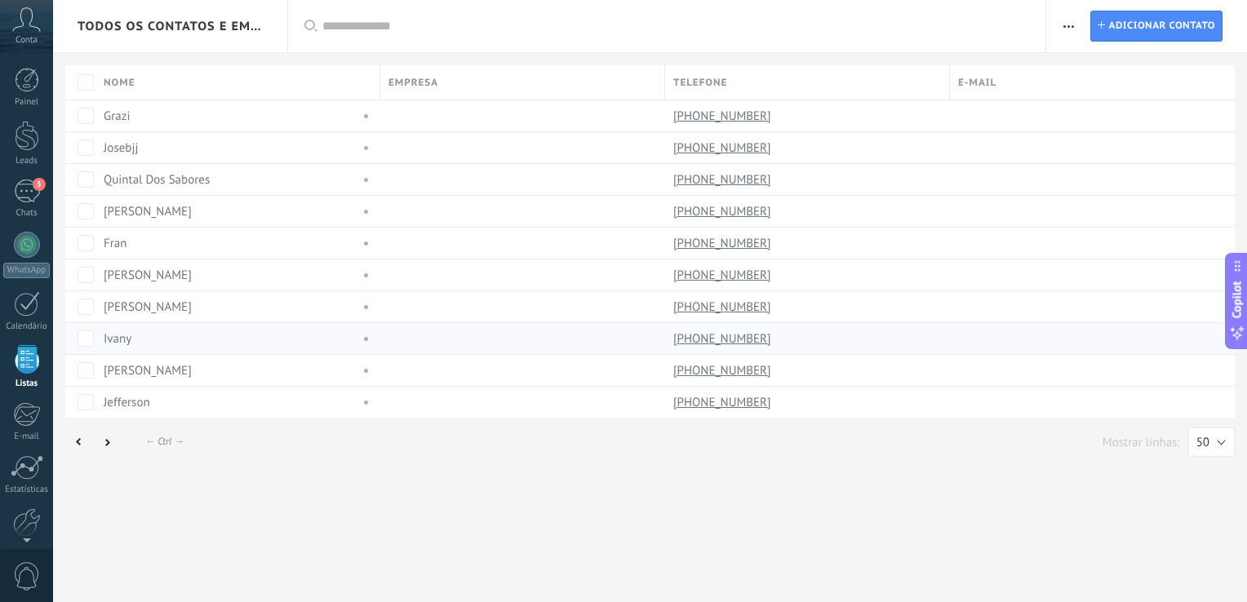
scroll to position [42, 0]
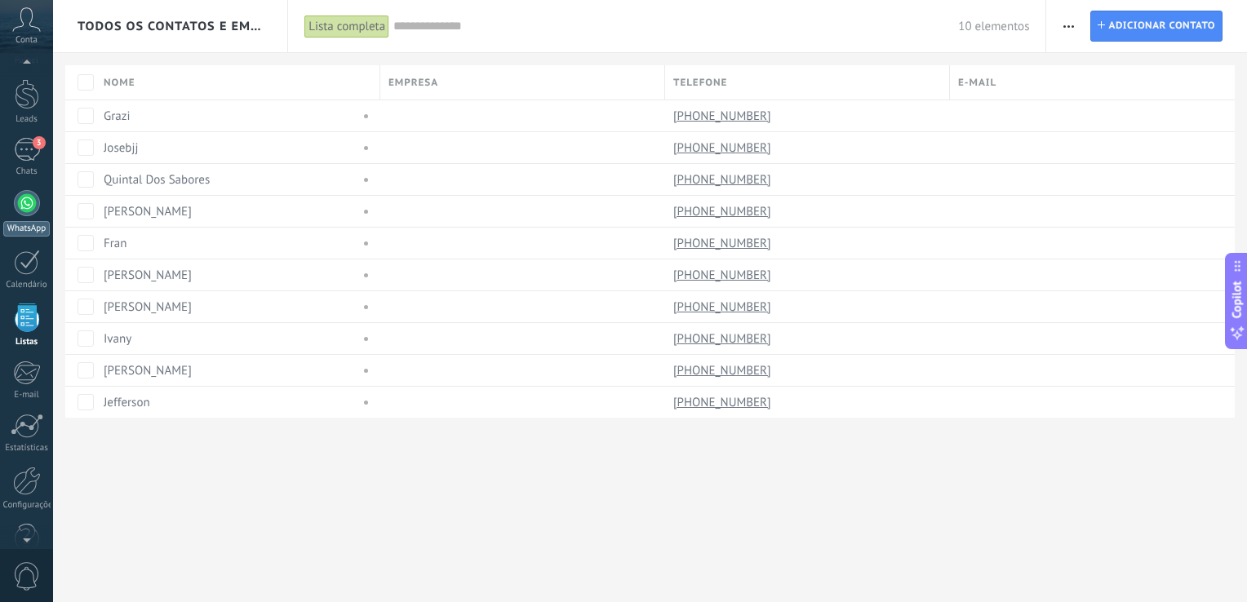
click at [17, 224] on div "WhatsApp" at bounding box center [26, 229] width 47 height 16
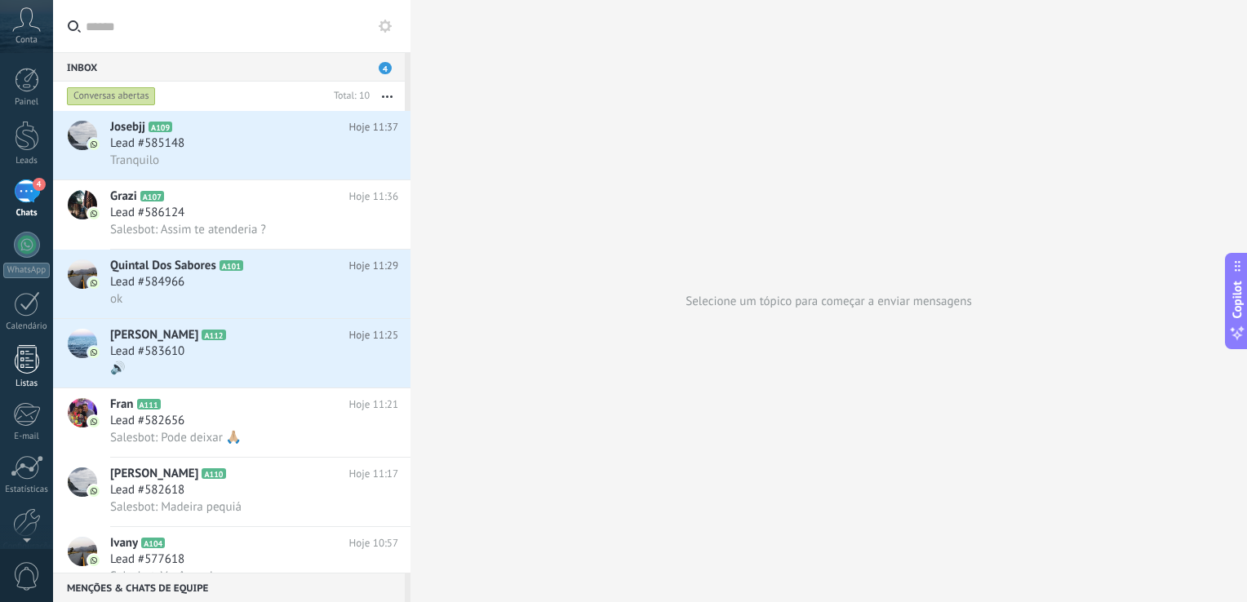
click at [34, 374] on link "Listas" at bounding box center [26, 367] width 53 height 44
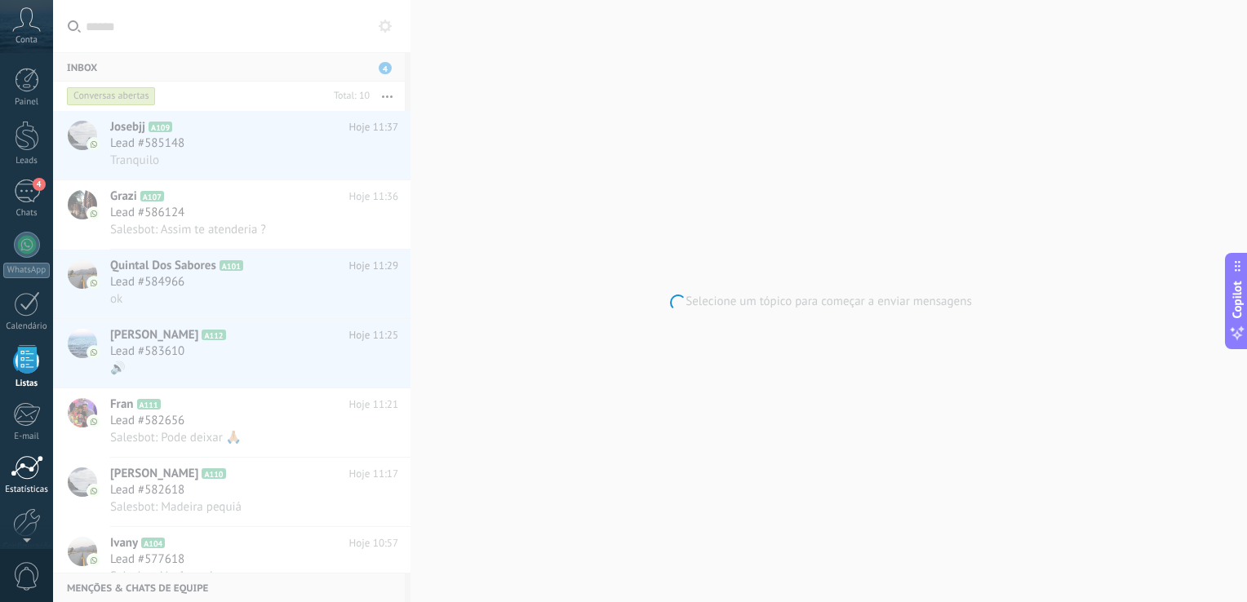
click at [11, 459] on div at bounding box center [27, 467] width 33 height 24
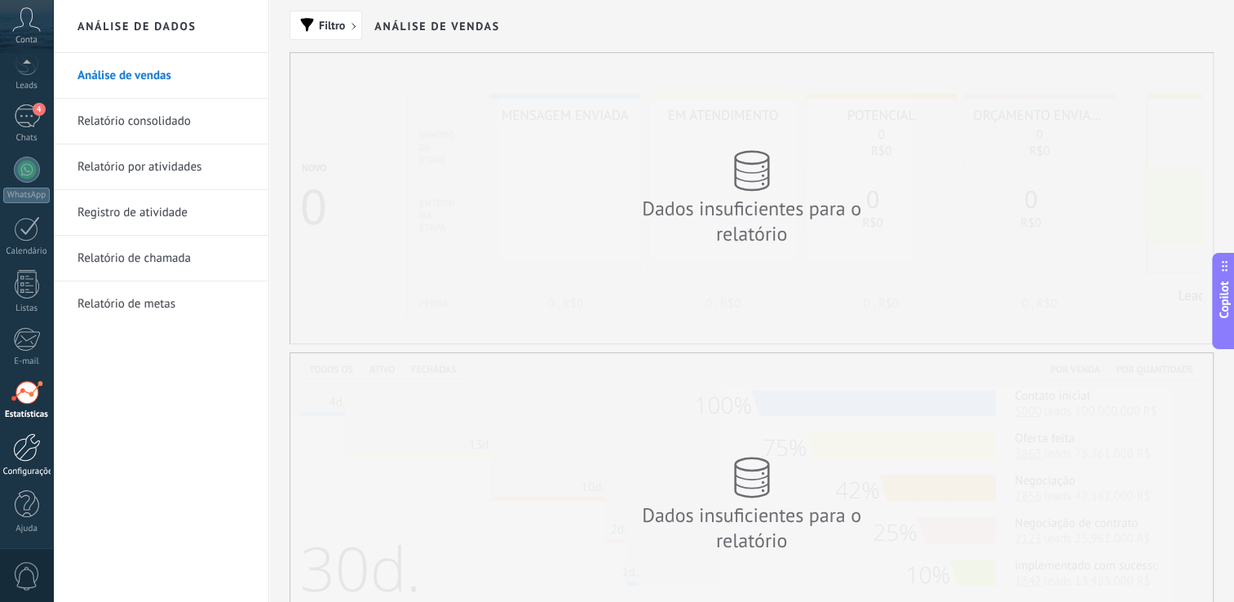
click at [20, 470] on div "Configurações" at bounding box center [26, 472] width 47 height 11
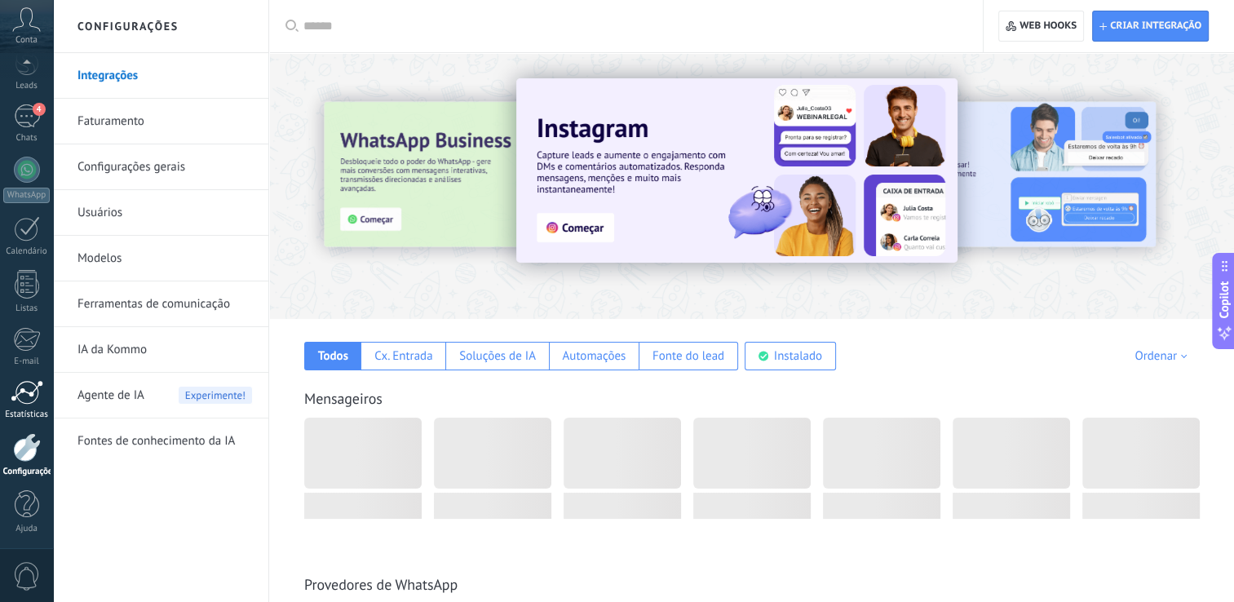
click at [26, 384] on div at bounding box center [27, 392] width 33 height 24
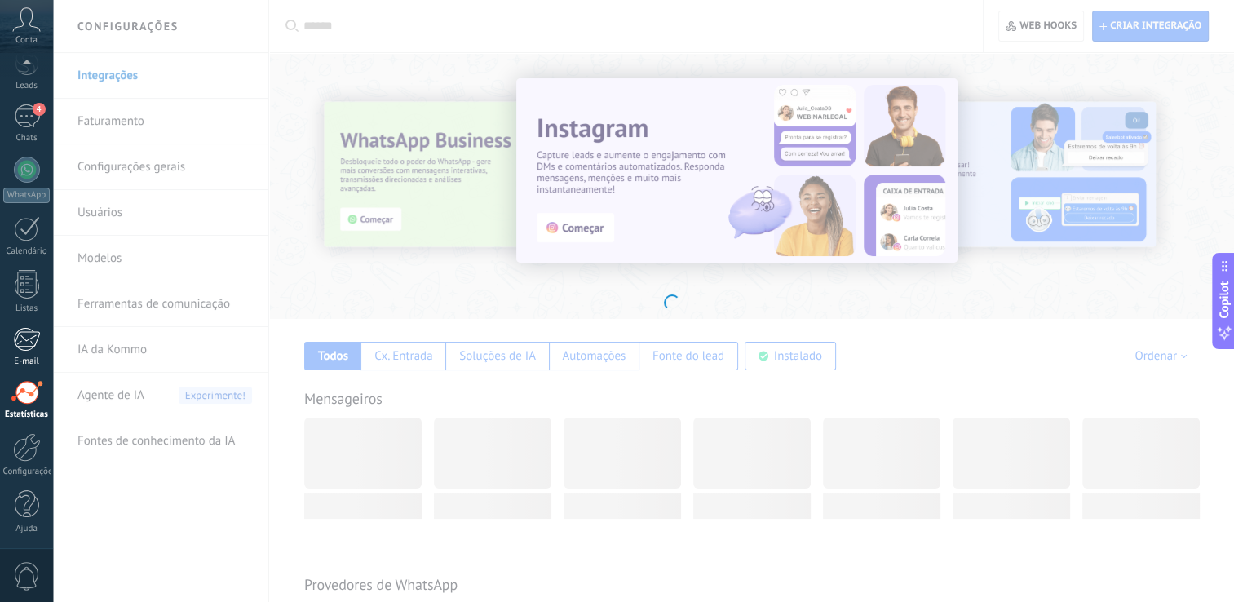
click at [24, 340] on div at bounding box center [26, 339] width 27 height 24
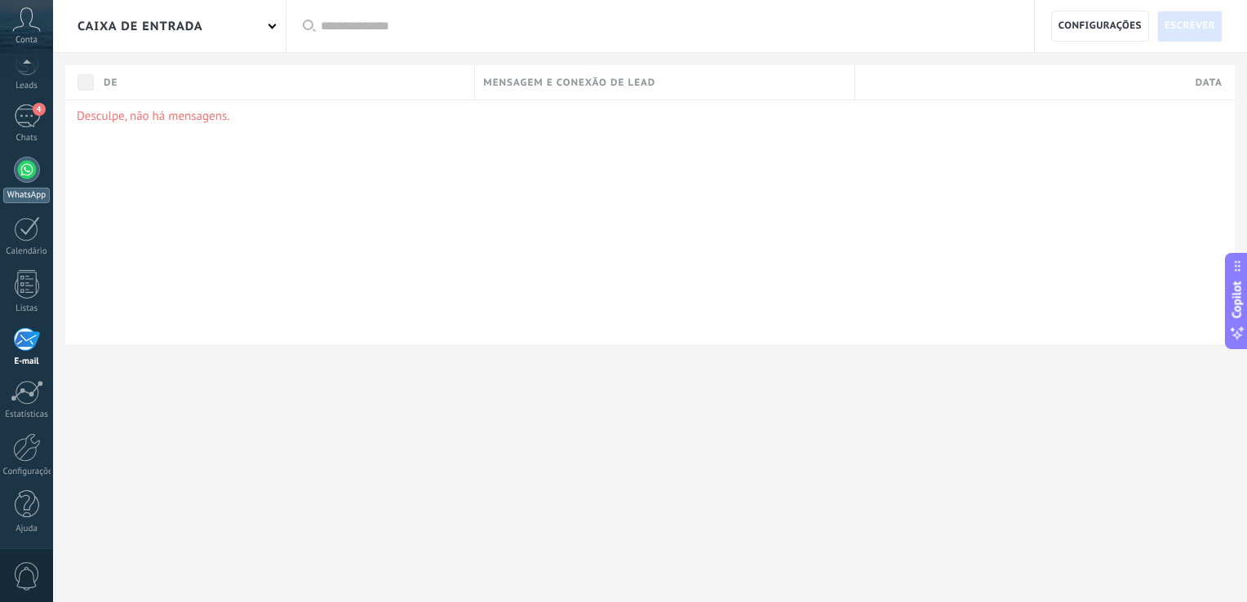
click at [29, 182] on link "WhatsApp" at bounding box center [26, 180] width 53 height 47
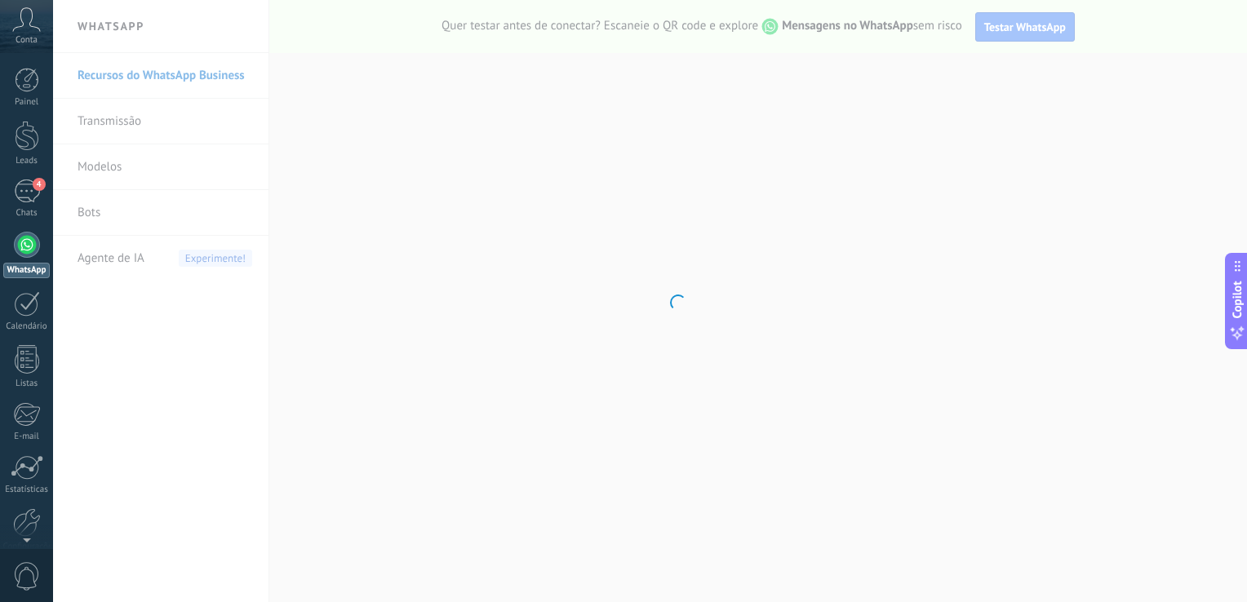
click at [29, 182] on div "4" at bounding box center [27, 191] width 26 height 24
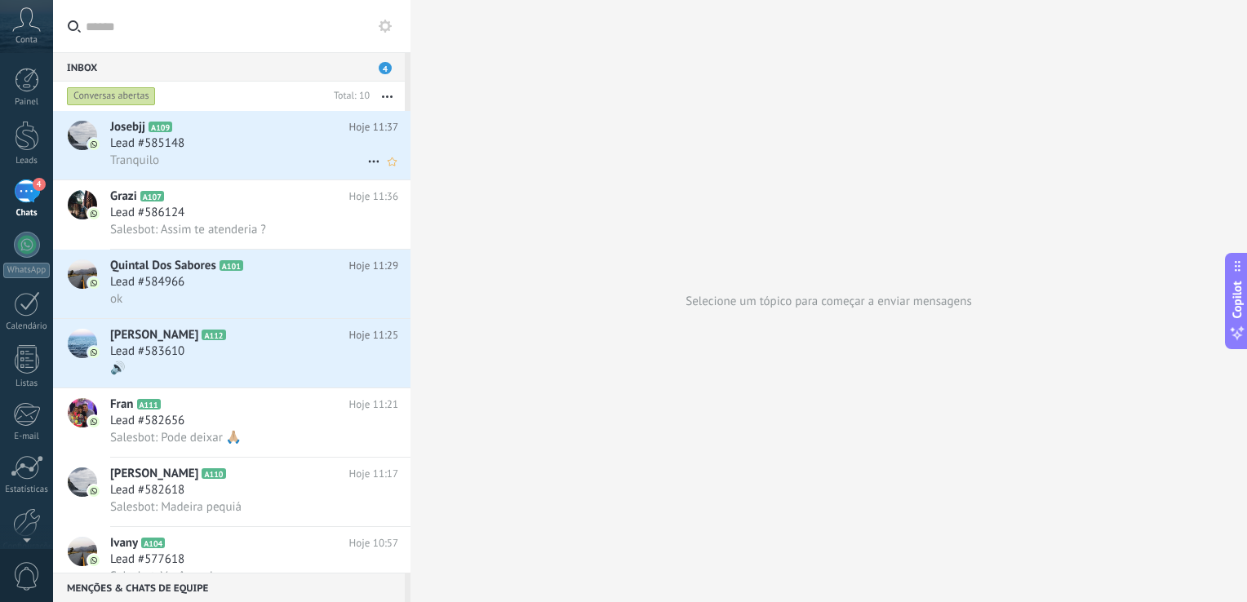
click at [259, 127] on h2 "Josebjj A109" at bounding box center [229, 127] width 239 height 16
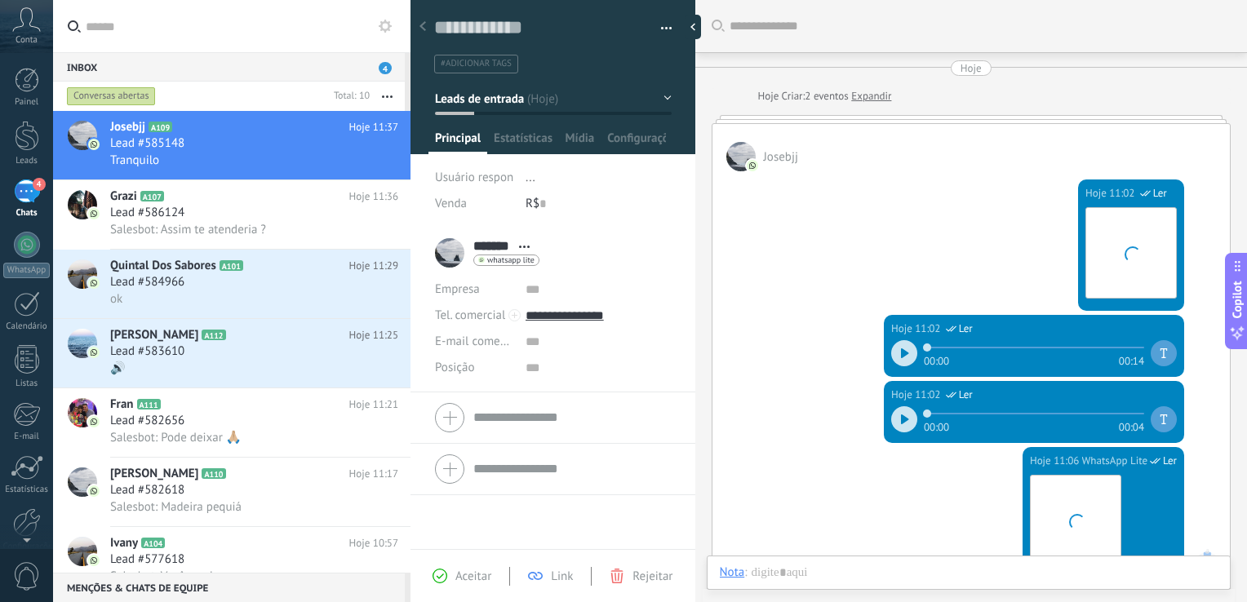
scroll to position [1120, 0]
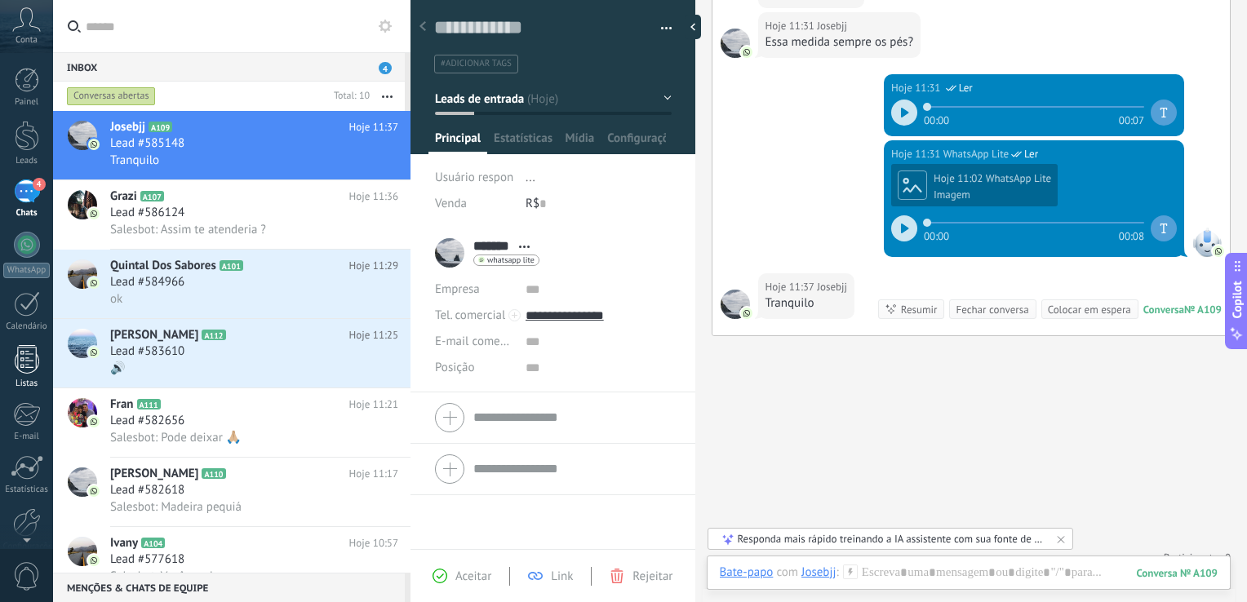
click at [29, 362] on div at bounding box center [27, 359] width 24 height 29
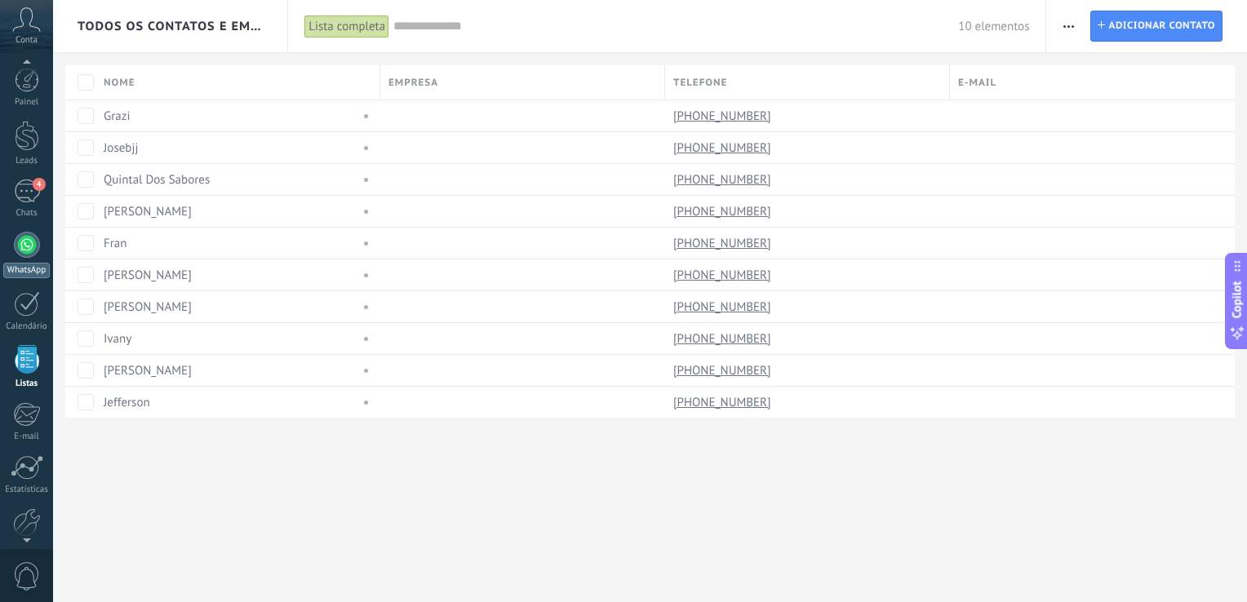
scroll to position [42, 0]
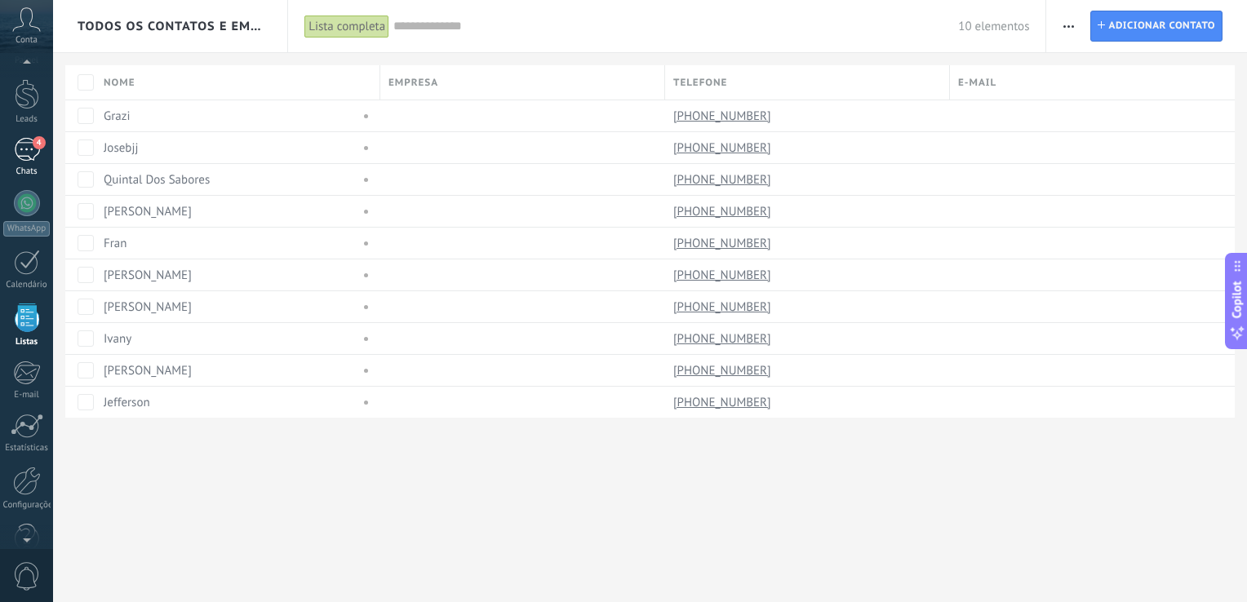
click at [37, 175] on div "Chats" at bounding box center [26, 171] width 47 height 11
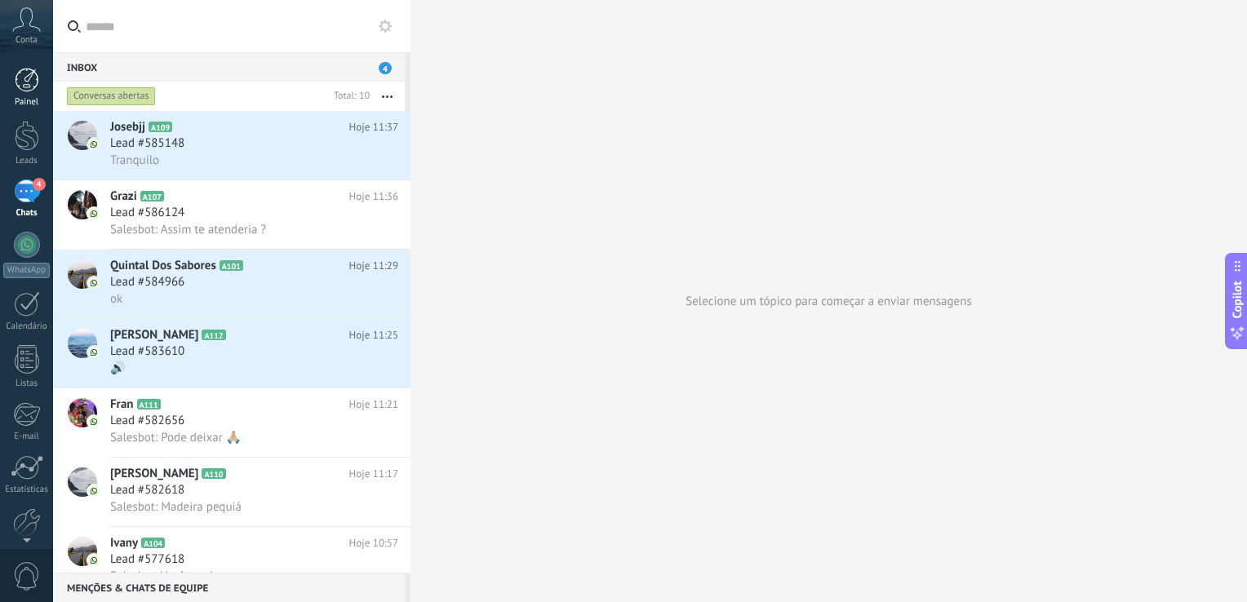
click at [33, 100] on div "Painel" at bounding box center [26, 102] width 47 height 11
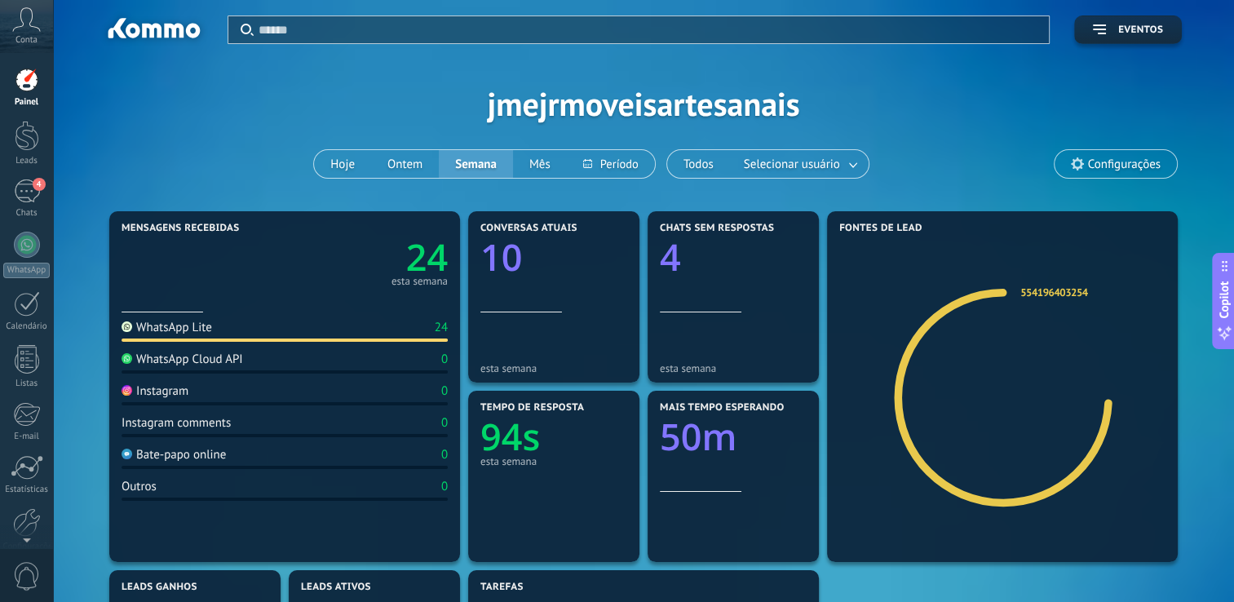
click at [29, 44] on span "Conta" at bounding box center [27, 40] width 22 height 11
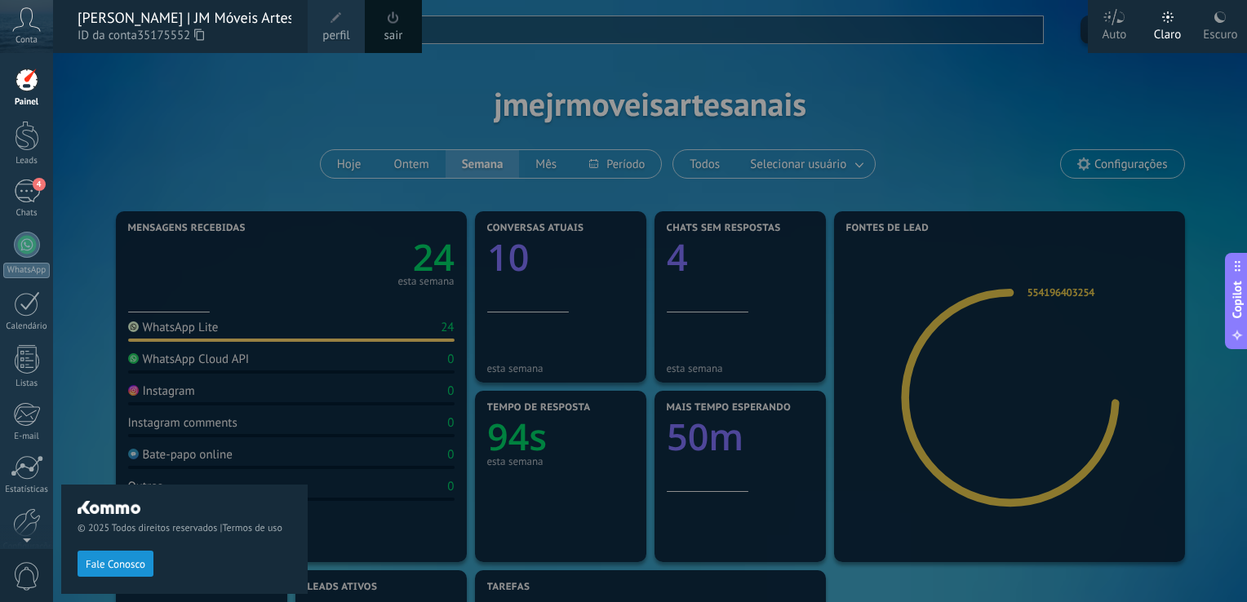
click at [97, 385] on div "© 2025 Todos direitos reservados | Termos de uso Fale Conosco" at bounding box center [184, 327] width 246 height 549
click at [451, 531] on div at bounding box center [676, 301] width 1247 height 602
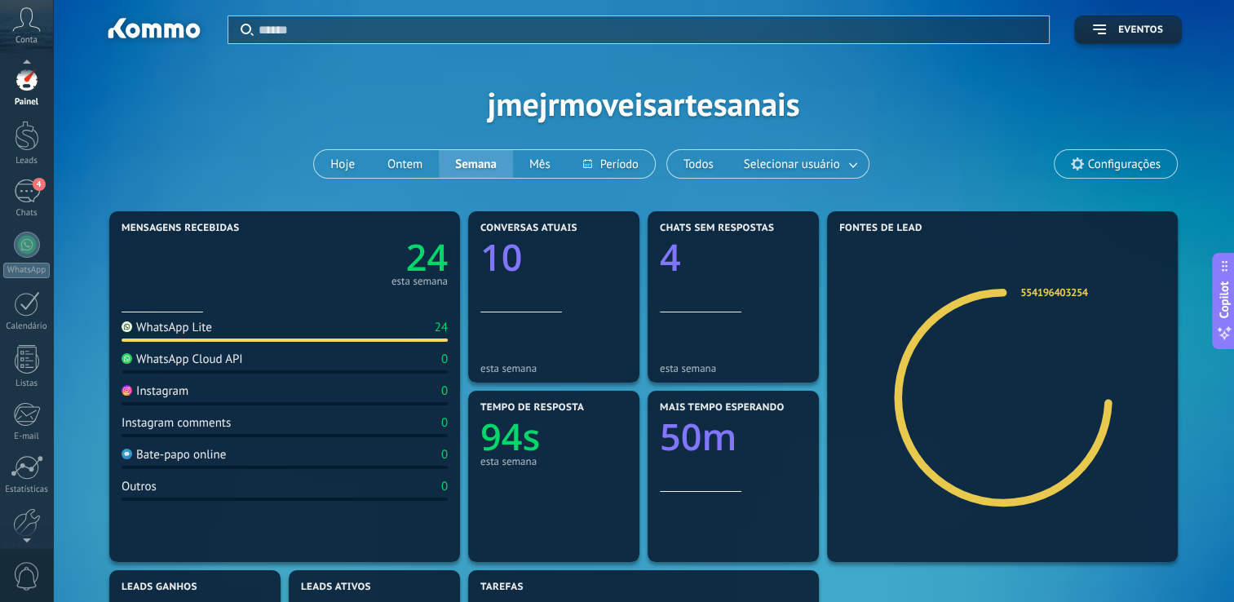
scroll to position [75, 0]
click at [26, 451] on div at bounding box center [27, 447] width 28 height 29
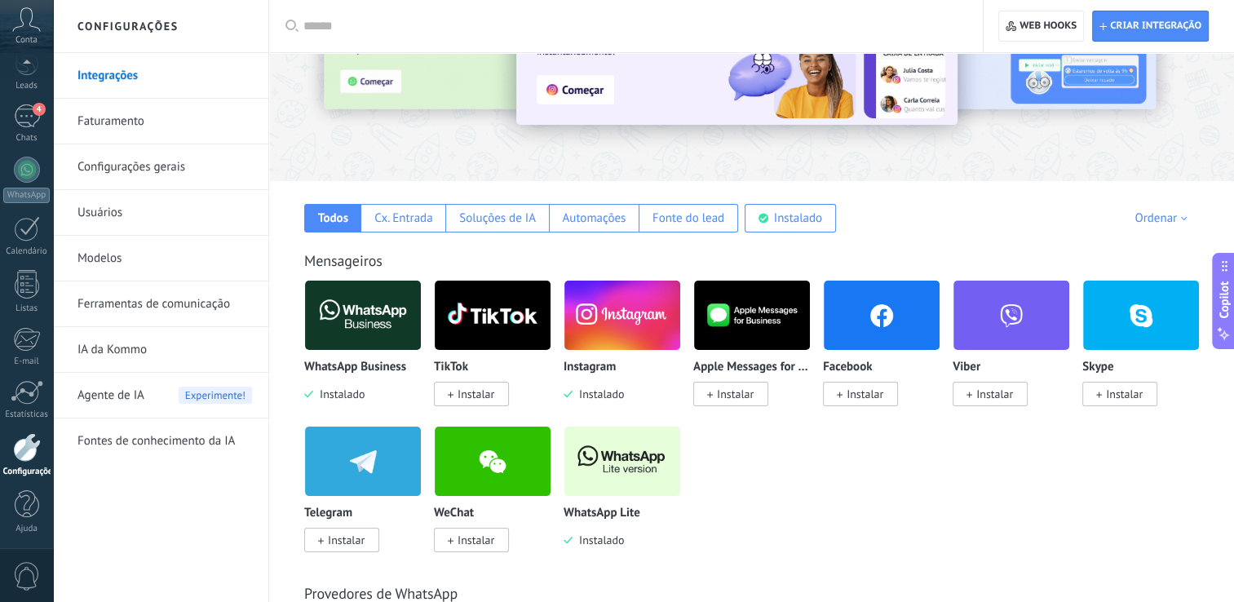
scroll to position [163, 0]
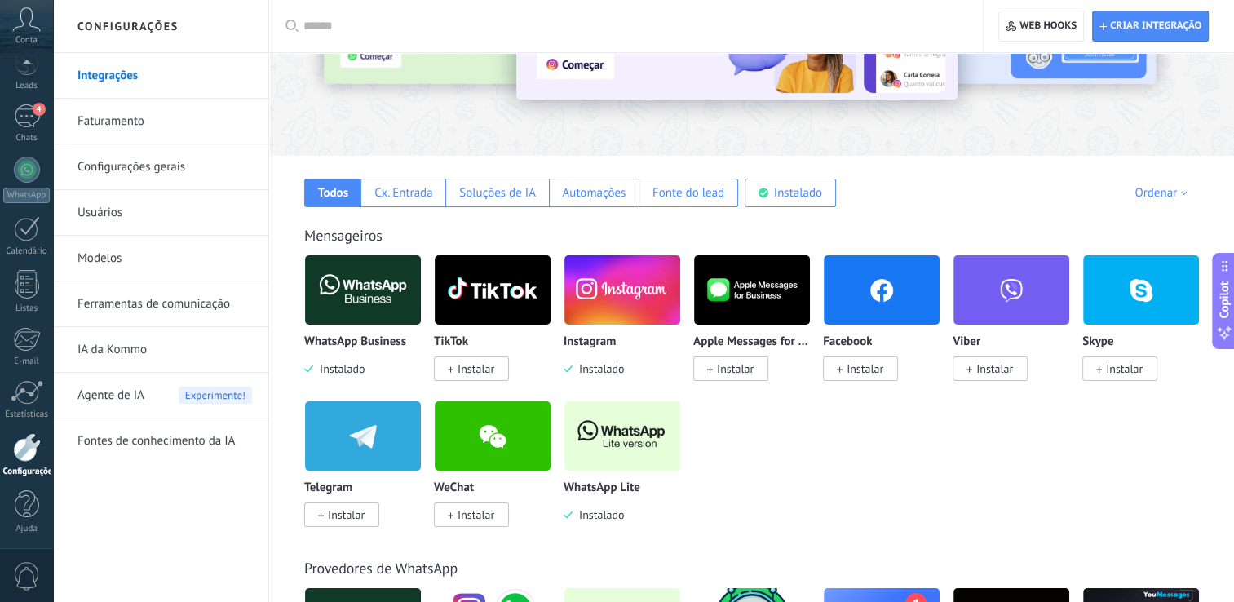
click at [607, 301] on img at bounding box center [623, 289] width 116 height 79
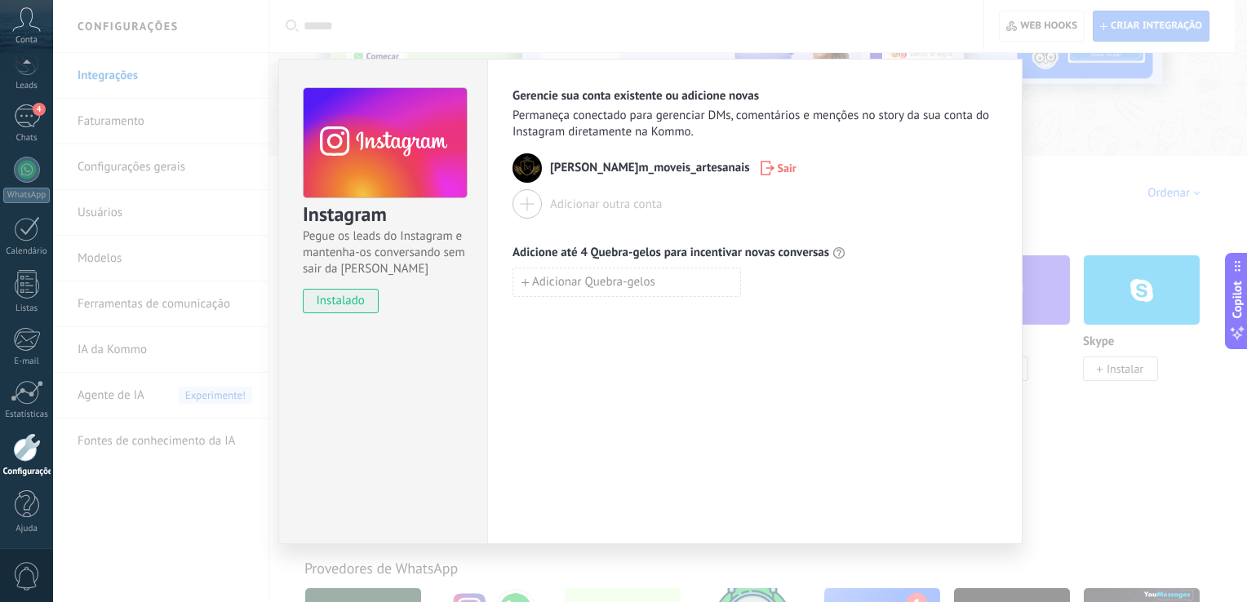
click at [578, 164] on span "[PERSON_NAME]m_moveis_artesanais" at bounding box center [650, 168] width 200 height 16
click at [560, 178] on div "j.m_moveis_artesanais Sair" at bounding box center [754, 167] width 485 height 29
drag, startPoint x: 560, startPoint y: 178, endPoint x: 582, endPoint y: 221, distance: 48.5
click at [582, 221] on div "Gerencie sua conta existente ou adicione novas Permaneça conectado para gerenci…" at bounding box center [754, 192] width 485 height 209
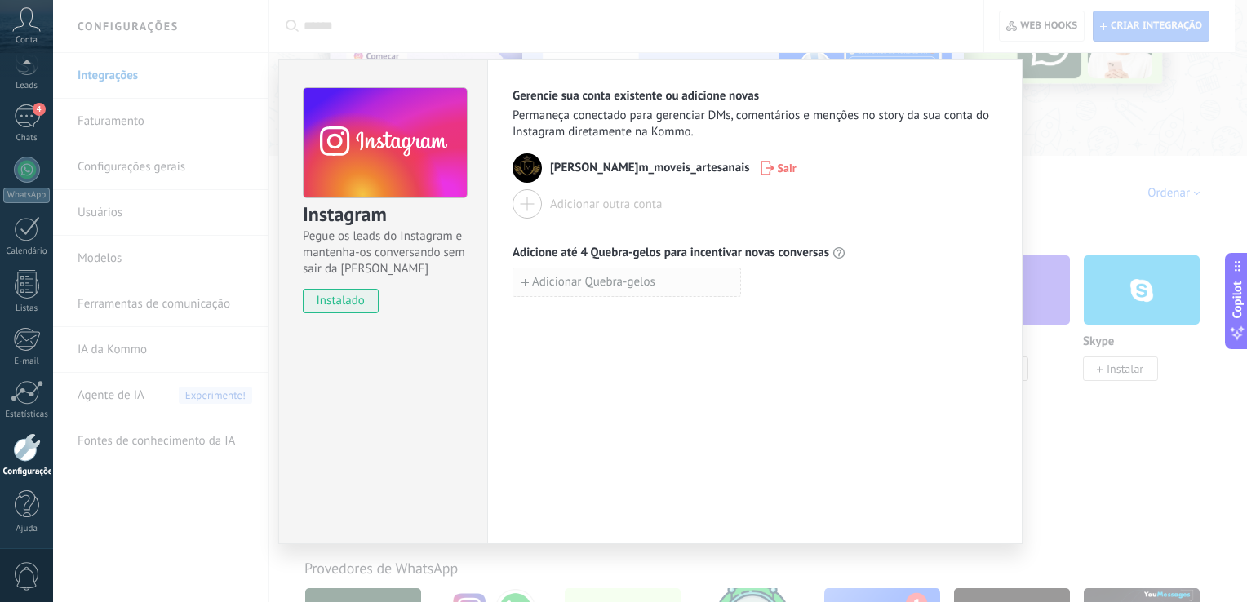
click at [677, 297] on button "Adicionar Quebra-gelos" at bounding box center [626, 282] width 228 height 29
click at [819, 306] on div "Adicionar Quebra-gelos" at bounding box center [754, 318] width 485 height 29
click at [369, 187] on use at bounding box center [385, 142] width 163 height 111
click at [1049, 116] on div "Instagram Pegue os leads do Instagram e mantenha-os conversando sem sair da Kom…" at bounding box center [650, 301] width 1194 height 602
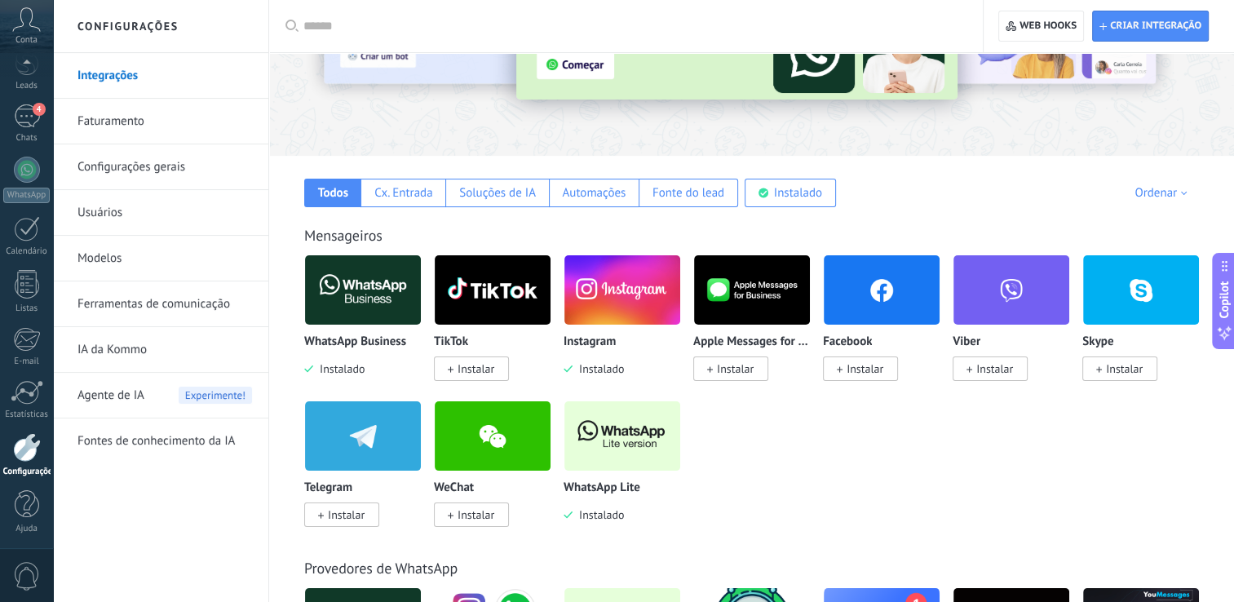
drag, startPoint x: 33, startPoint y: 136, endPoint x: 29, endPoint y: 152, distance: 16.0
click at [33, 136] on div "Chats" at bounding box center [26, 138] width 47 height 11
